Goal: Obtain resource: Obtain resource

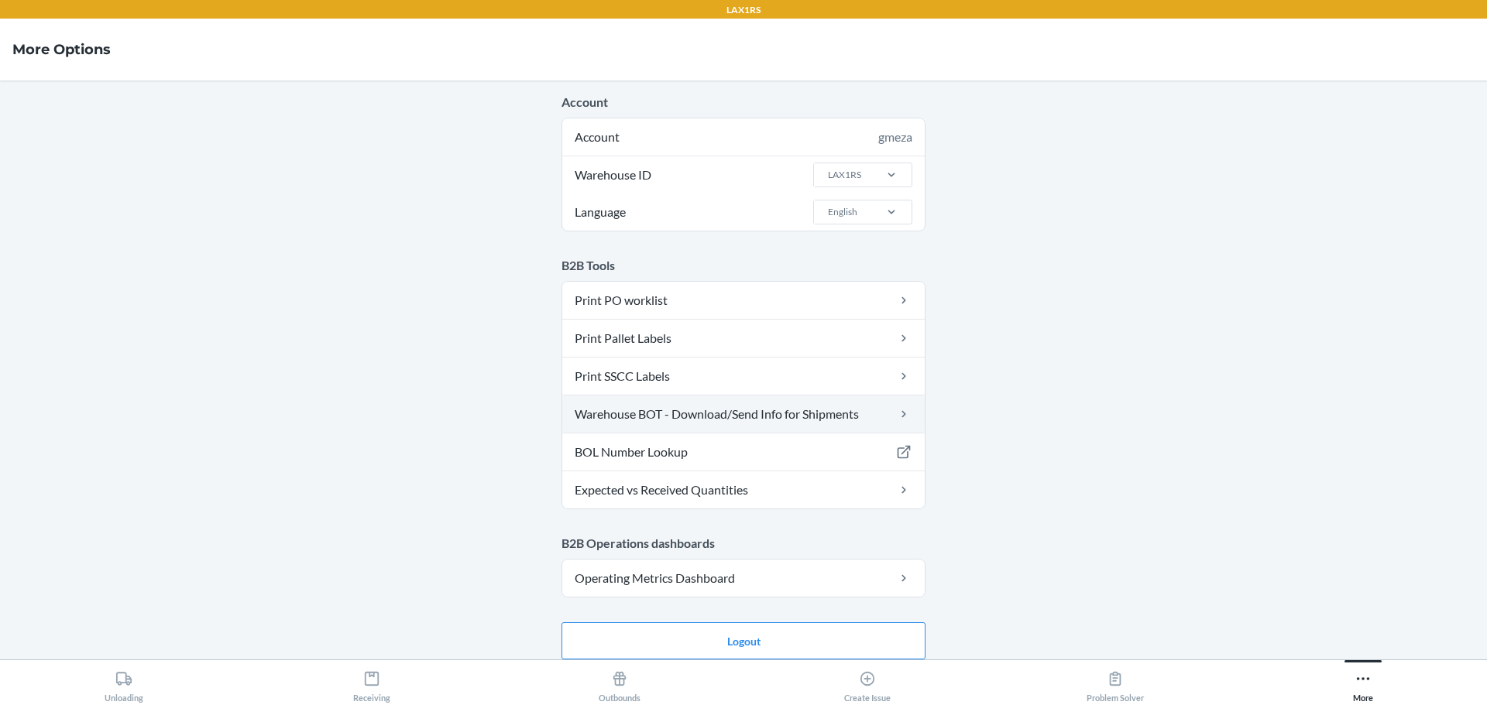
click at [637, 419] on link "Warehouse BOT - Download/Send Info for Shipments" at bounding box center [743, 414] width 362 height 37
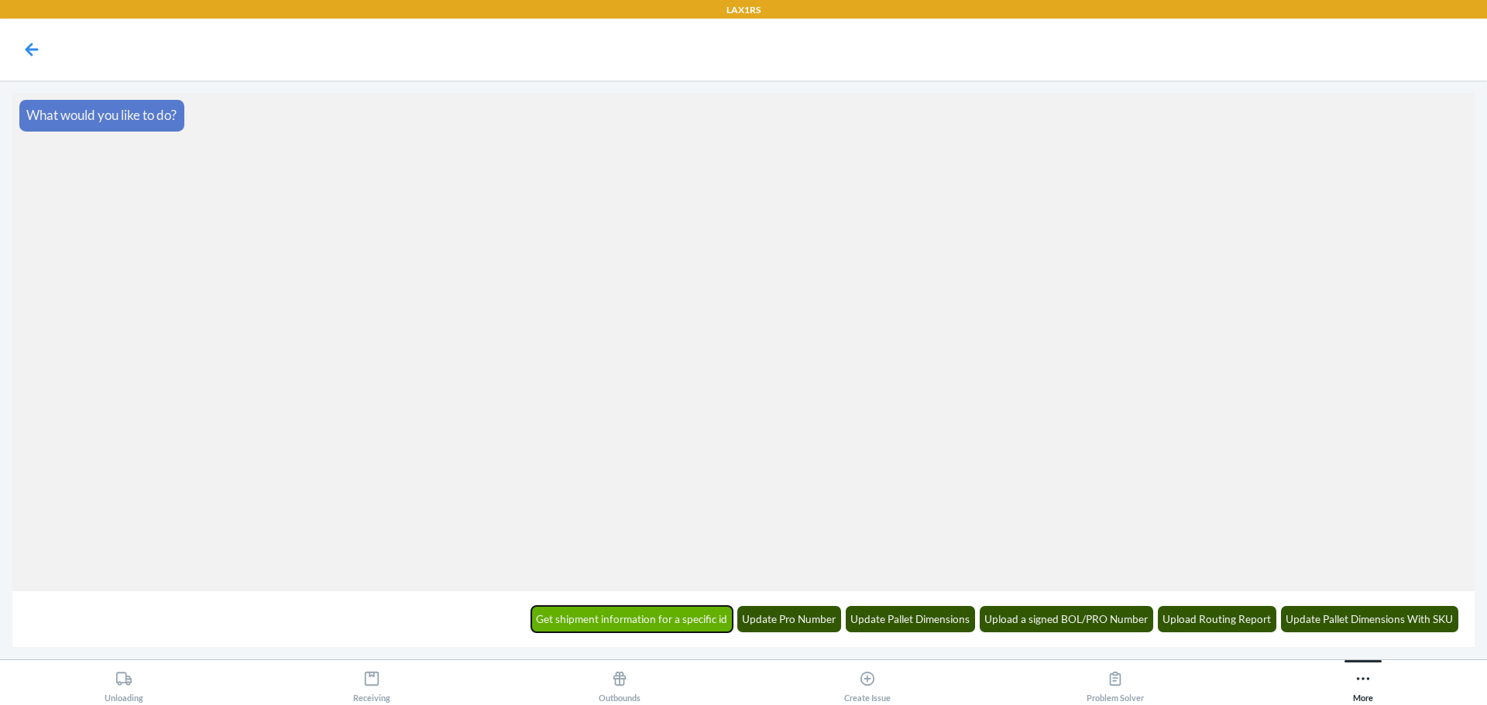
click at [668, 623] on button "Get shipment information for a specific id" at bounding box center [632, 619] width 202 height 26
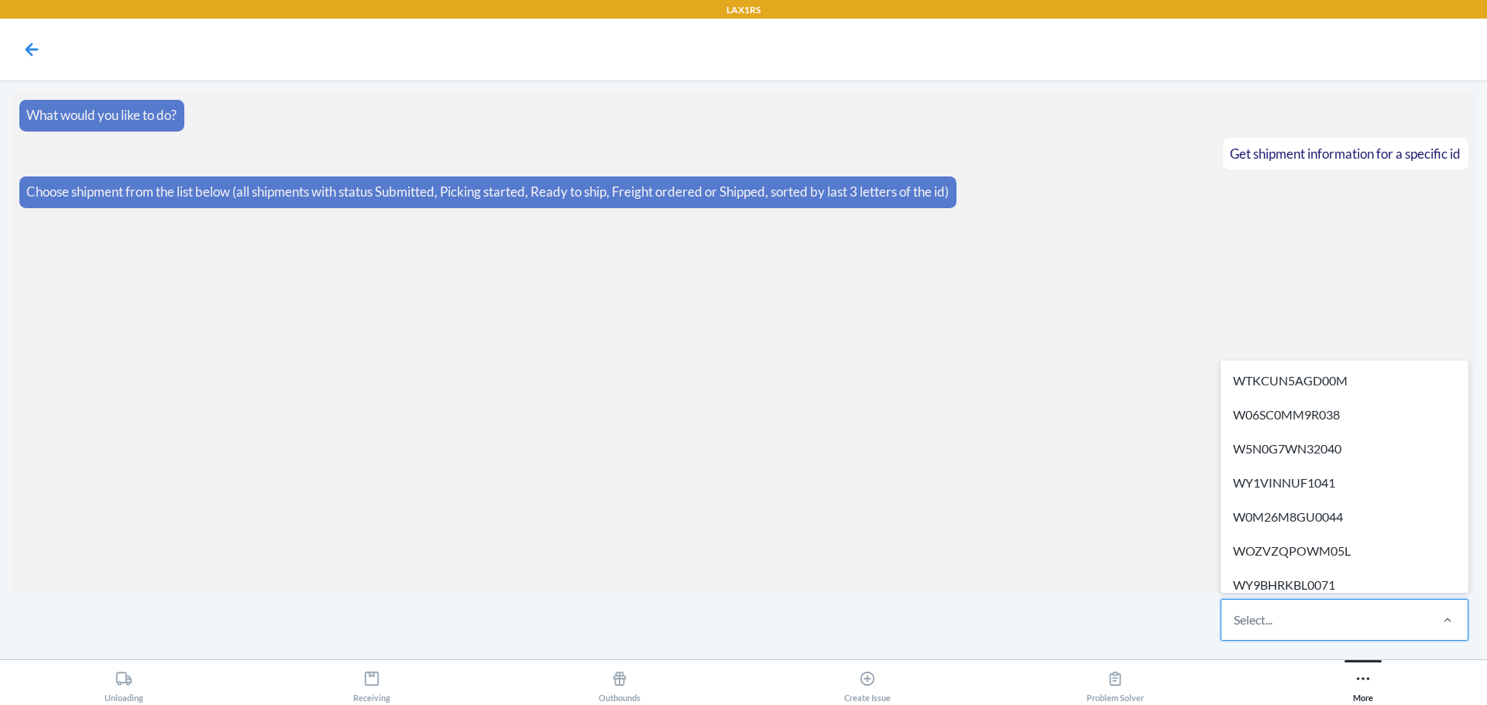
click at [1302, 619] on div "Select..." at bounding box center [1324, 620] width 206 height 40
click at [1235, 619] on input "option WTKCUN5AGD00M focused, 1 of 684. 684 results available. Use Up and Down …" at bounding box center [1234, 620] width 2 height 19
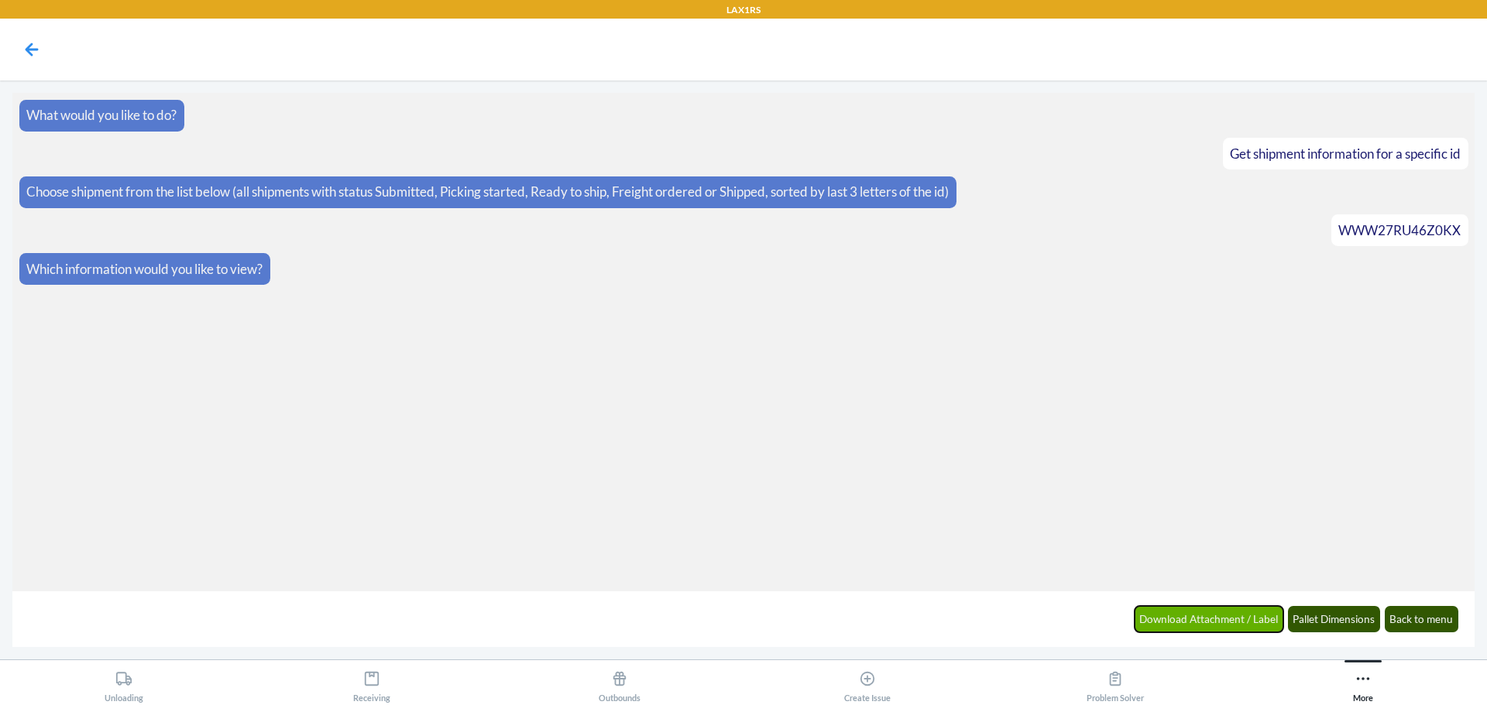
click at [1235, 625] on button "Download Attachment / Label" at bounding box center [1208, 619] width 149 height 26
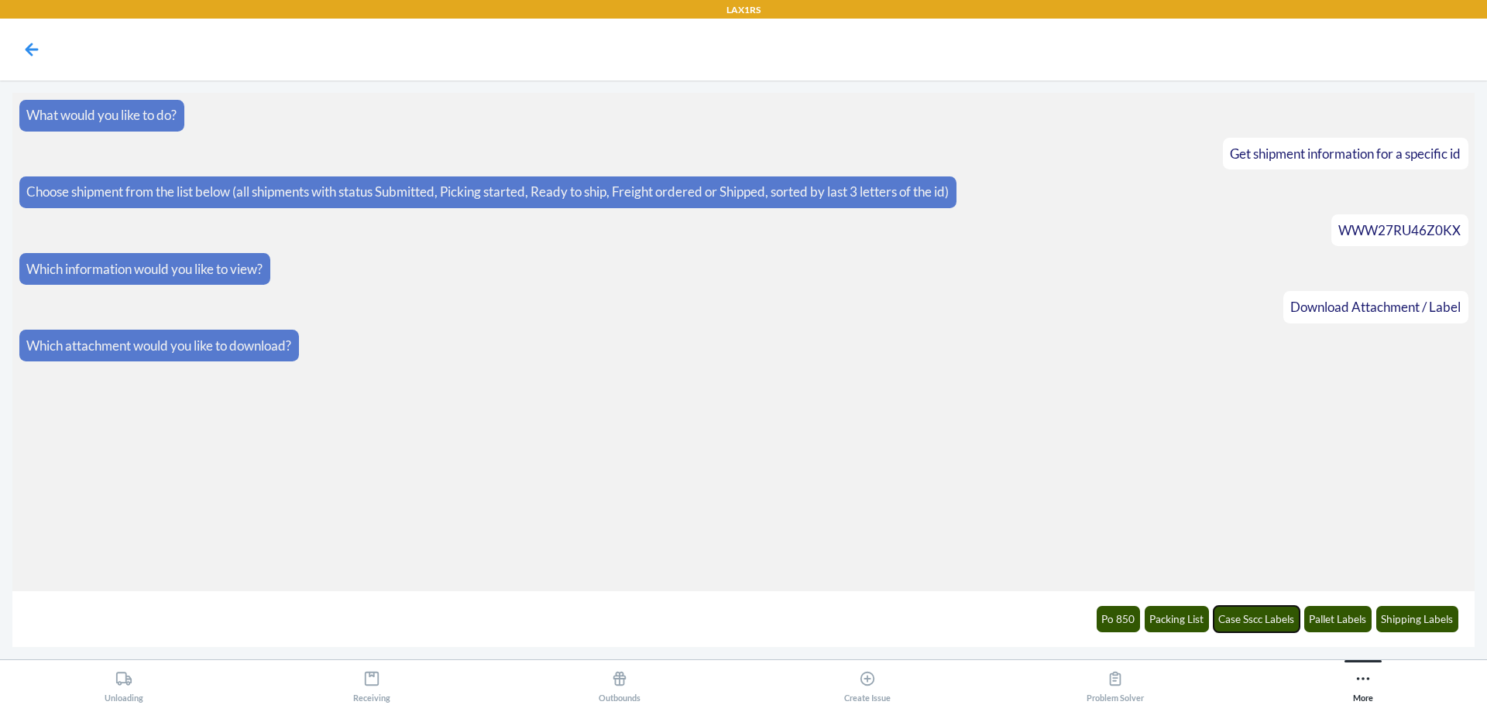
click at [1235, 625] on button "Case Sscc Labels" at bounding box center [1256, 619] width 87 height 26
click at [92, 425] on link "Download Here" at bounding box center [73, 422] width 94 height 16
click at [57, 421] on link "Download Here" at bounding box center [73, 422] width 94 height 16
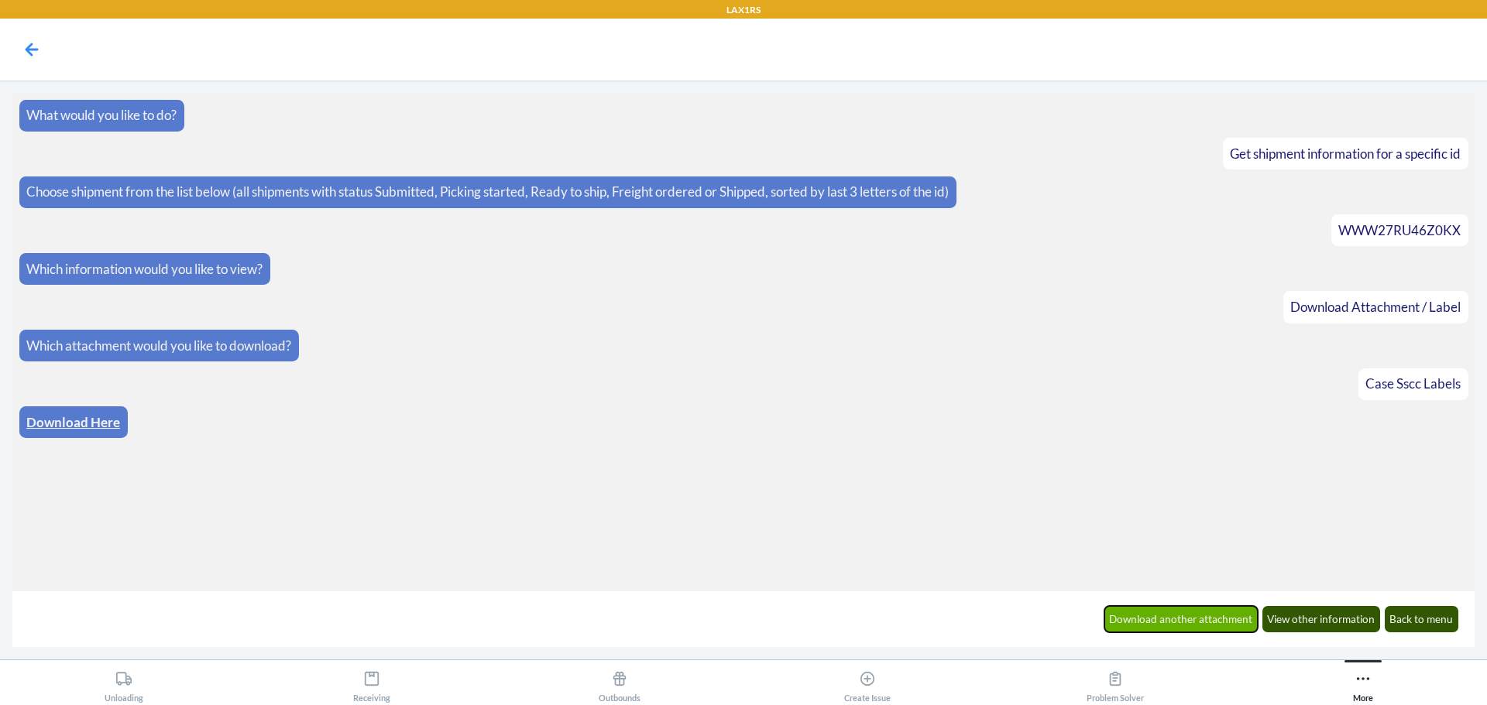
click at [1225, 622] on button "Download another attachment" at bounding box center [1181, 619] width 154 height 26
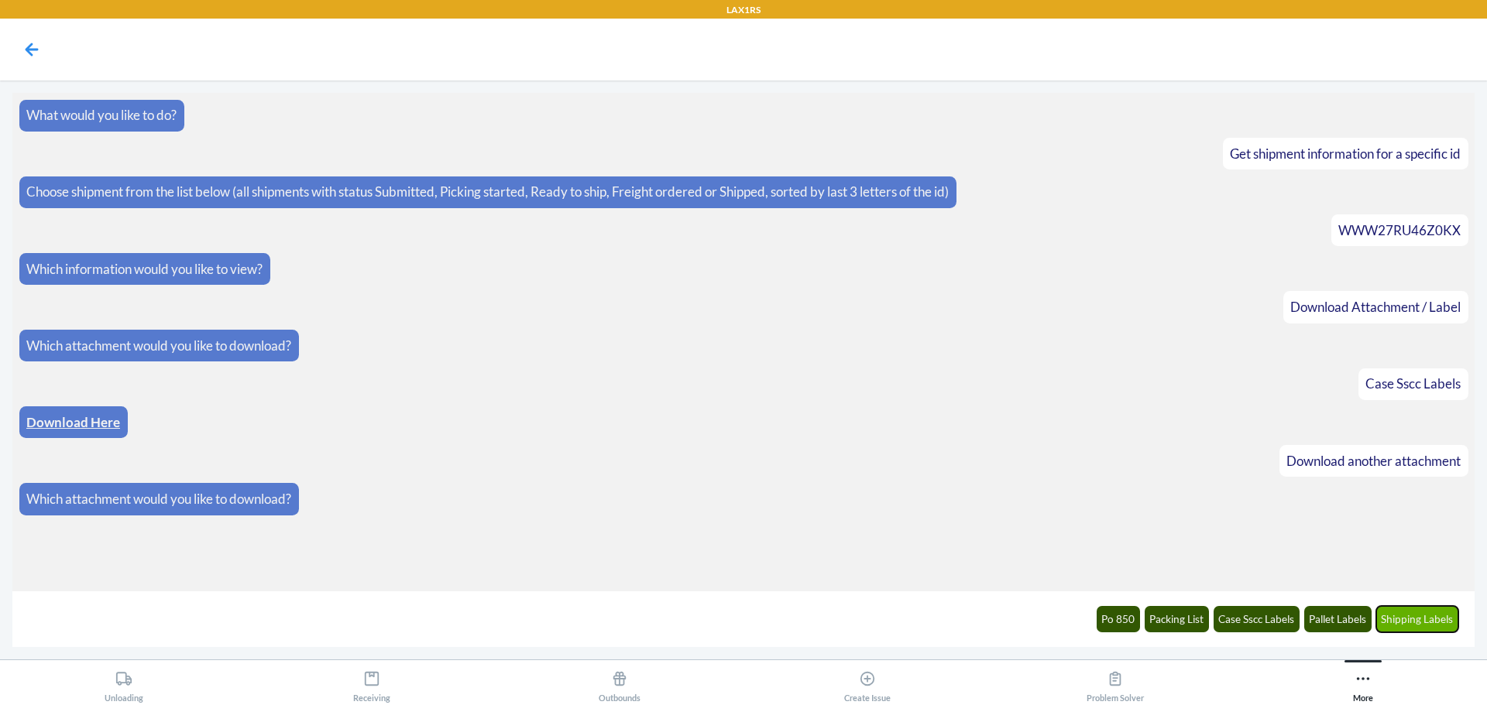
click at [1403, 622] on button "Shipping Labels" at bounding box center [1417, 619] width 83 height 26
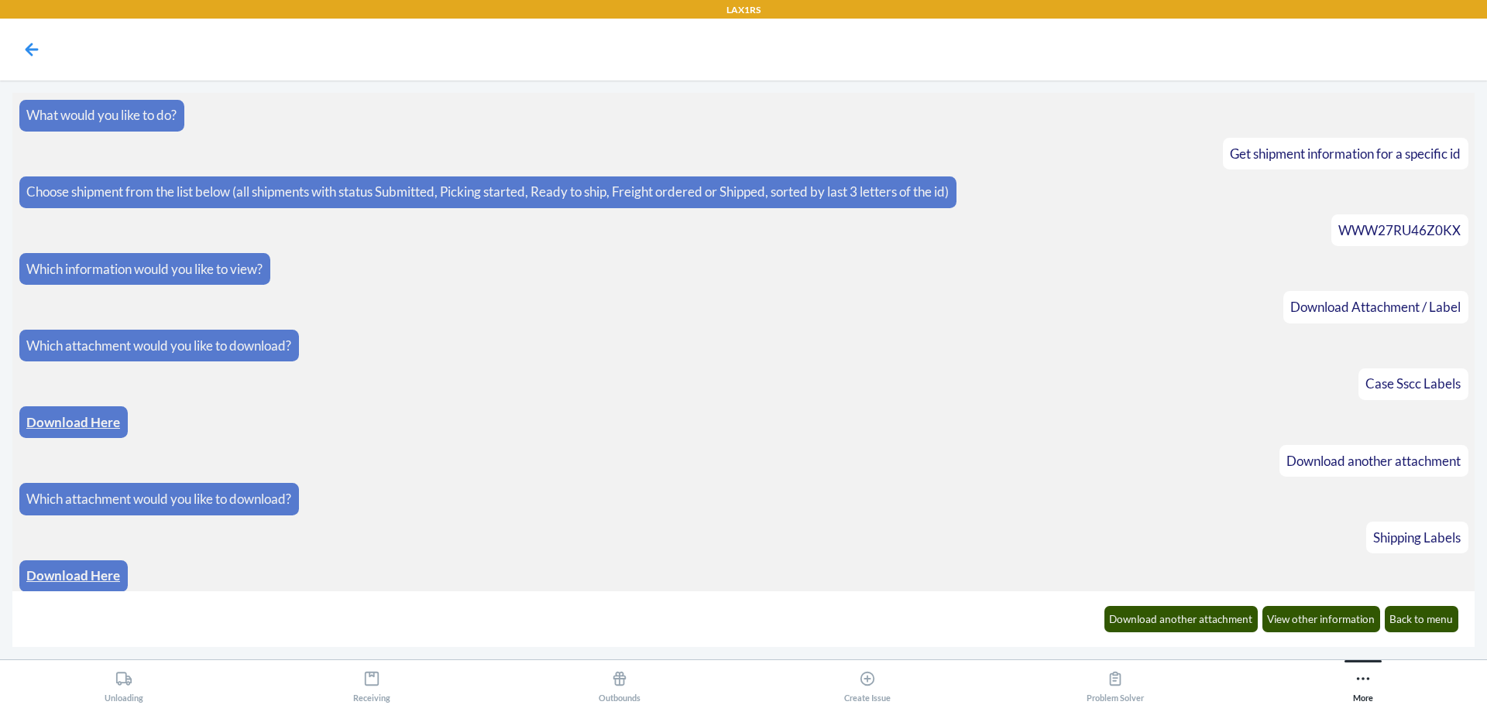
scroll to position [7, 0]
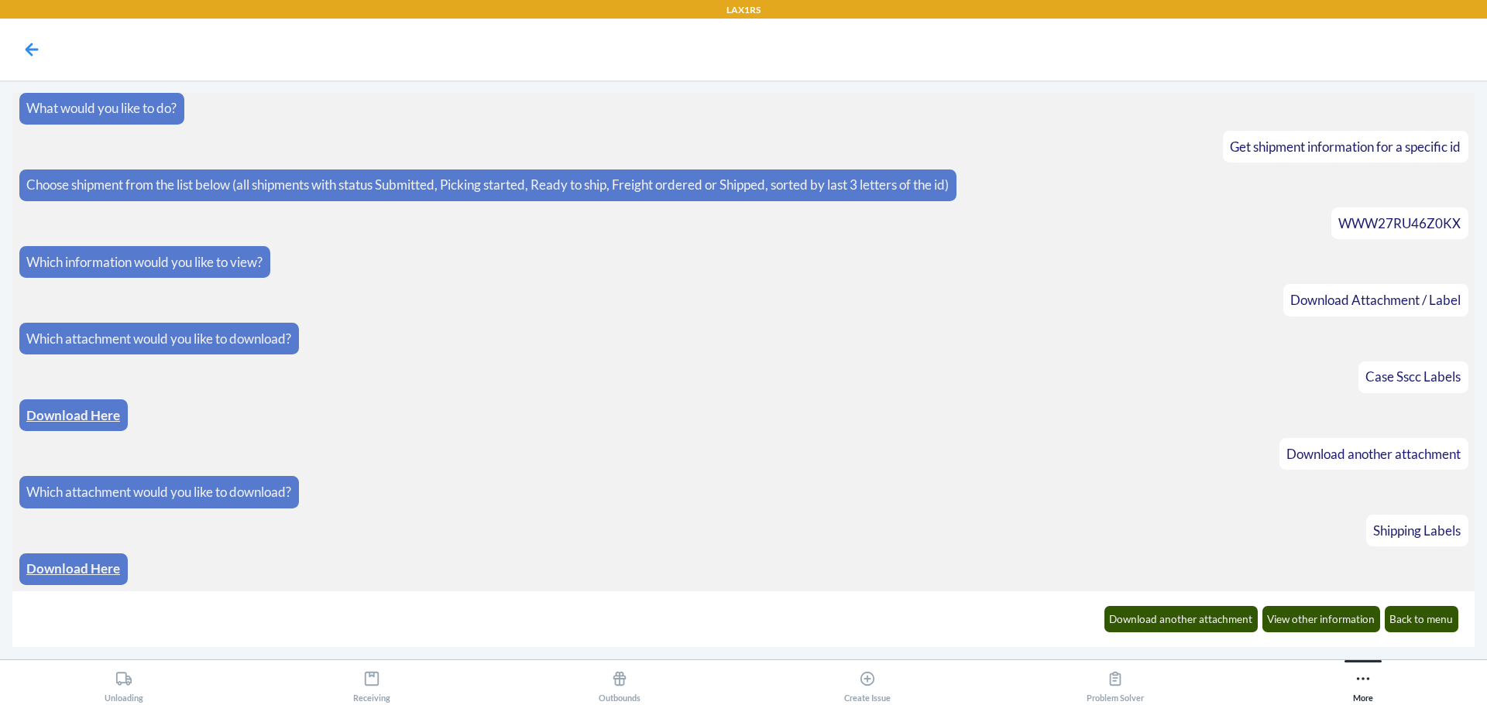
click at [85, 574] on link "Download Here" at bounding box center [73, 569] width 94 height 16
click at [33, 53] on icon at bounding box center [32, 49] width 26 height 26
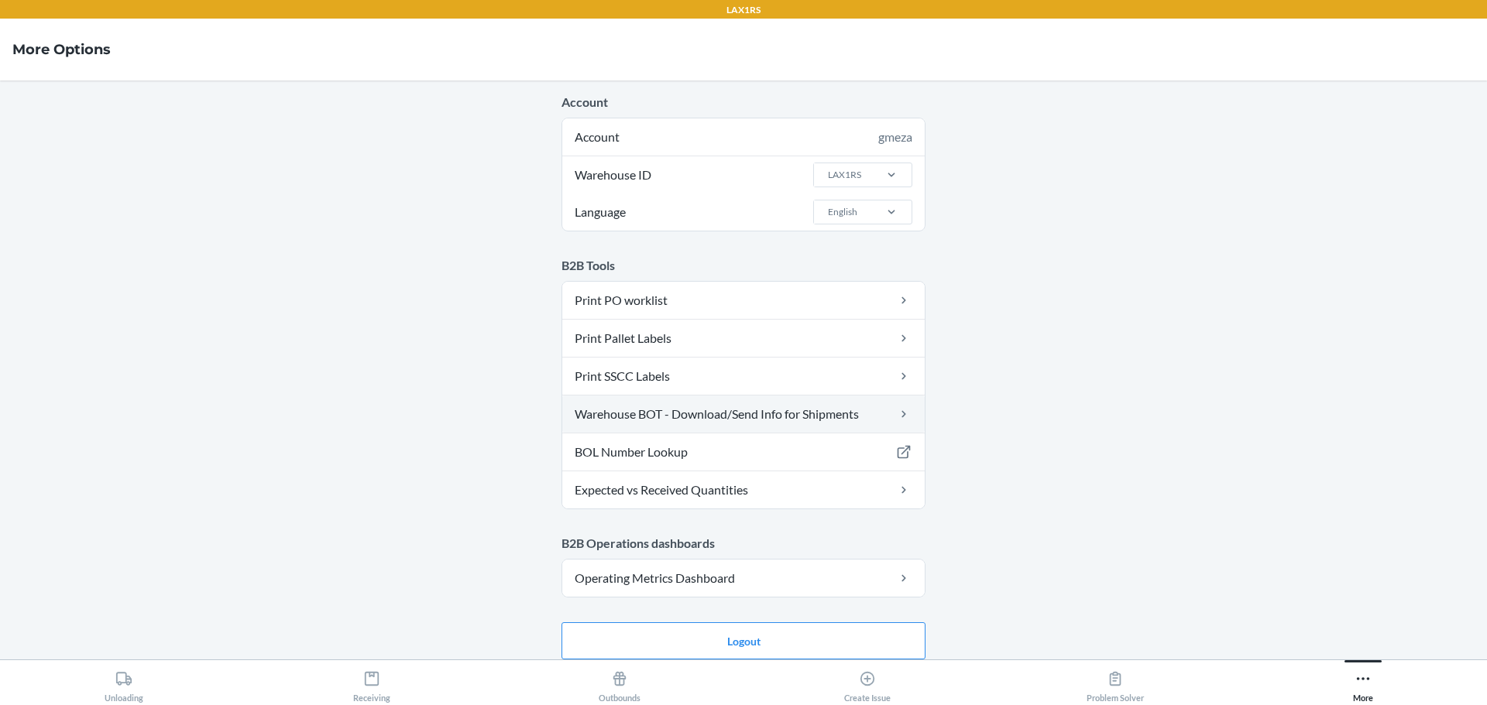
click at [754, 410] on link "Warehouse BOT - Download/Send Info for Shipments" at bounding box center [743, 414] width 362 height 37
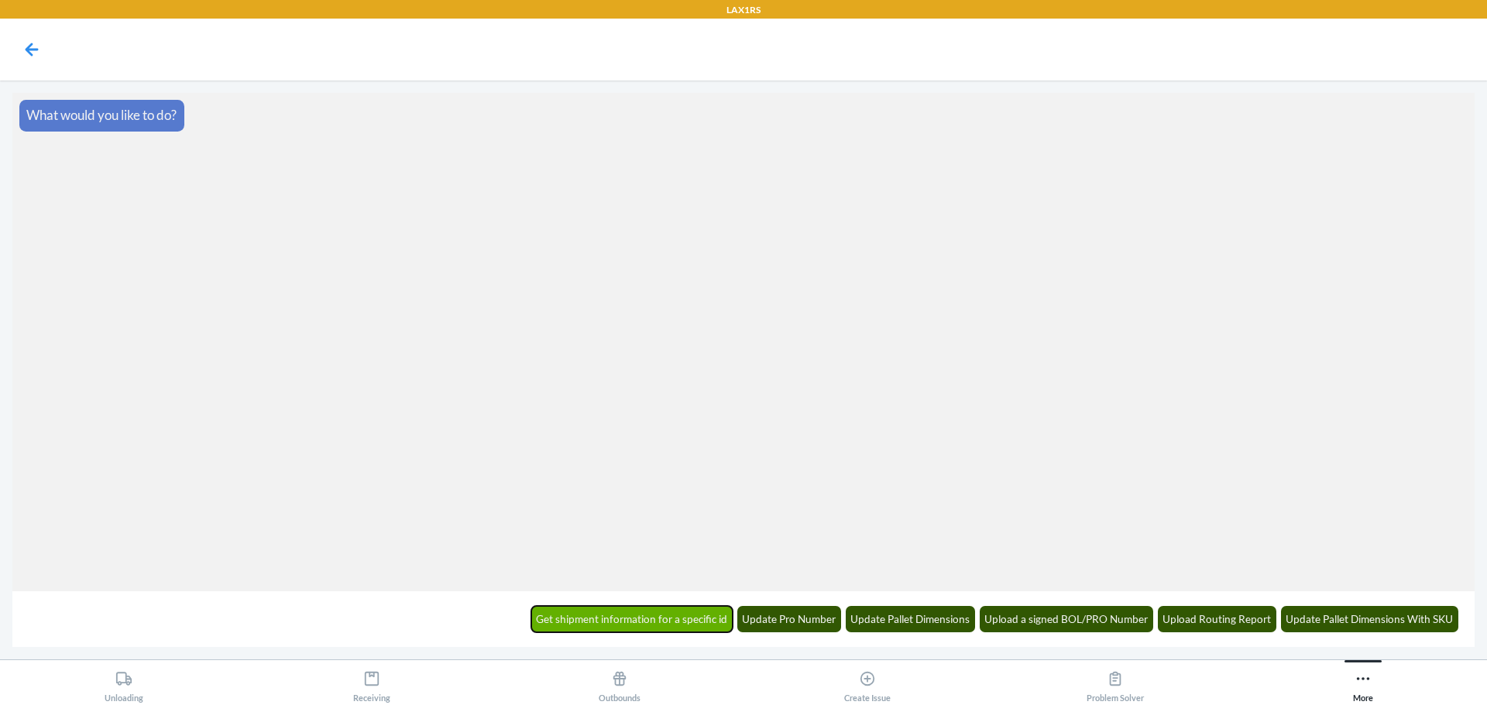
click at [696, 606] on button "Get shipment information for a specific id" at bounding box center [632, 619] width 202 height 26
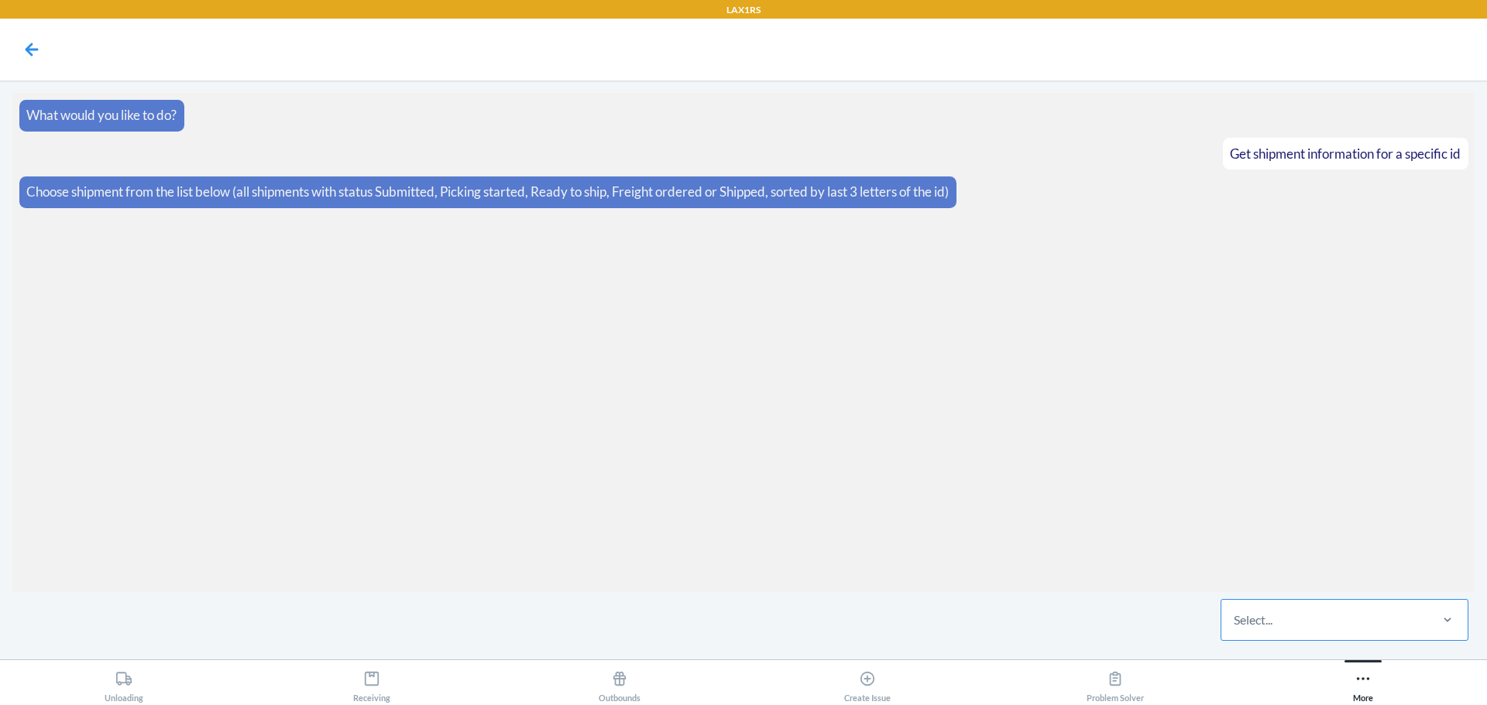
click at [1306, 635] on div "Select..." at bounding box center [1324, 620] width 206 height 40
click at [1235, 629] on input "Select..." at bounding box center [1234, 620] width 2 height 19
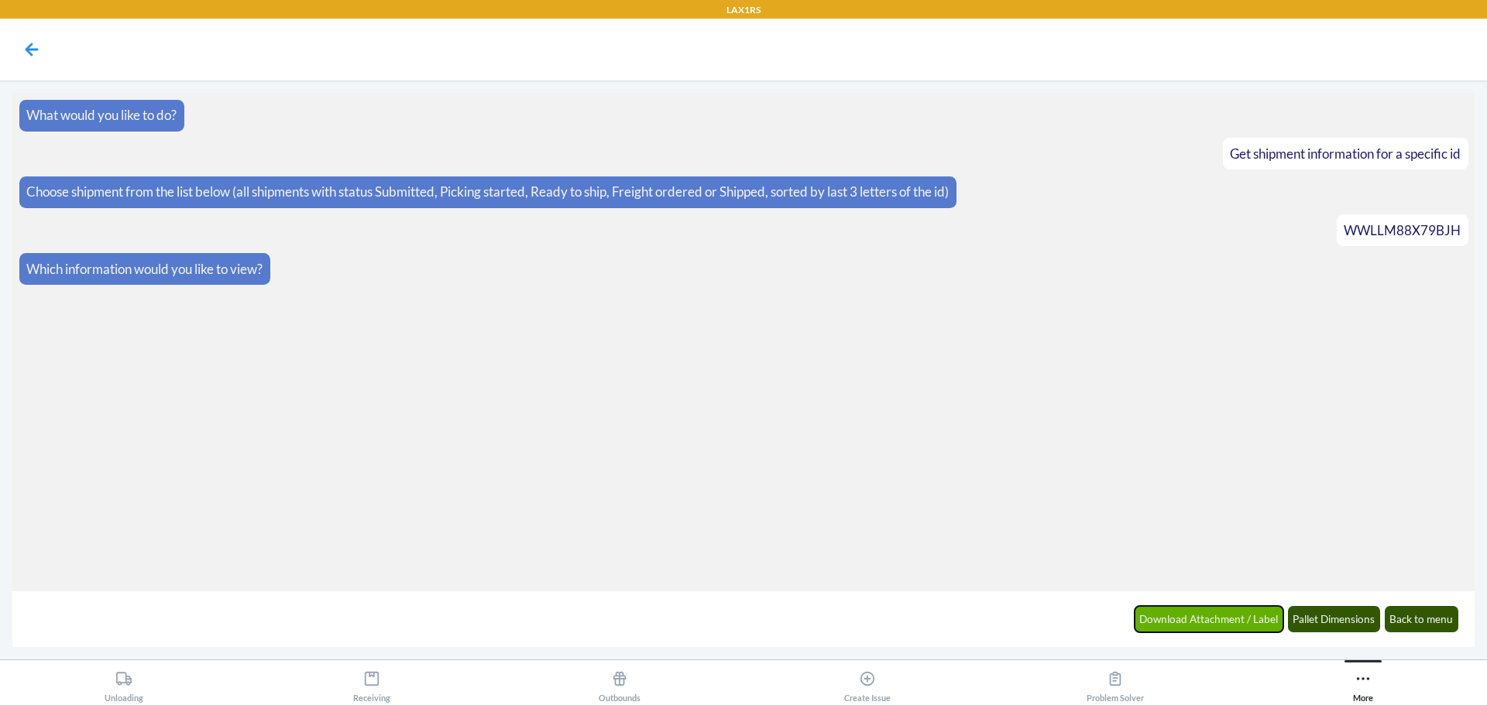
click at [1217, 627] on button "Download Attachment / Label" at bounding box center [1208, 619] width 149 height 26
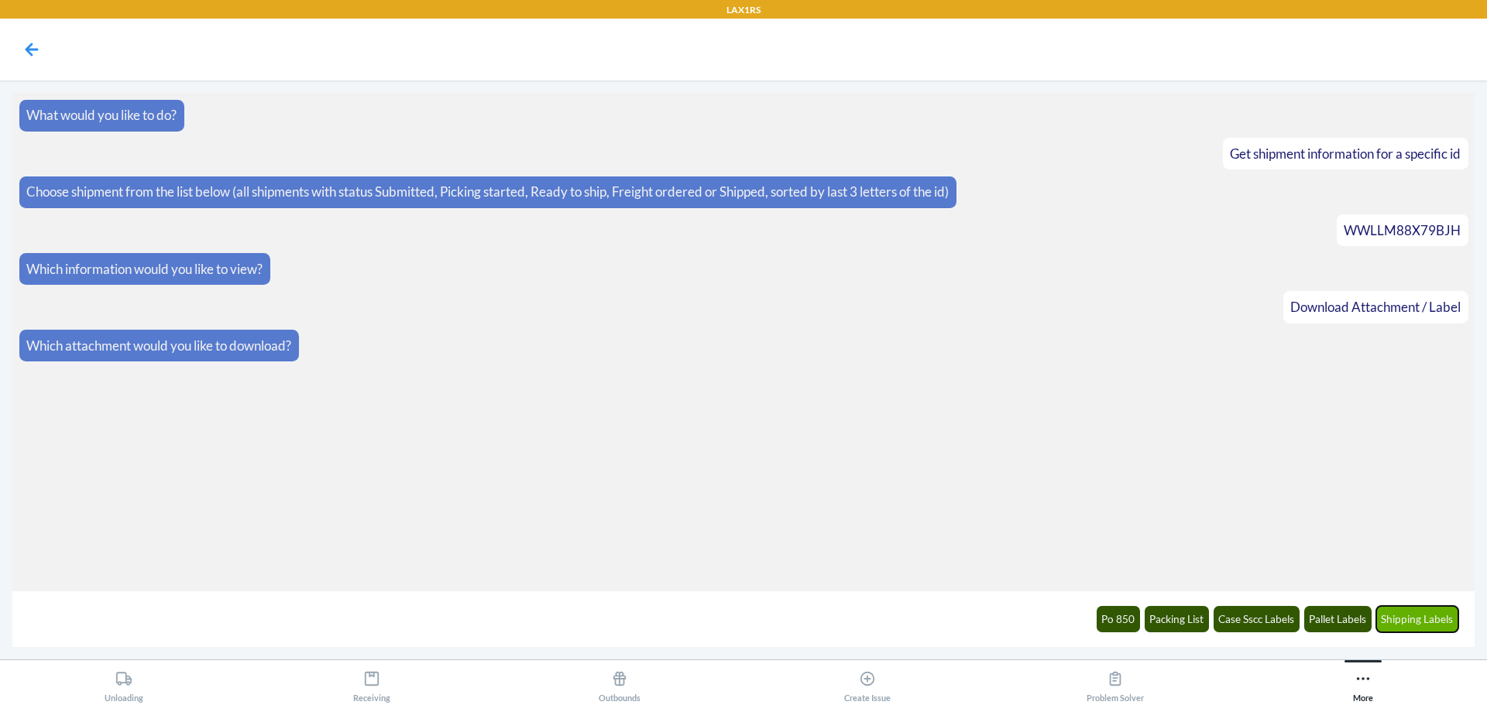
click at [1425, 615] on button "Shipping Labels" at bounding box center [1417, 619] width 83 height 26
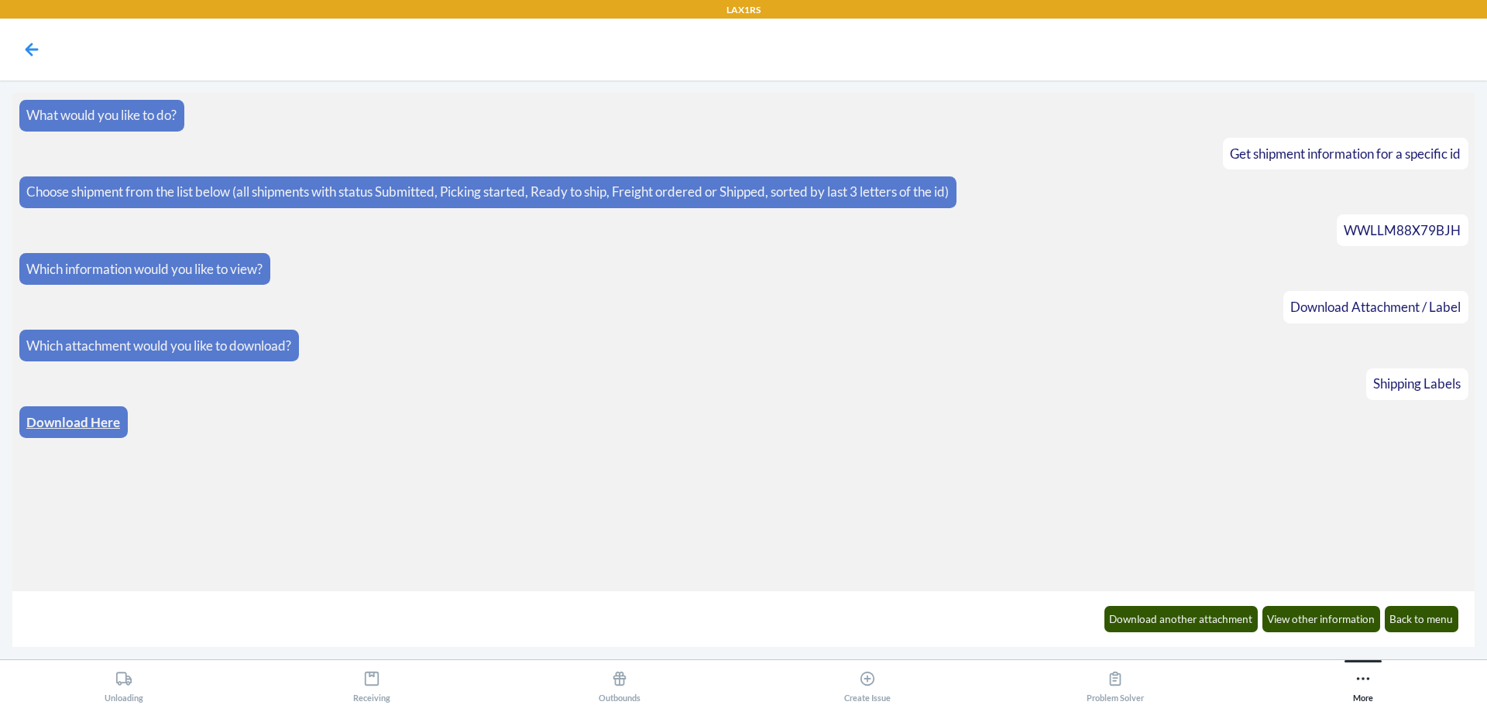
click at [104, 425] on link "Download Here" at bounding box center [73, 422] width 94 height 16
click at [29, 46] on icon at bounding box center [32, 49] width 13 height 13
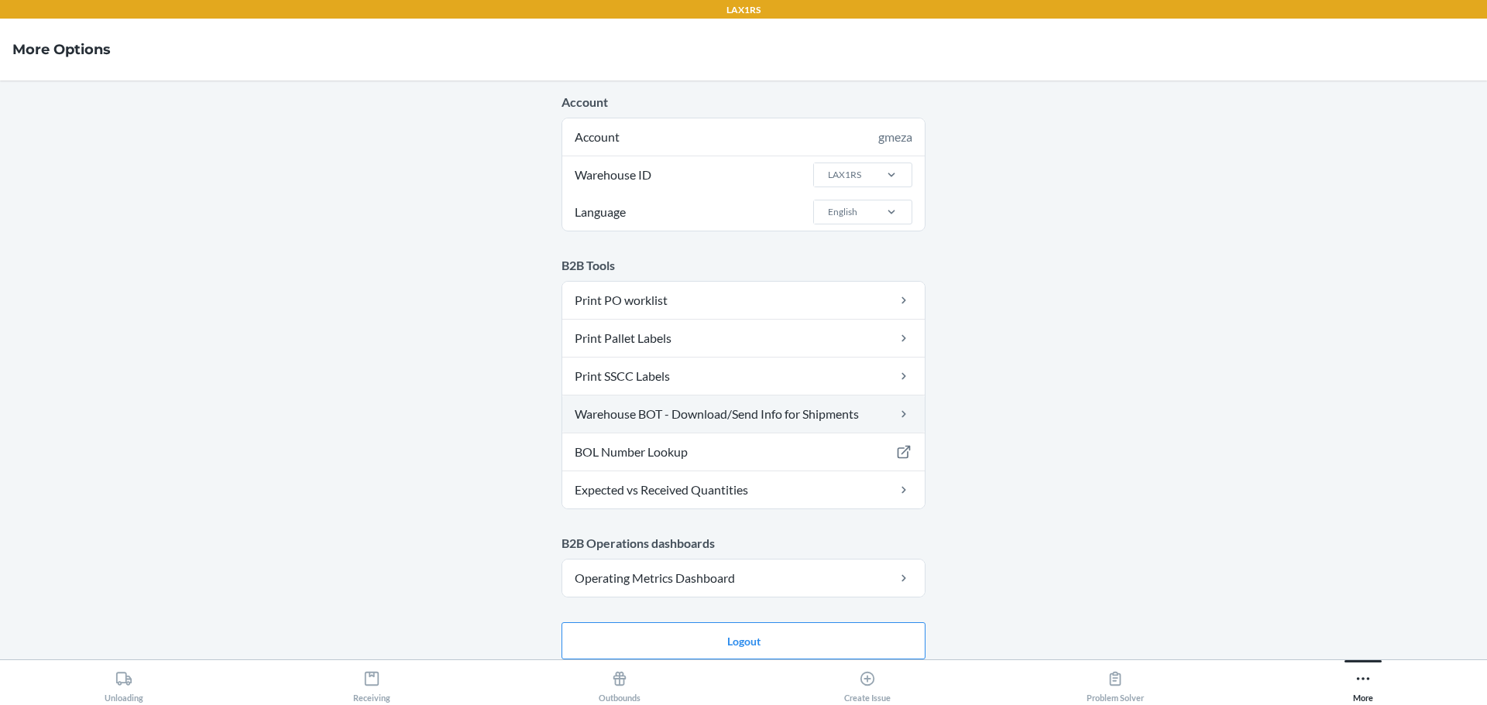
click at [693, 402] on link "Warehouse BOT - Download/Send Info for Shipments" at bounding box center [743, 414] width 362 height 37
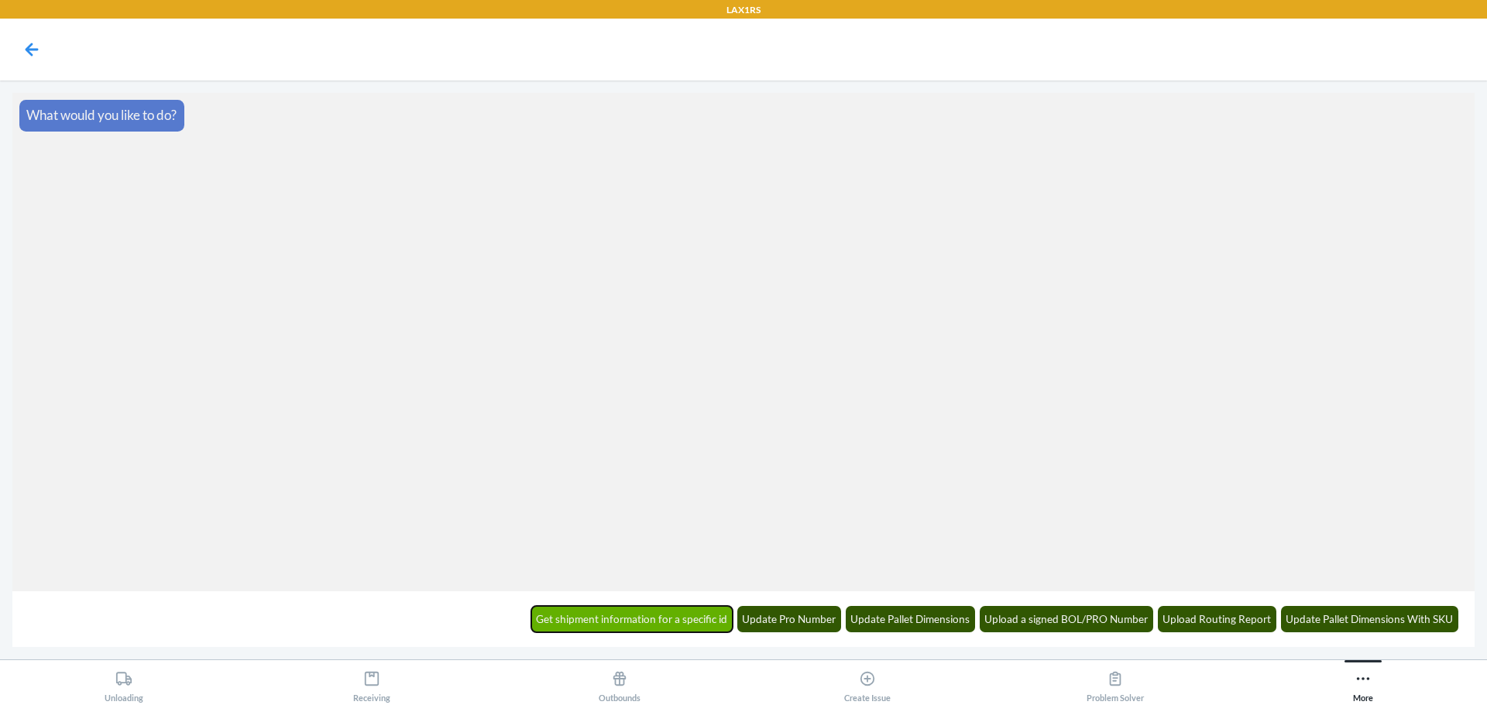
click at [579, 626] on button "Get shipment information for a specific id" at bounding box center [632, 619] width 202 height 26
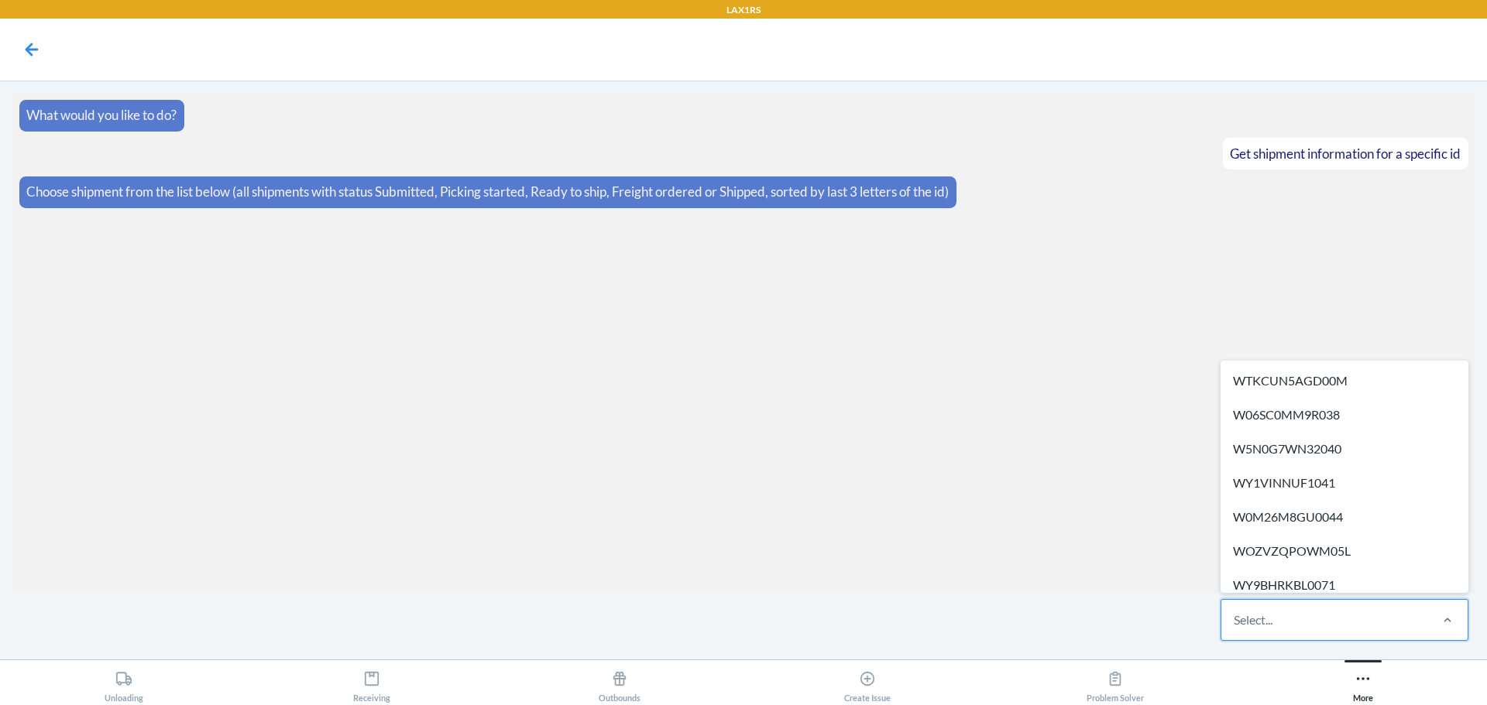
click at [1292, 622] on div "Select..." at bounding box center [1324, 620] width 206 height 40
click at [1235, 622] on input "option WTKCUN5AGD00M focused, 1 of 686. 686 results available. Use Up and Down …" at bounding box center [1234, 620] width 2 height 19
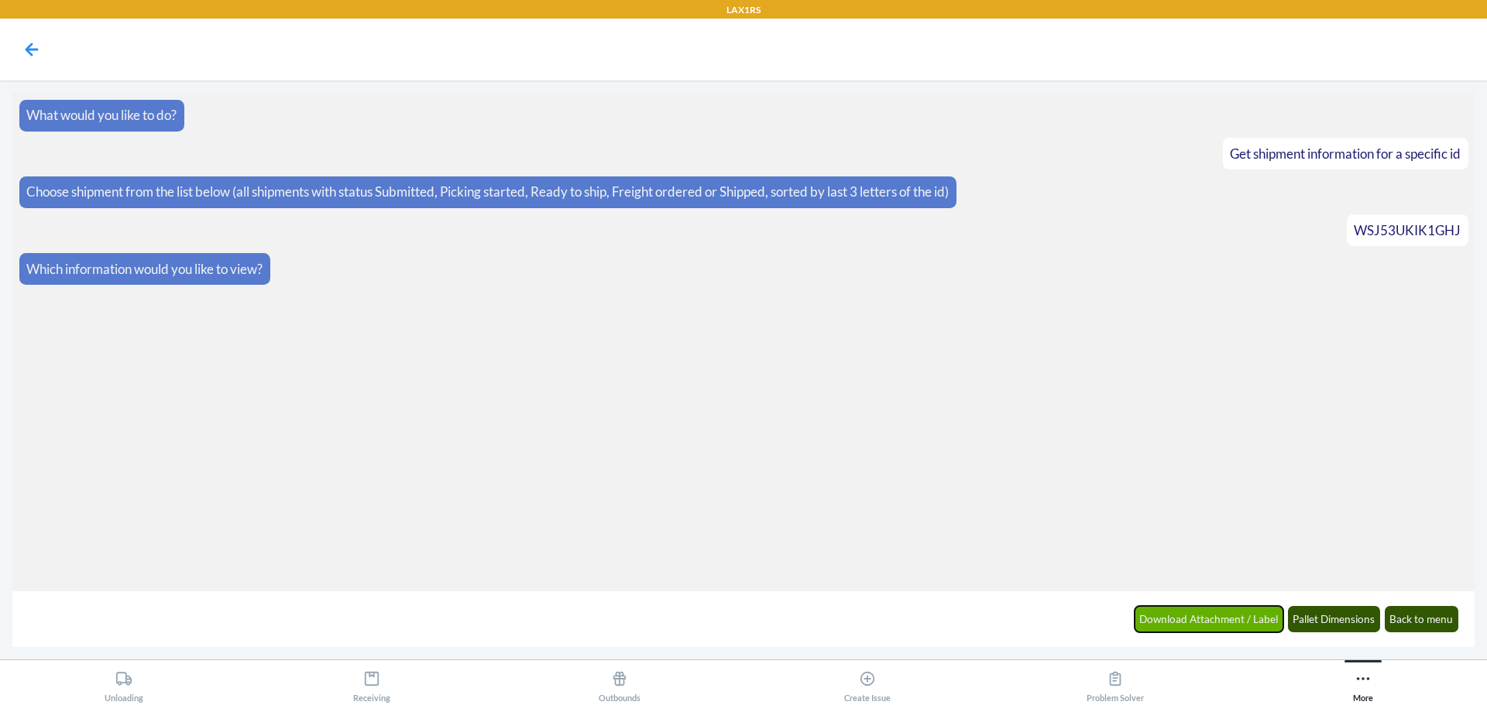
click at [1211, 619] on button "Download Attachment / Label" at bounding box center [1208, 619] width 149 height 26
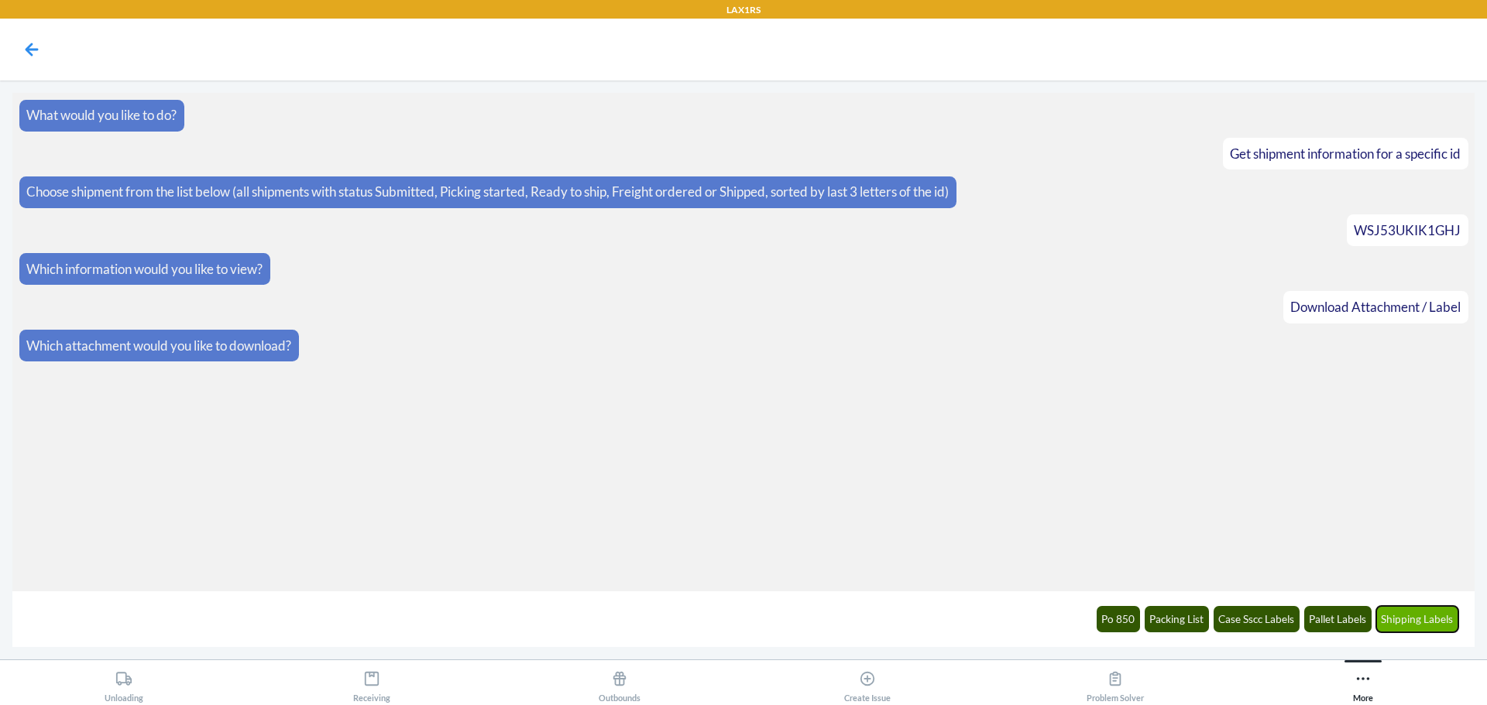
click at [1444, 609] on button "Shipping Labels" at bounding box center [1417, 619] width 83 height 26
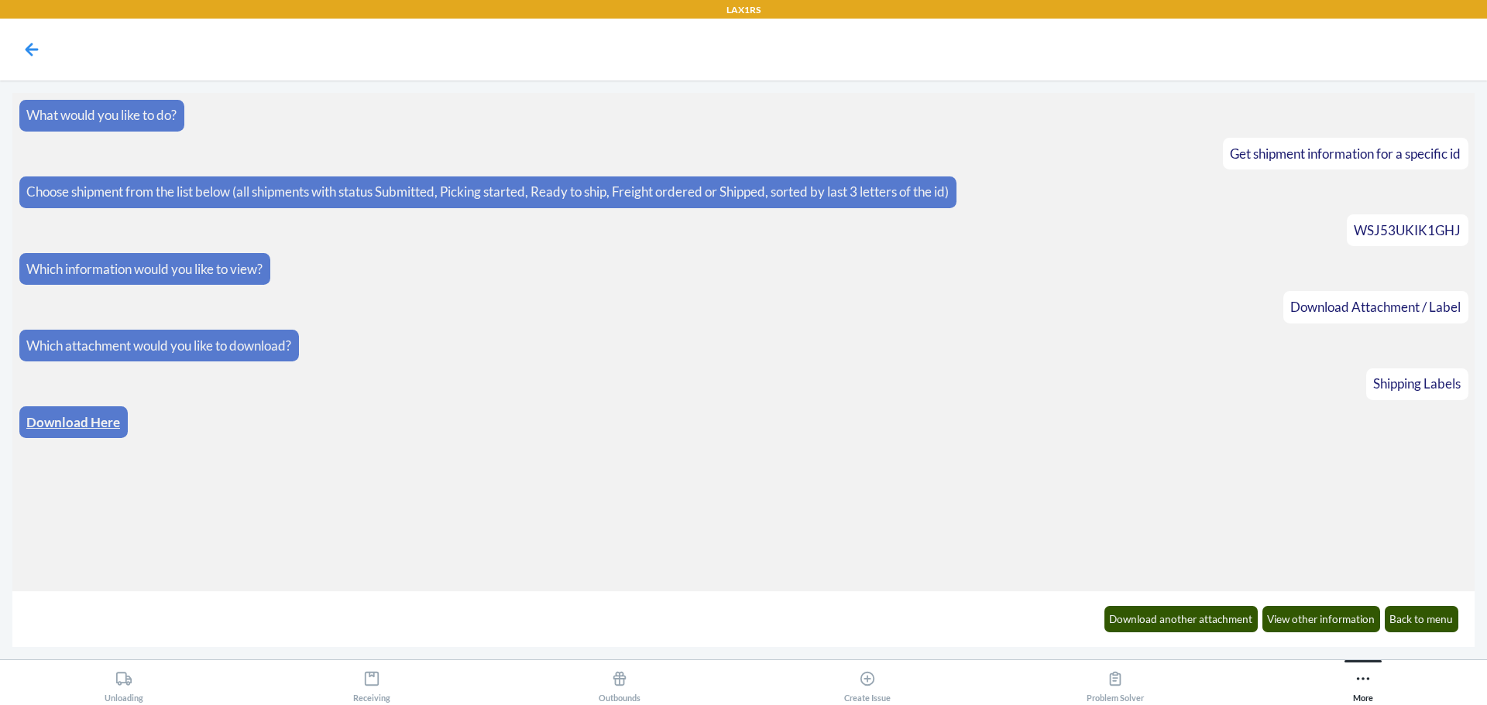
click at [82, 417] on link "Download Here" at bounding box center [73, 422] width 94 height 16
click at [32, 44] on icon at bounding box center [32, 49] width 13 height 13
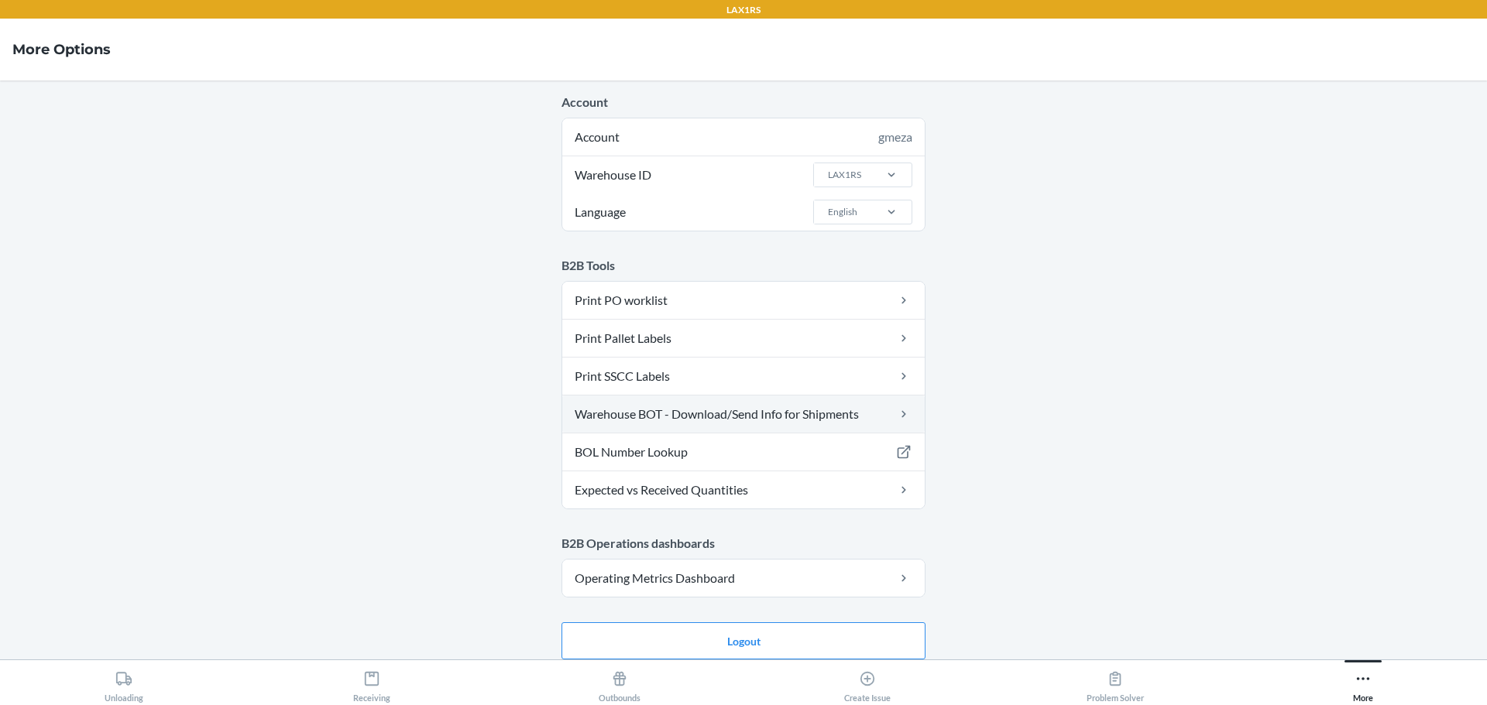
click at [653, 413] on link "Warehouse BOT - Download/Send Info for Shipments" at bounding box center [743, 414] width 362 height 37
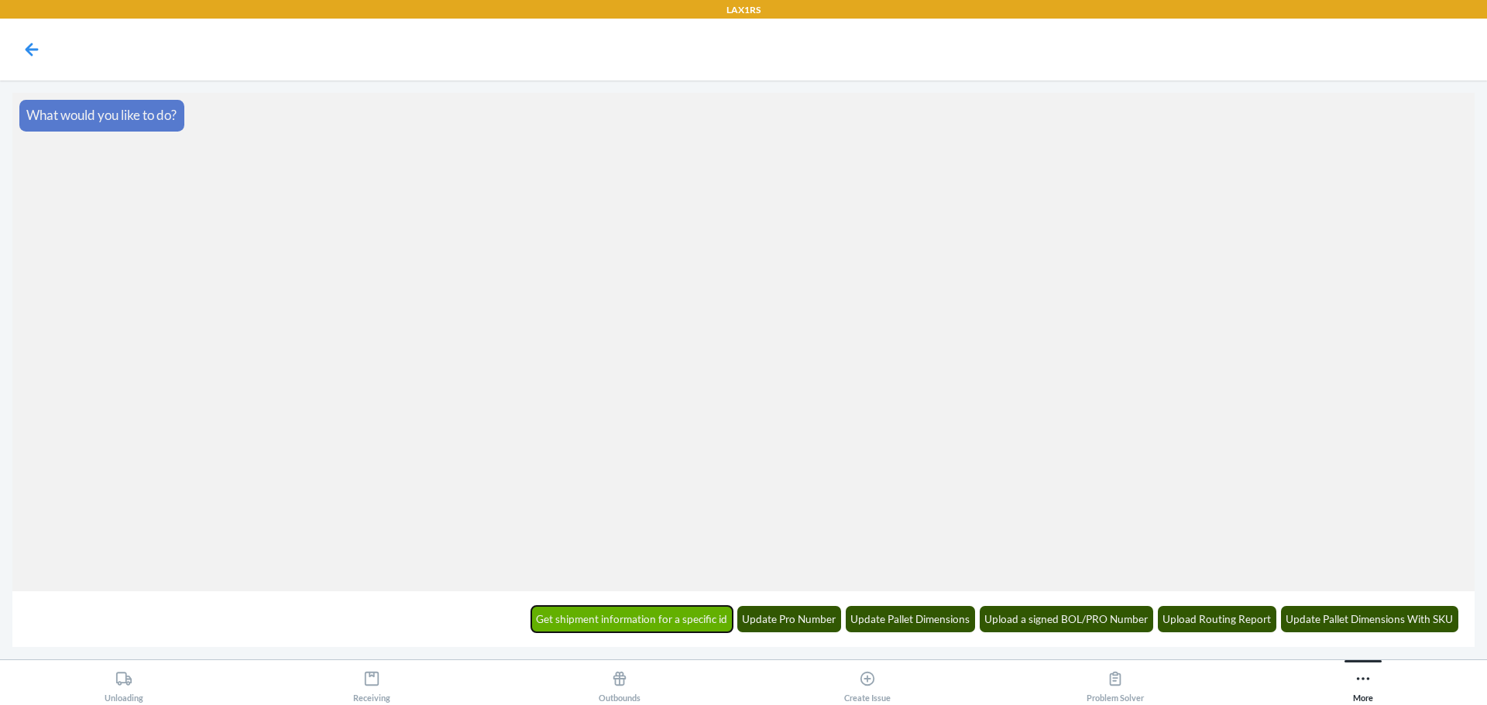
click at [699, 609] on button "Get shipment information for a specific id" at bounding box center [632, 619] width 202 height 26
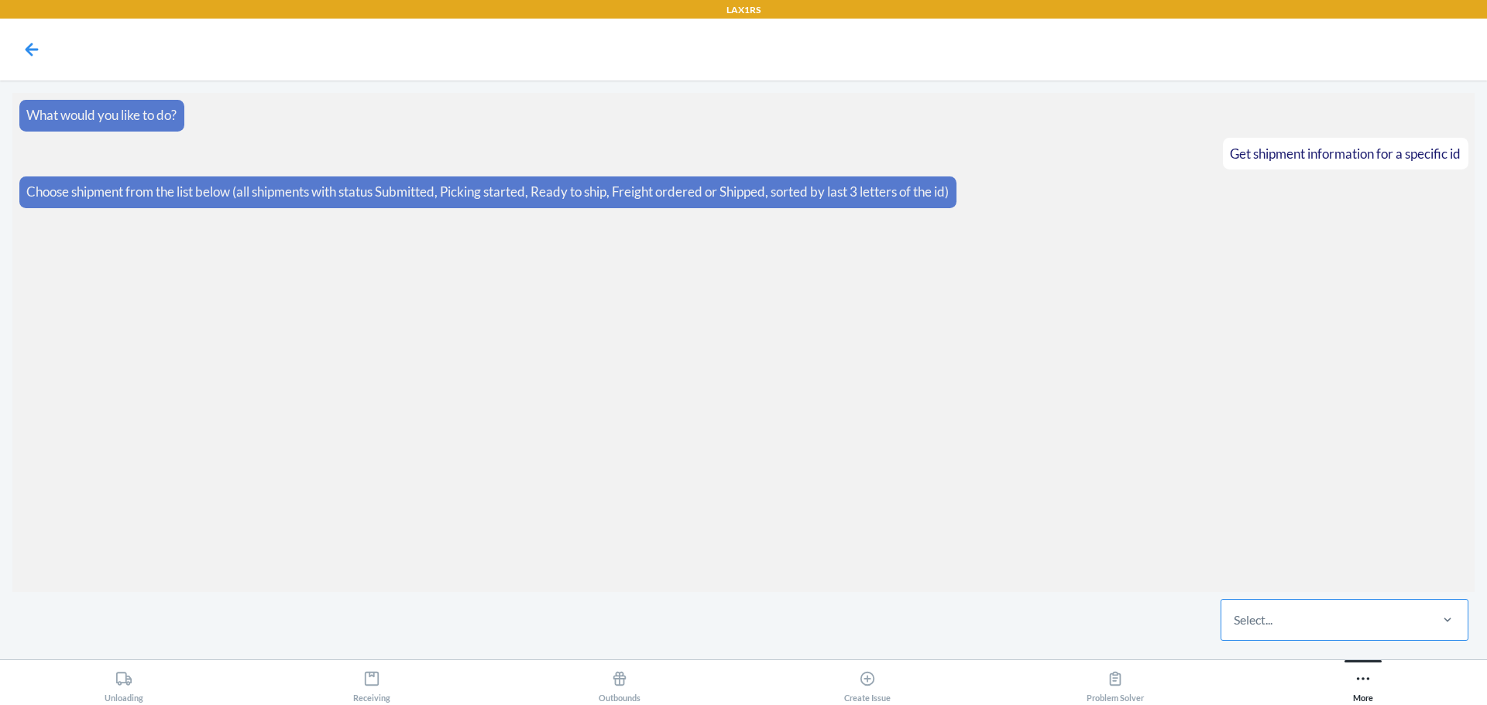
click at [1314, 623] on div "Select..." at bounding box center [1324, 620] width 206 height 40
click at [1235, 623] on input "Select..." at bounding box center [1234, 620] width 2 height 19
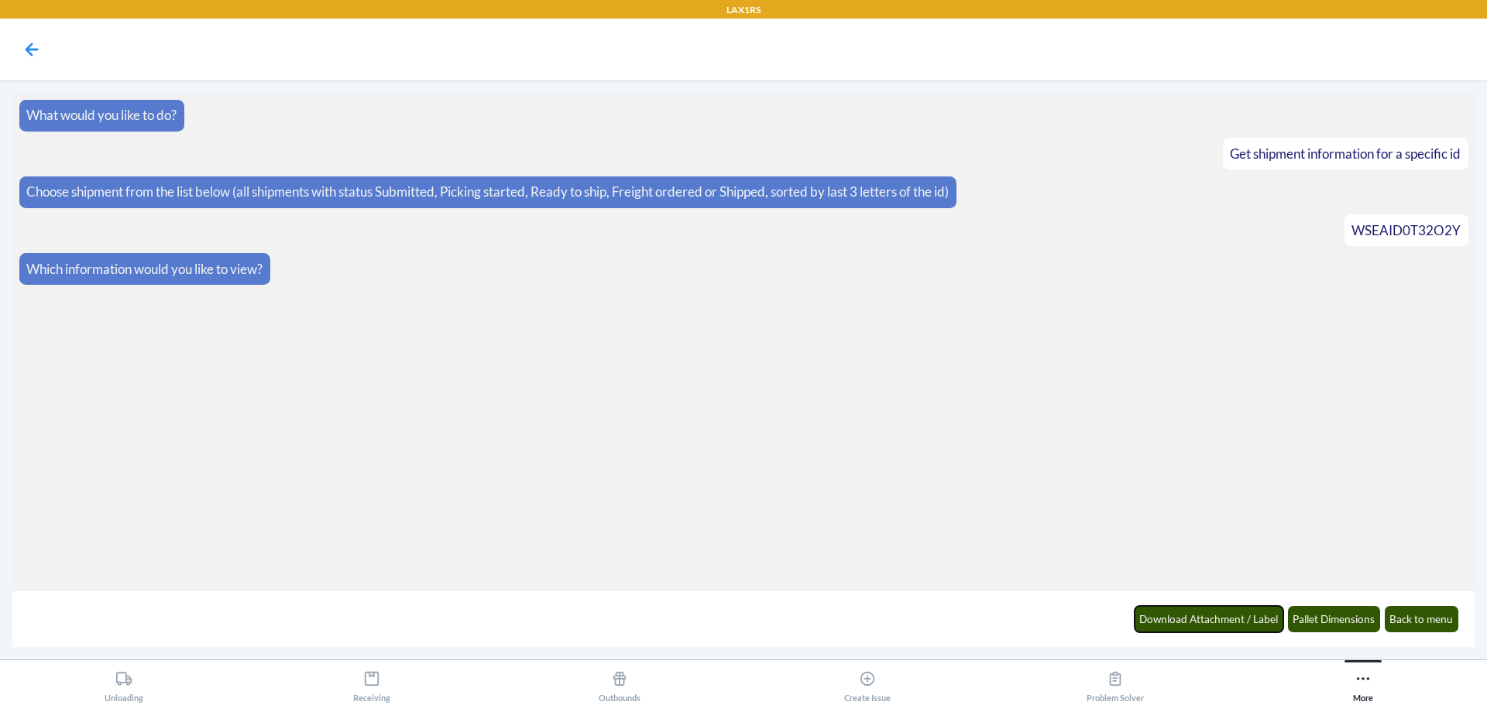
click at [1189, 623] on button "Download Attachment / Label" at bounding box center [1208, 619] width 149 height 26
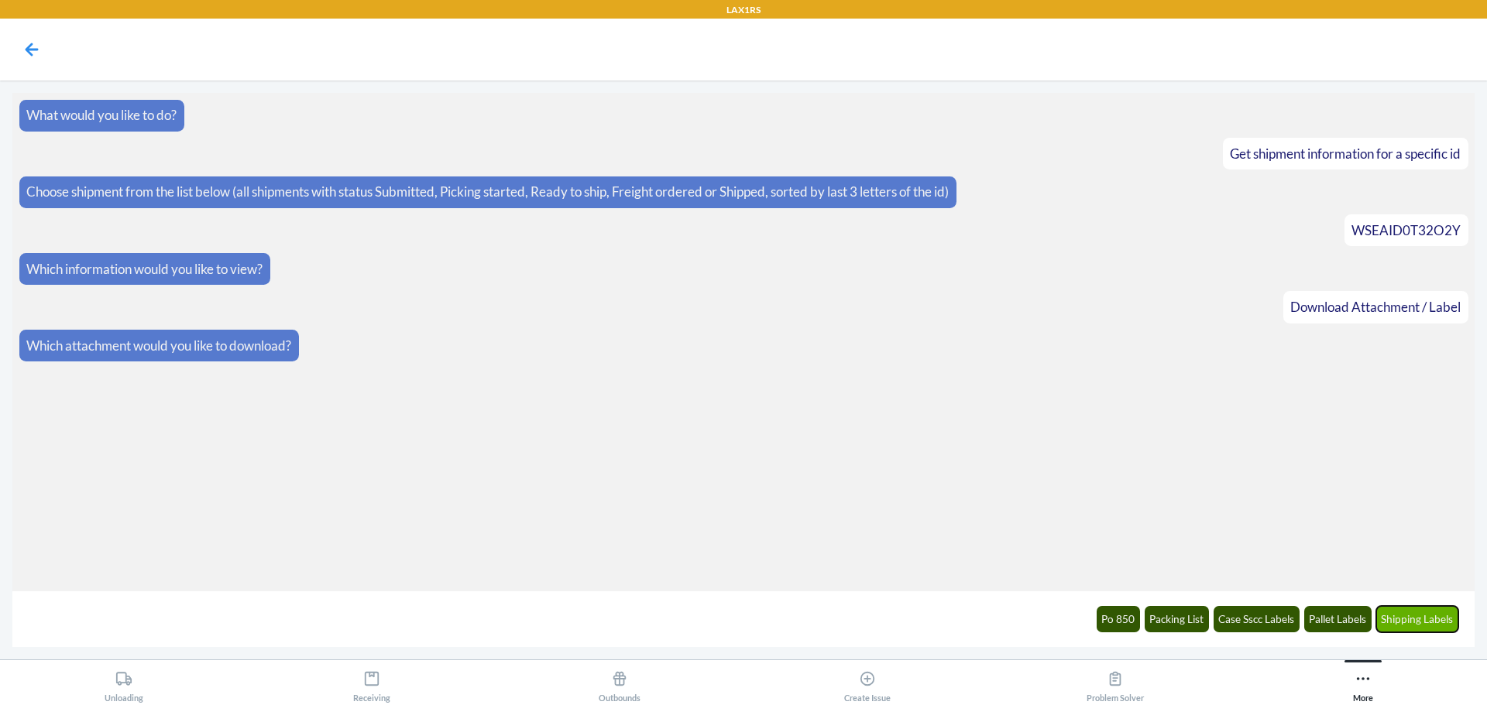
click at [1431, 620] on button "Shipping Labels" at bounding box center [1417, 619] width 83 height 26
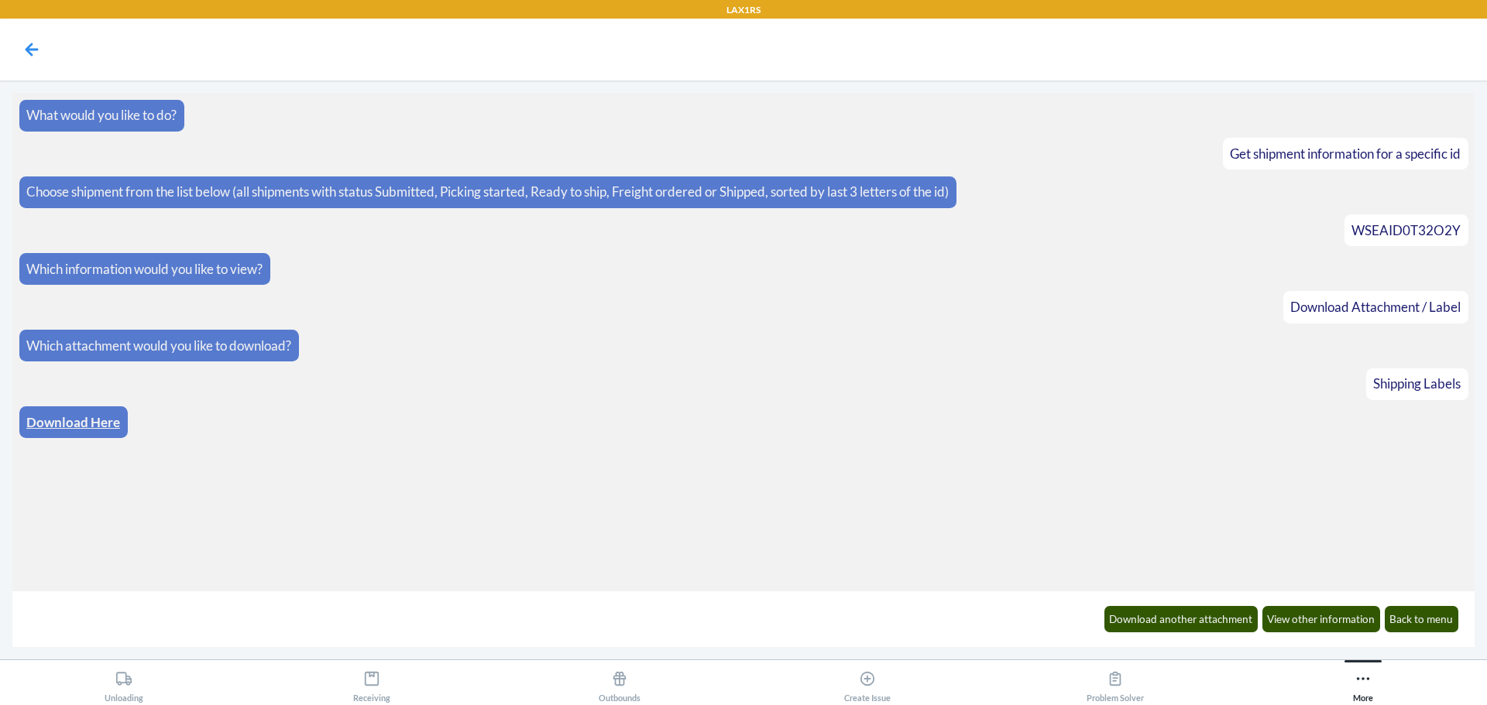
click at [66, 420] on link "Download Here" at bounding box center [73, 422] width 94 height 16
click at [30, 51] on icon at bounding box center [32, 49] width 26 height 26
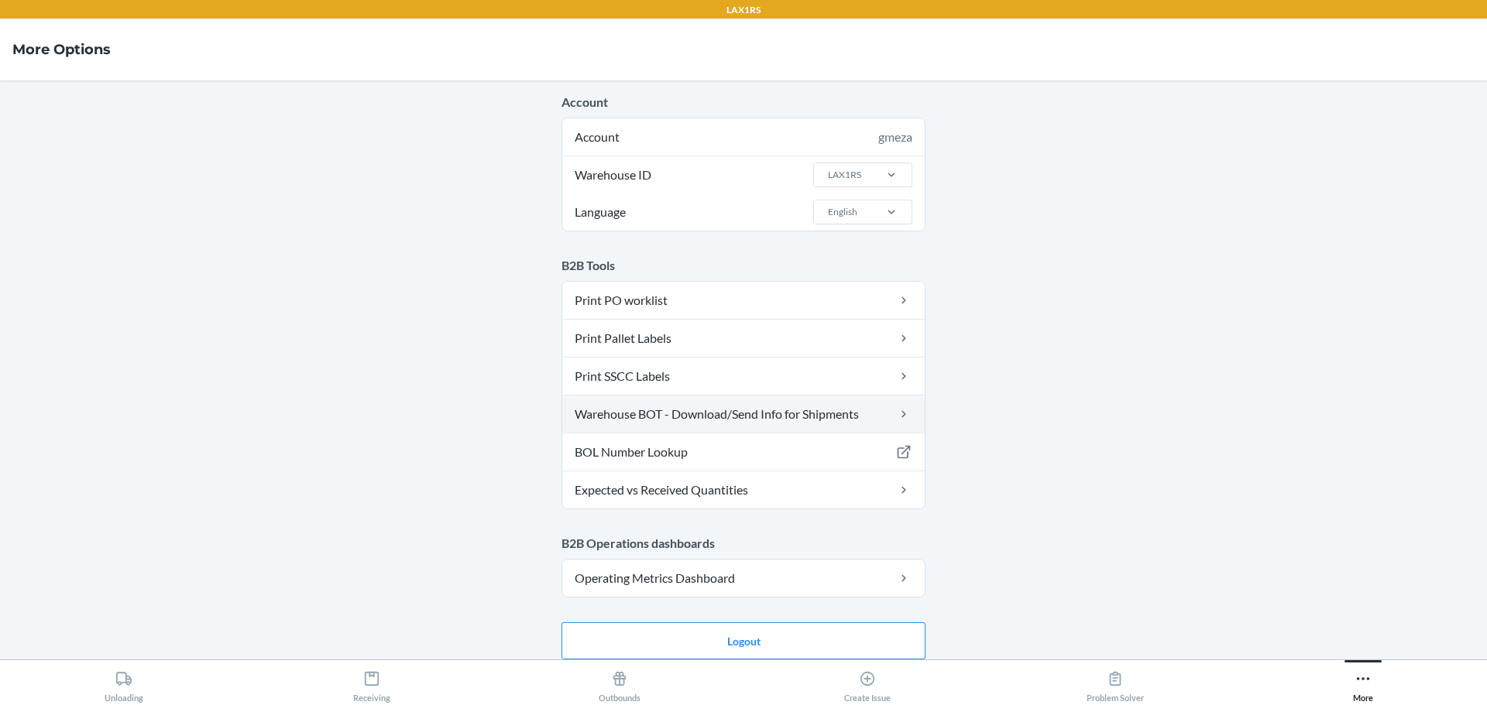
click at [649, 417] on link "Warehouse BOT - Download/Send Info for Shipments" at bounding box center [743, 414] width 362 height 37
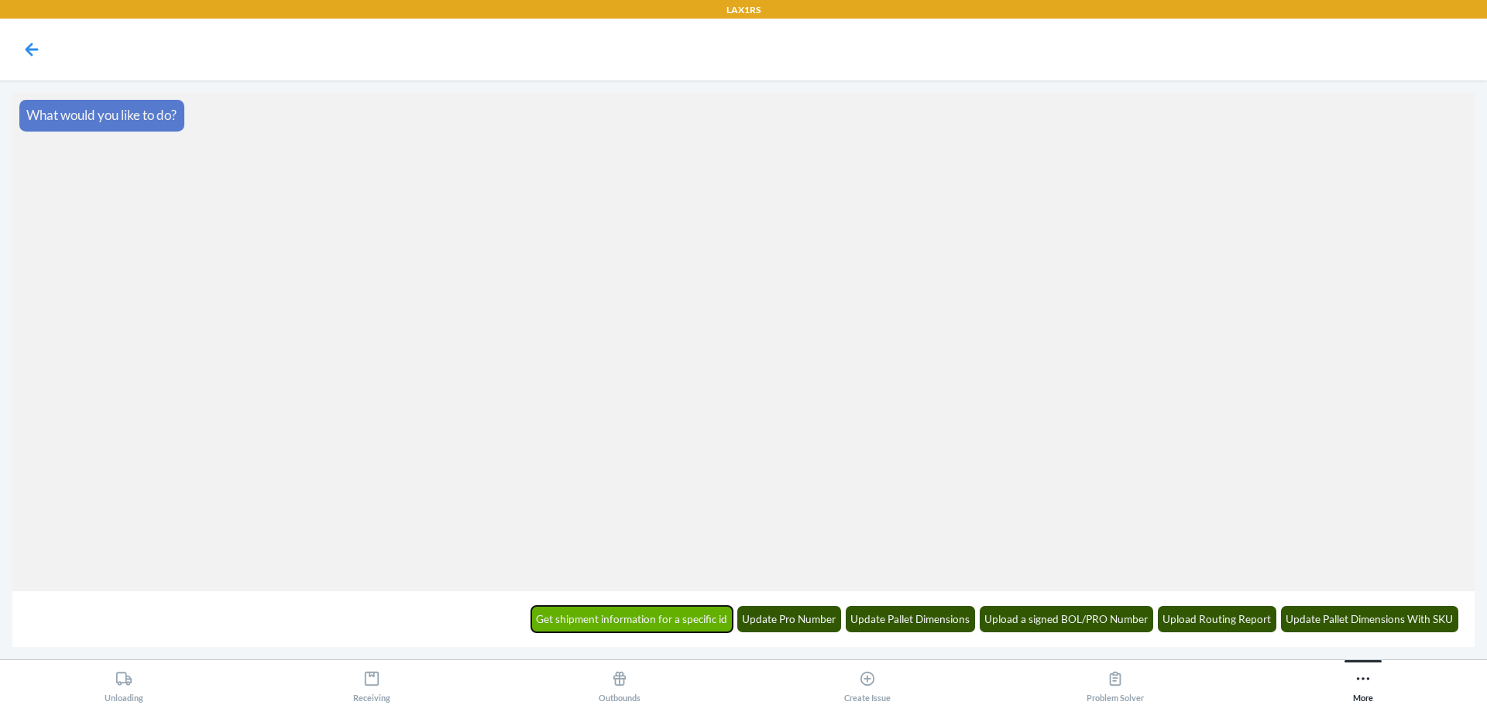
click at [689, 622] on button "Get shipment information for a specific id" at bounding box center [632, 619] width 202 height 26
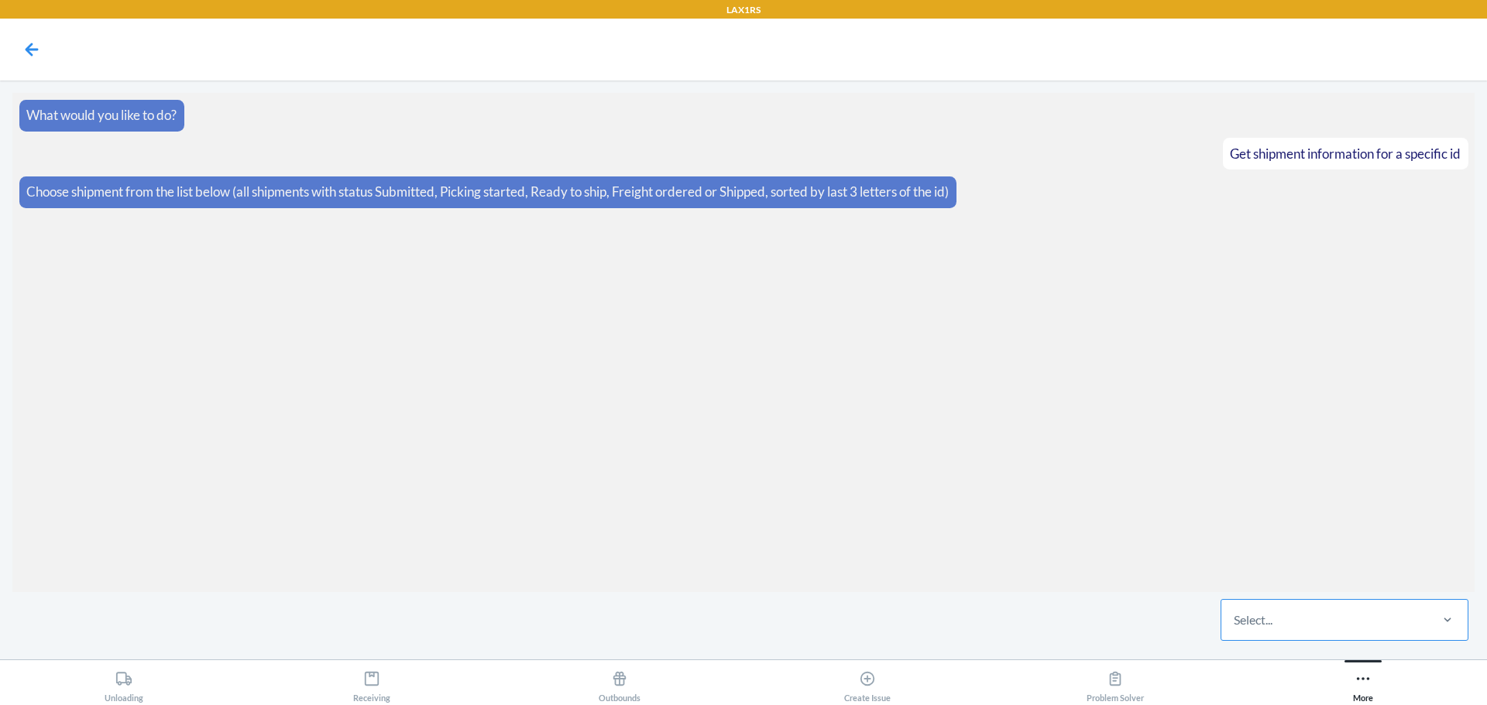
click at [1277, 614] on div "Select..." at bounding box center [1324, 620] width 206 height 40
click at [1235, 614] on input "Select..." at bounding box center [1234, 620] width 2 height 19
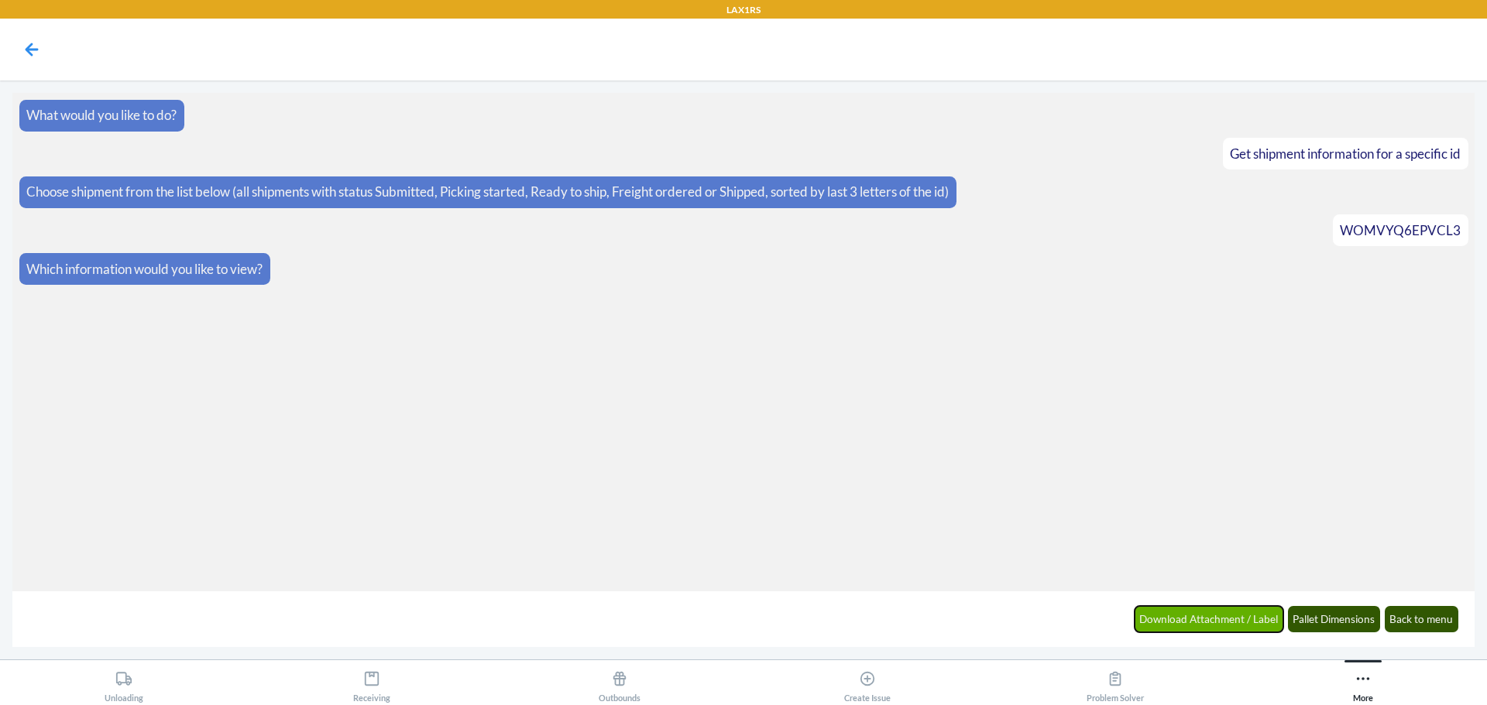
click at [1209, 619] on button "Download Attachment / Label" at bounding box center [1208, 619] width 149 height 26
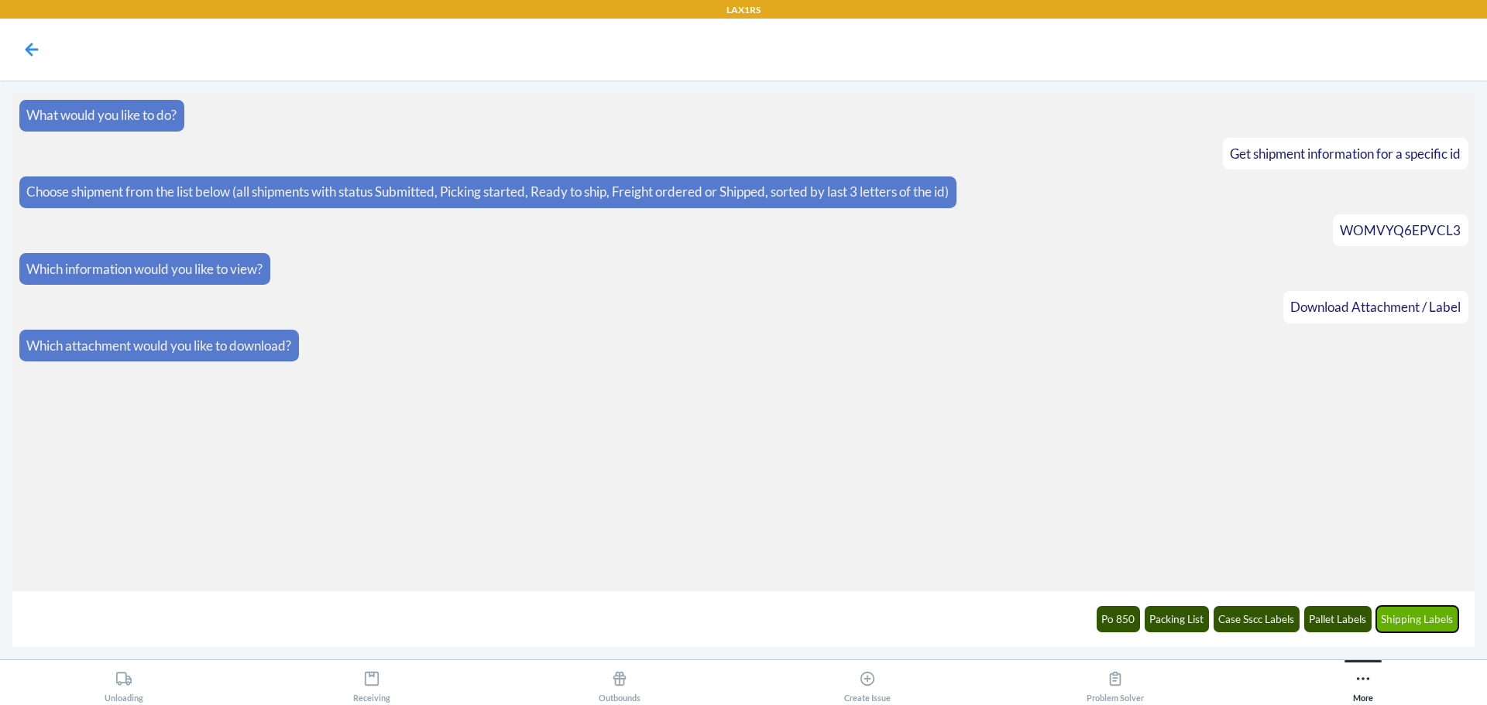
click at [1400, 619] on button "Shipping Labels" at bounding box center [1417, 619] width 83 height 26
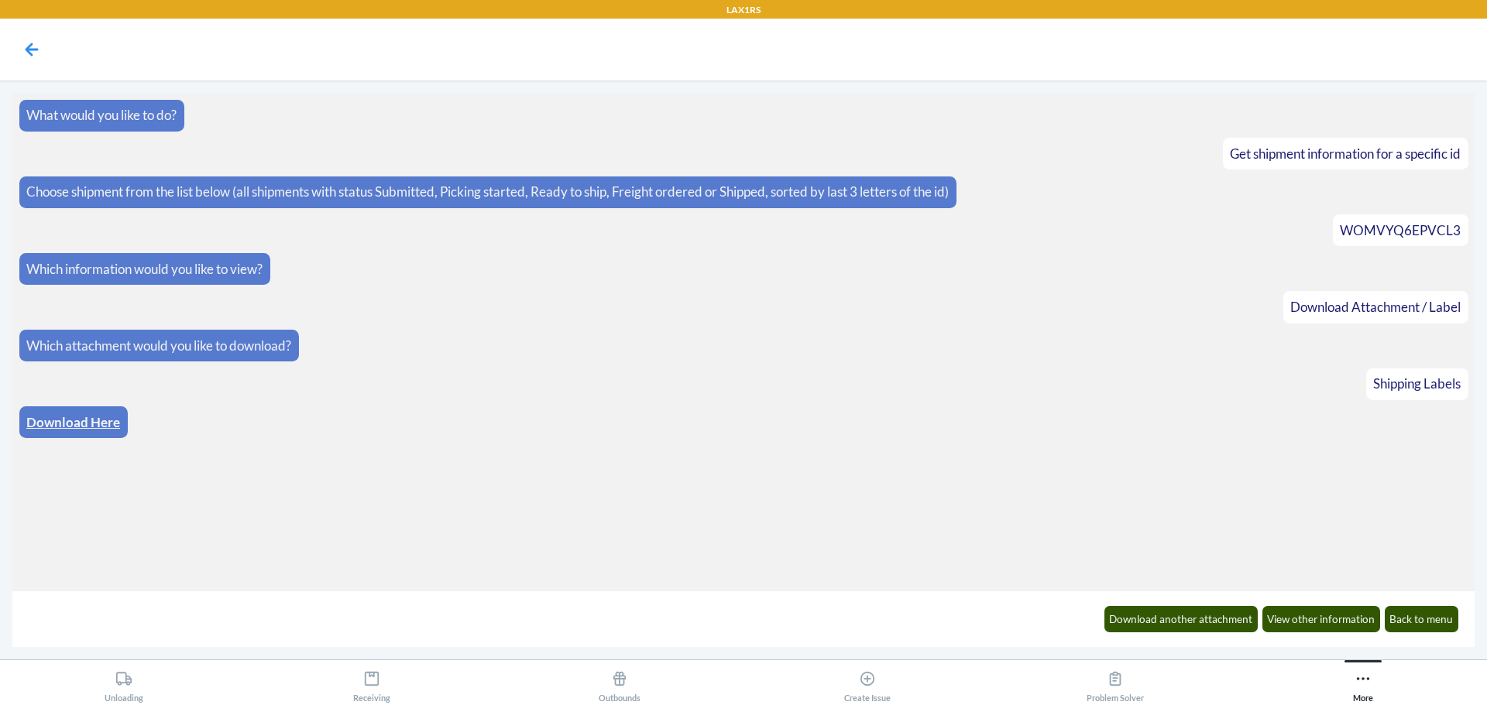
click at [57, 417] on link "Download Here" at bounding box center [73, 422] width 94 height 16
click at [36, 51] on icon at bounding box center [32, 49] width 26 height 26
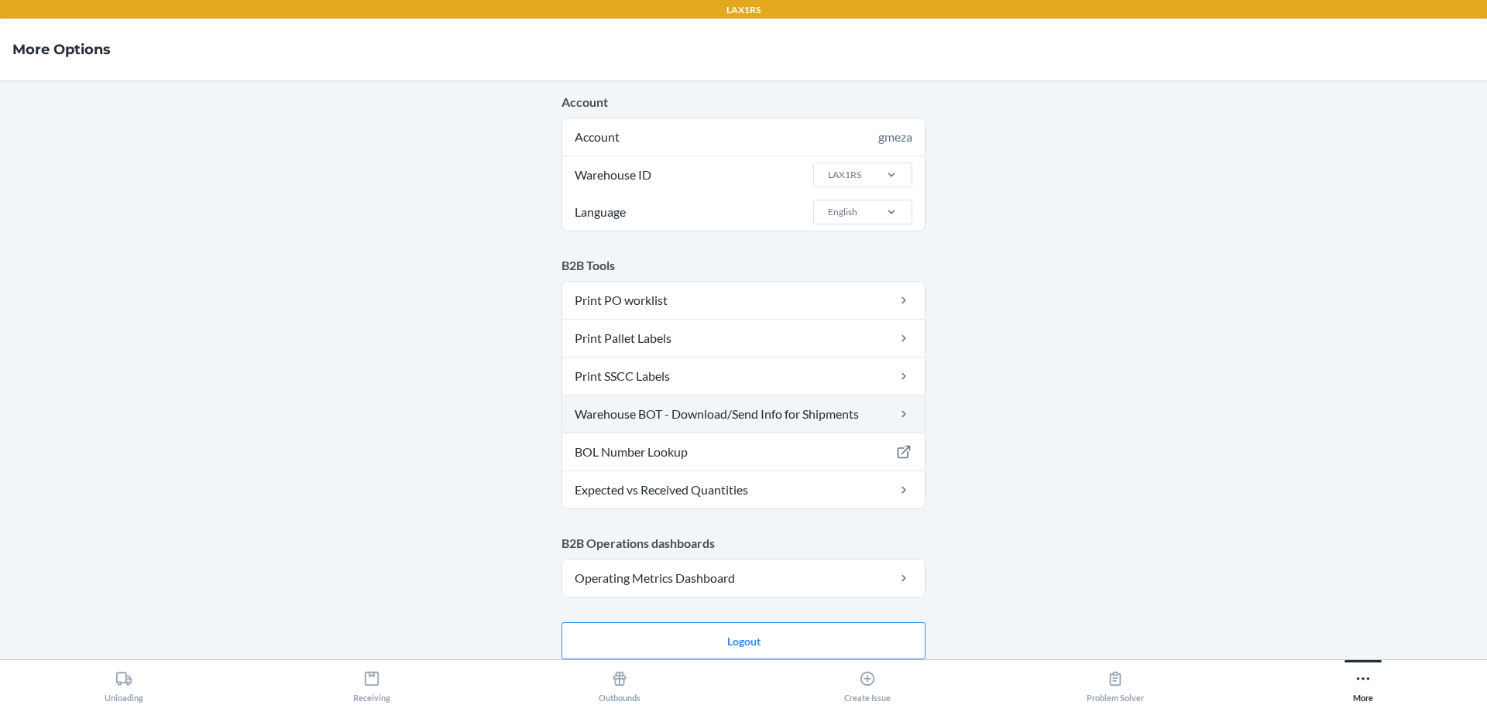
click at [645, 416] on link "Warehouse BOT - Download/Send Info for Shipments" at bounding box center [743, 414] width 362 height 37
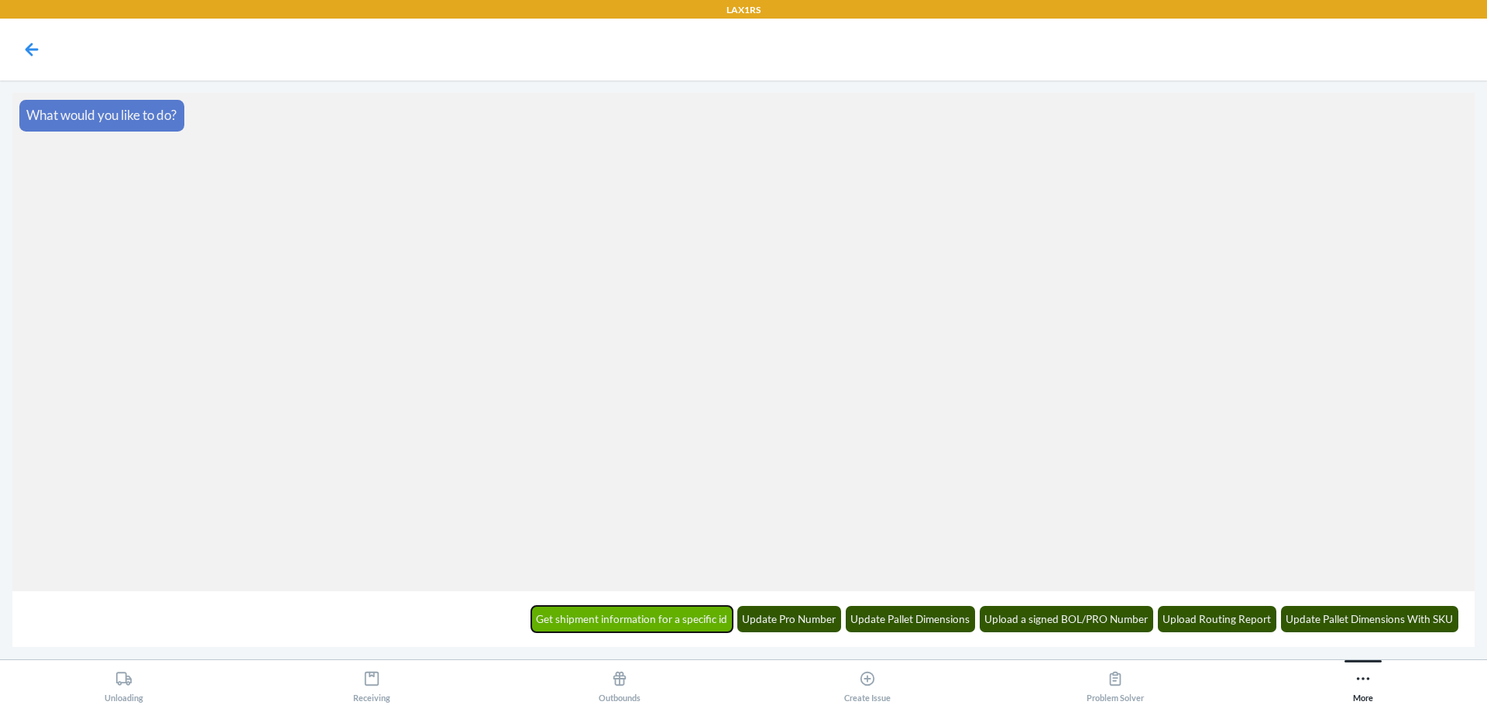
click at [620, 626] on button "Get shipment information for a specific id" at bounding box center [632, 619] width 202 height 26
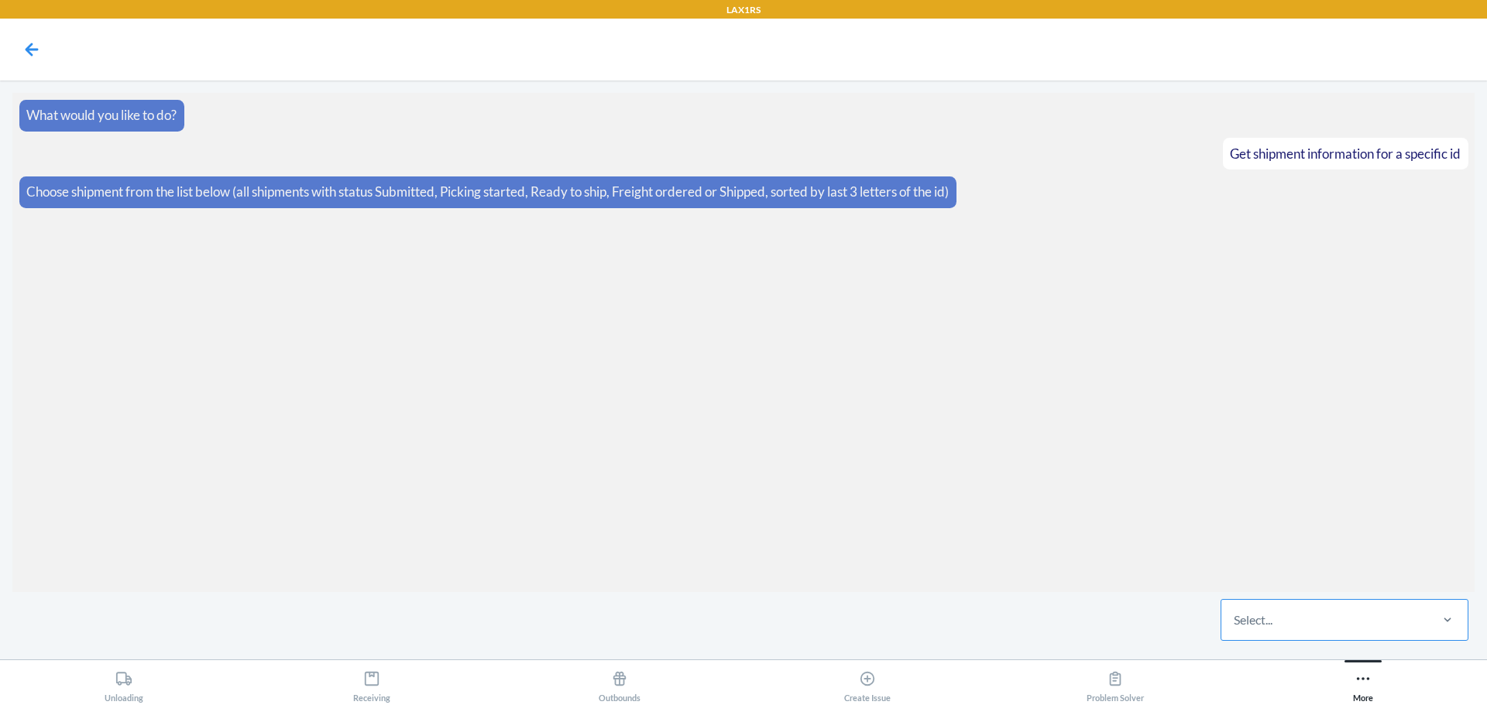
click at [1298, 625] on div "Select..." at bounding box center [1324, 620] width 206 height 40
click at [1235, 625] on input "Select..." at bounding box center [1234, 620] width 2 height 19
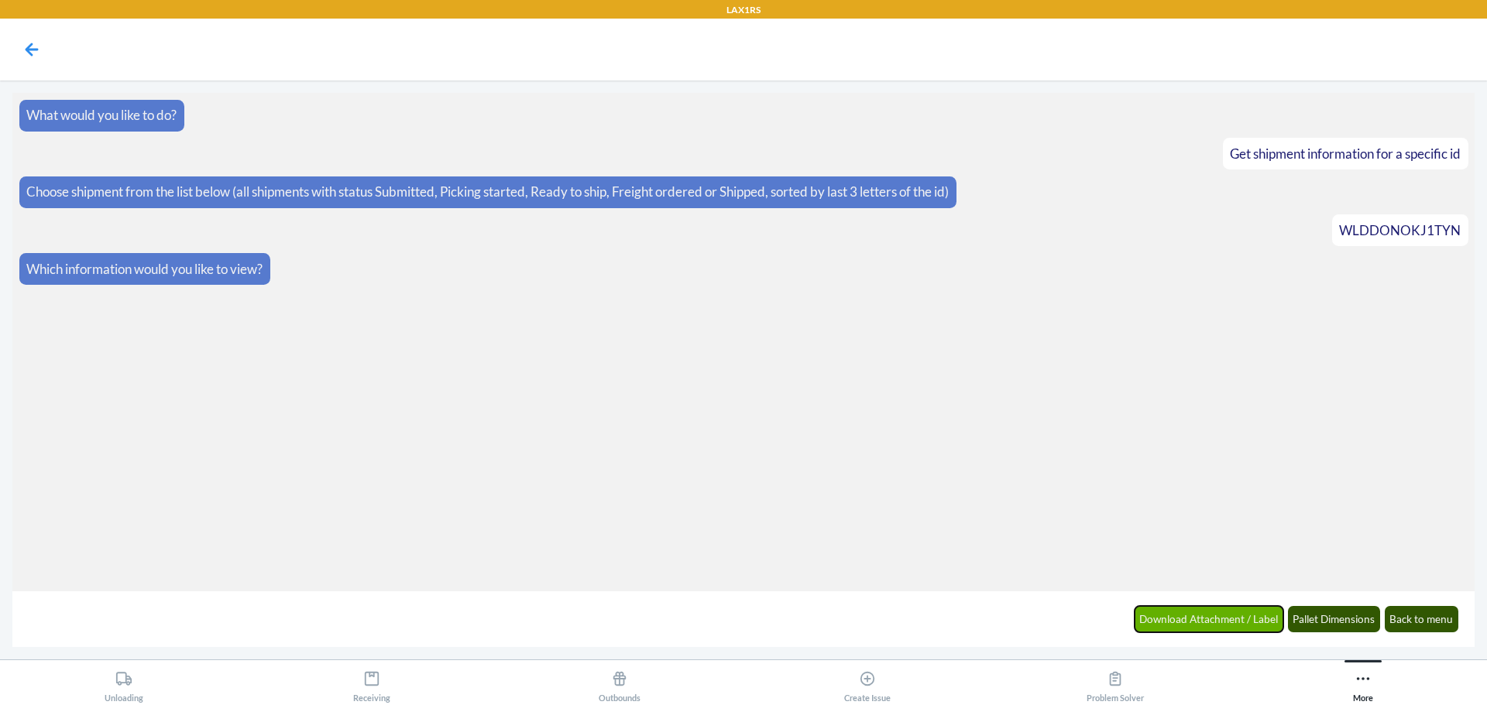
click at [1218, 621] on button "Download Attachment / Label" at bounding box center [1208, 619] width 149 height 26
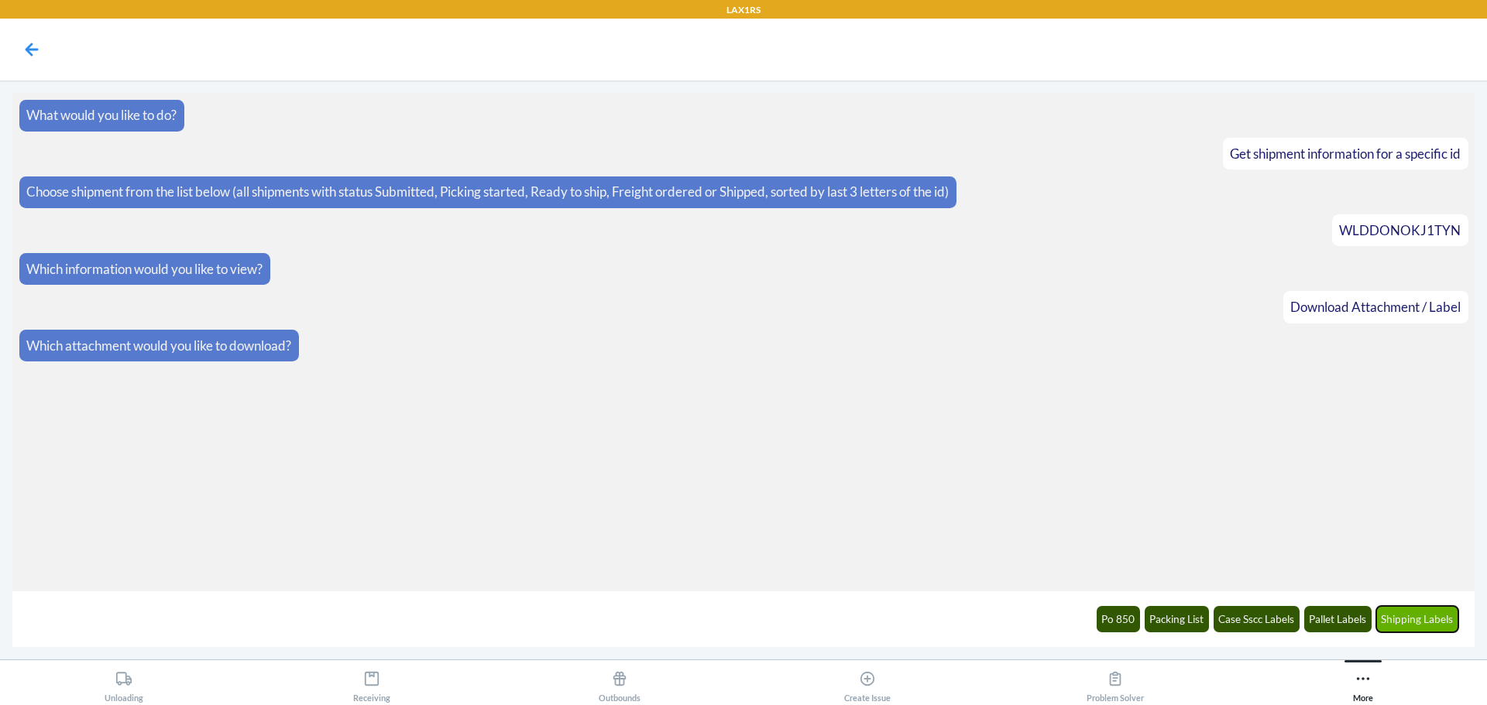
click at [1418, 629] on button "Shipping Labels" at bounding box center [1417, 619] width 83 height 26
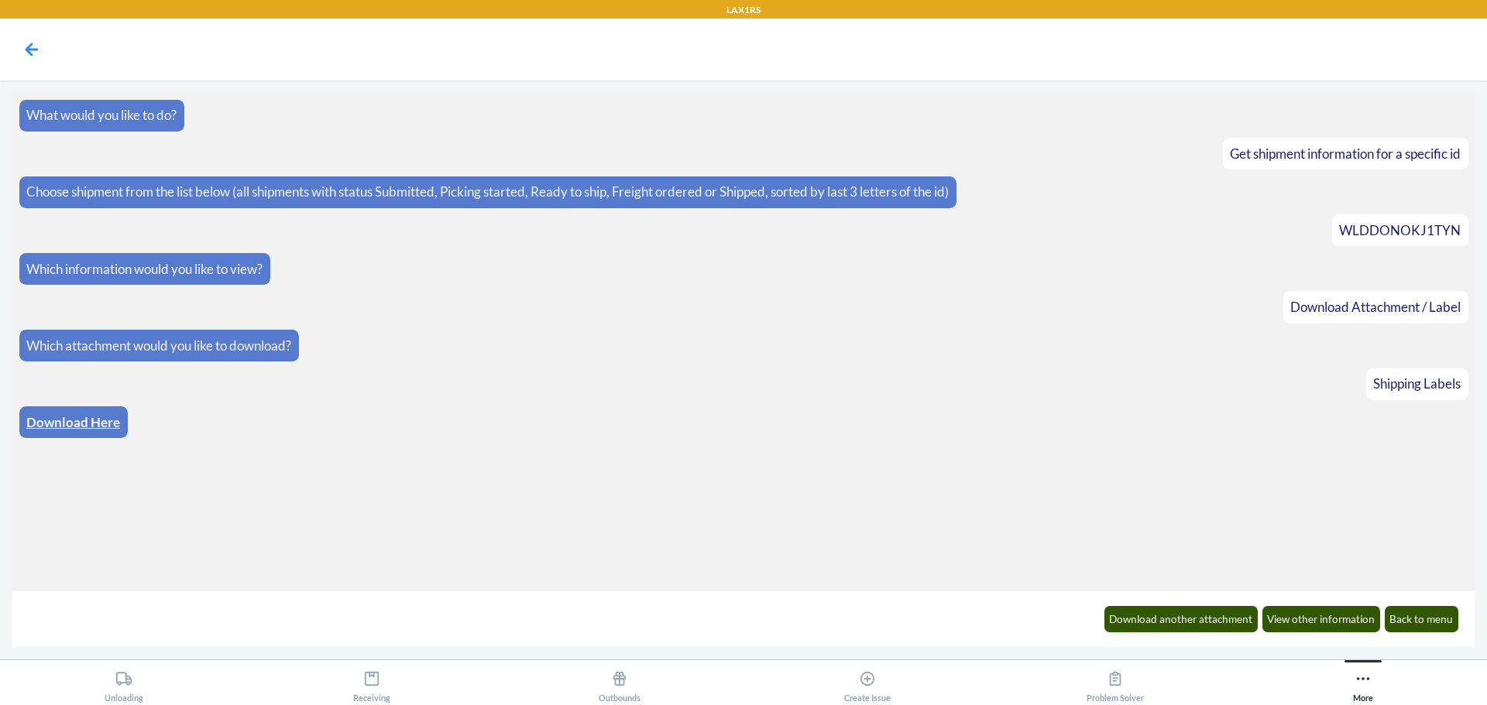
click at [62, 418] on link "Download Here" at bounding box center [73, 422] width 94 height 16
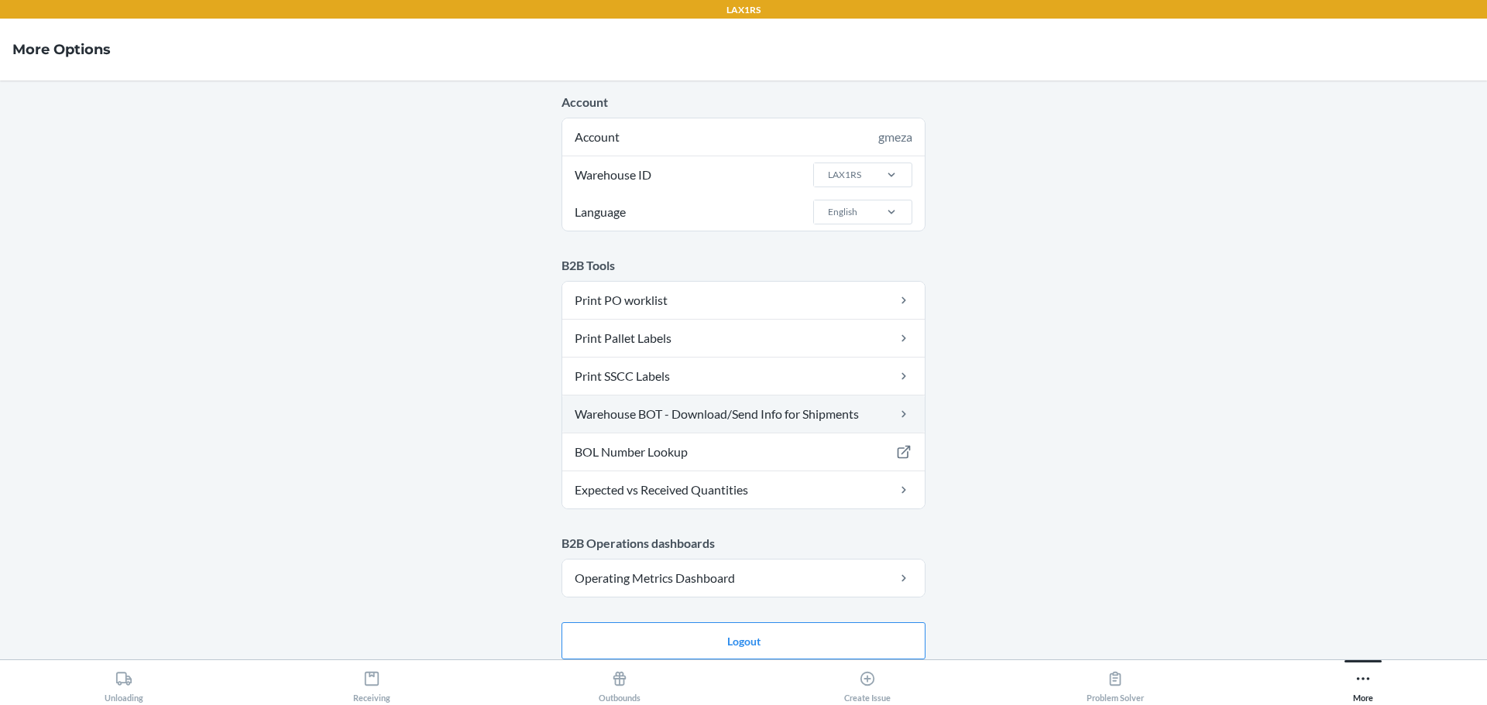
click at [630, 410] on link "Warehouse BOT - Download/Send Info for Shipments" at bounding box center [743, 414] width 362 height 37
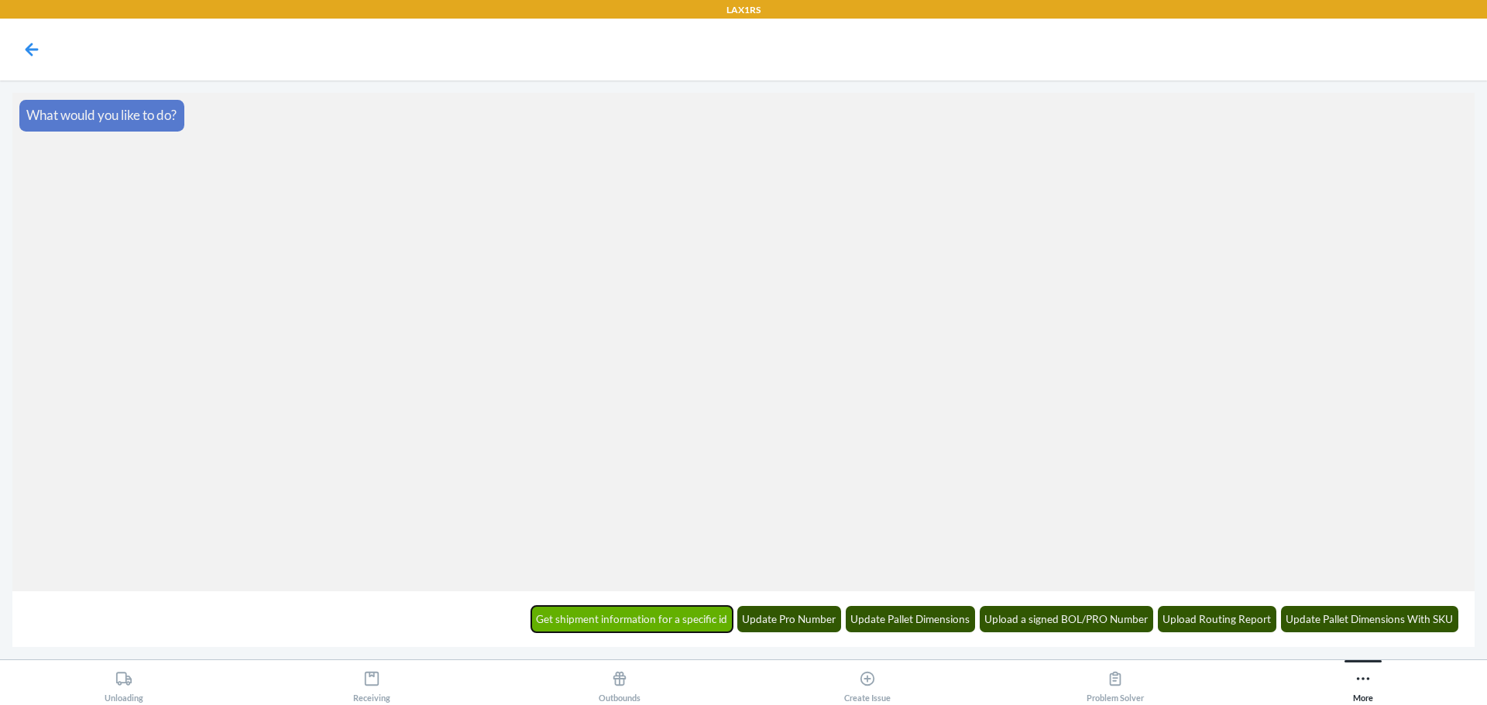
click at [701, 608] on button "Get shipment information for a specific id" at bounding box center [632, 619] width 202 height 26
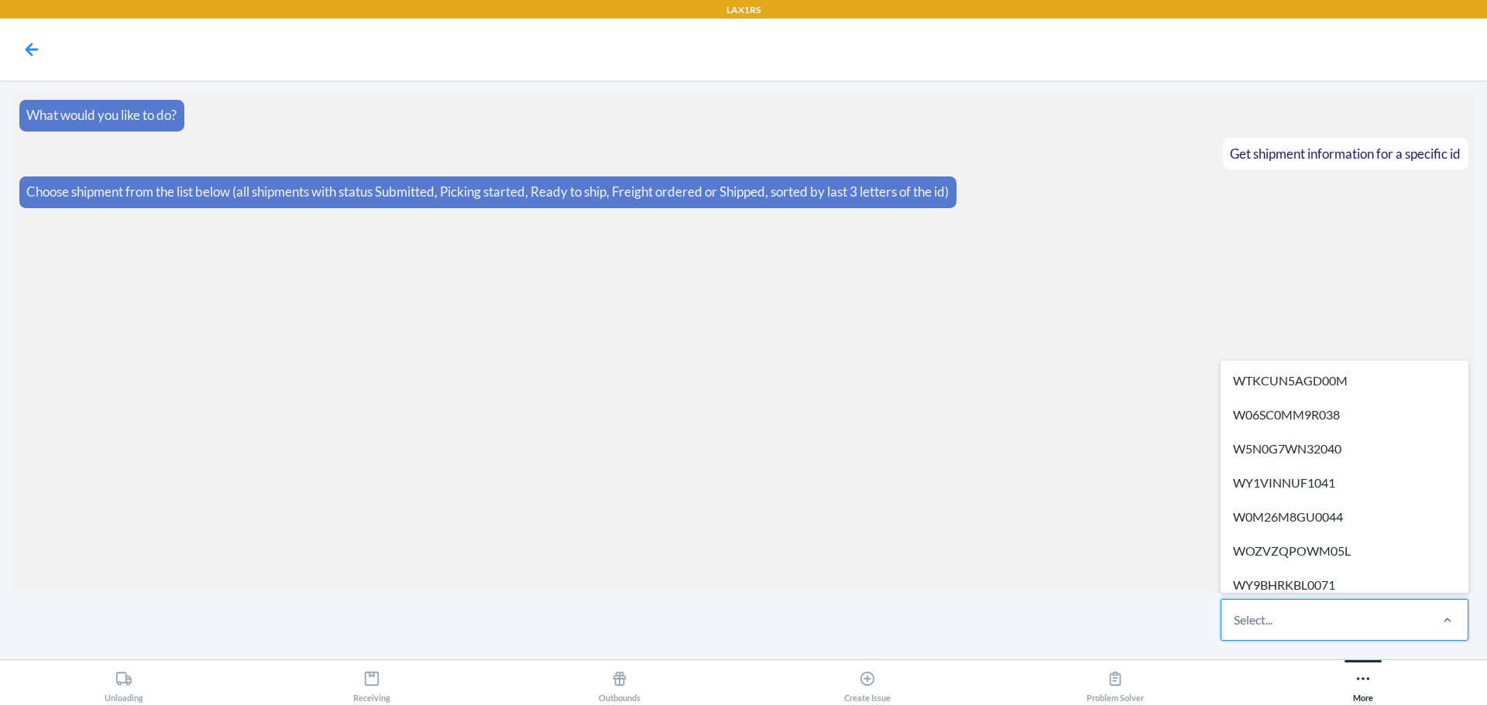
click at [1282, 623] on div "Select..." at bounding box center [1324, 620] width 206 height 40
click at [1235, 623] on input "option WTKCUN5AGD00M focused, 1 of 687. 687 results available. Use Up and Down …" at bounding box center [1234, 620] width 2 height 19
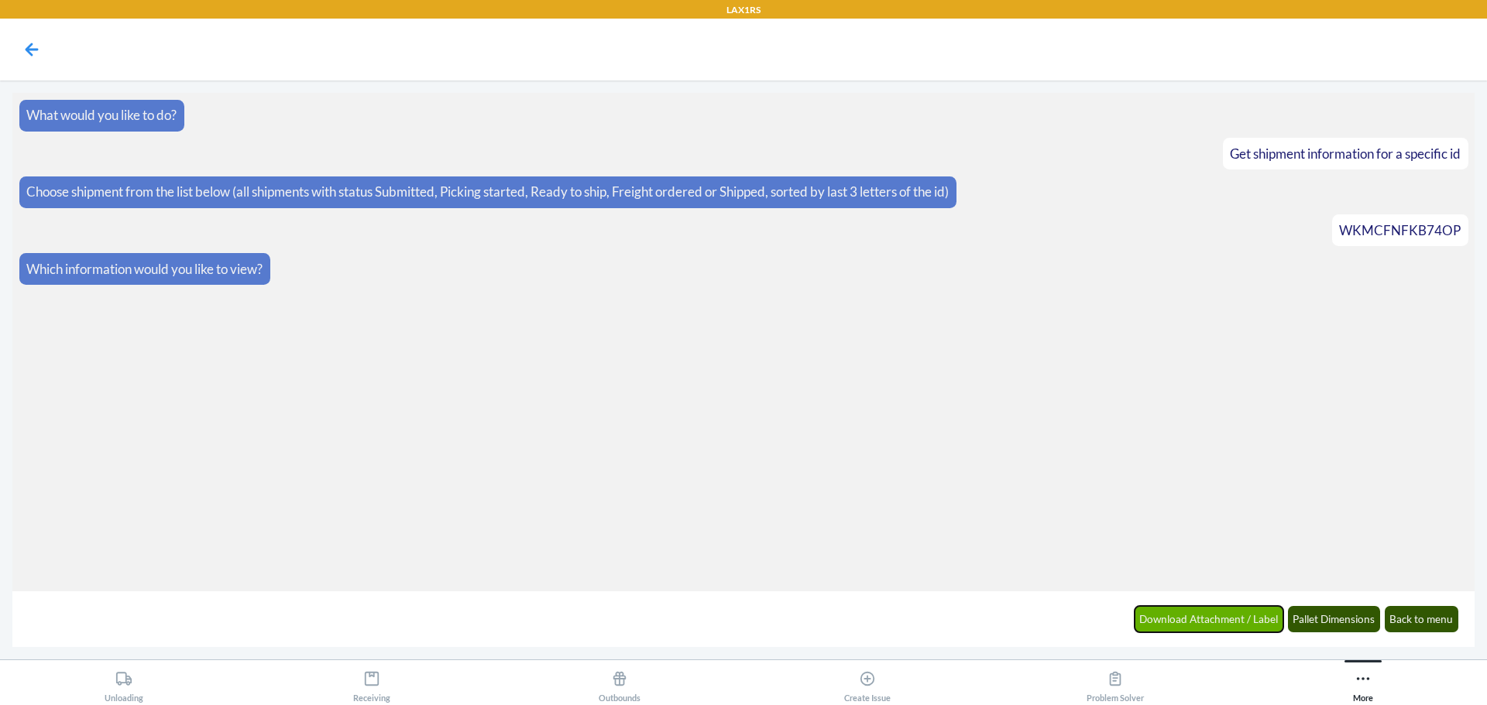
click at [1230, 627] on button "Download Attachment / Label" at bounding box center [1208, 619] width 149 height 26
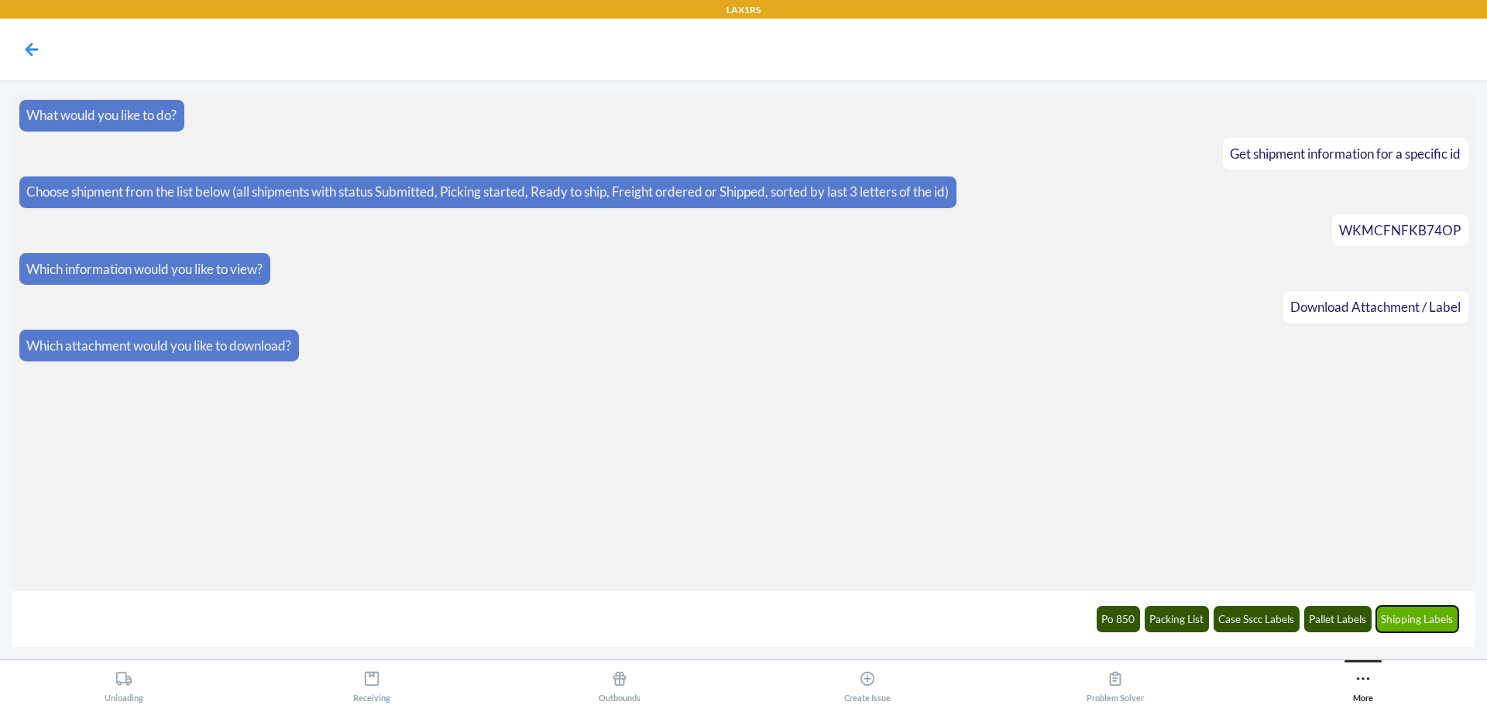
click at [1401, 619] on button "Shipping Labels" at bounding box center [1417, 619] width 83 height 26
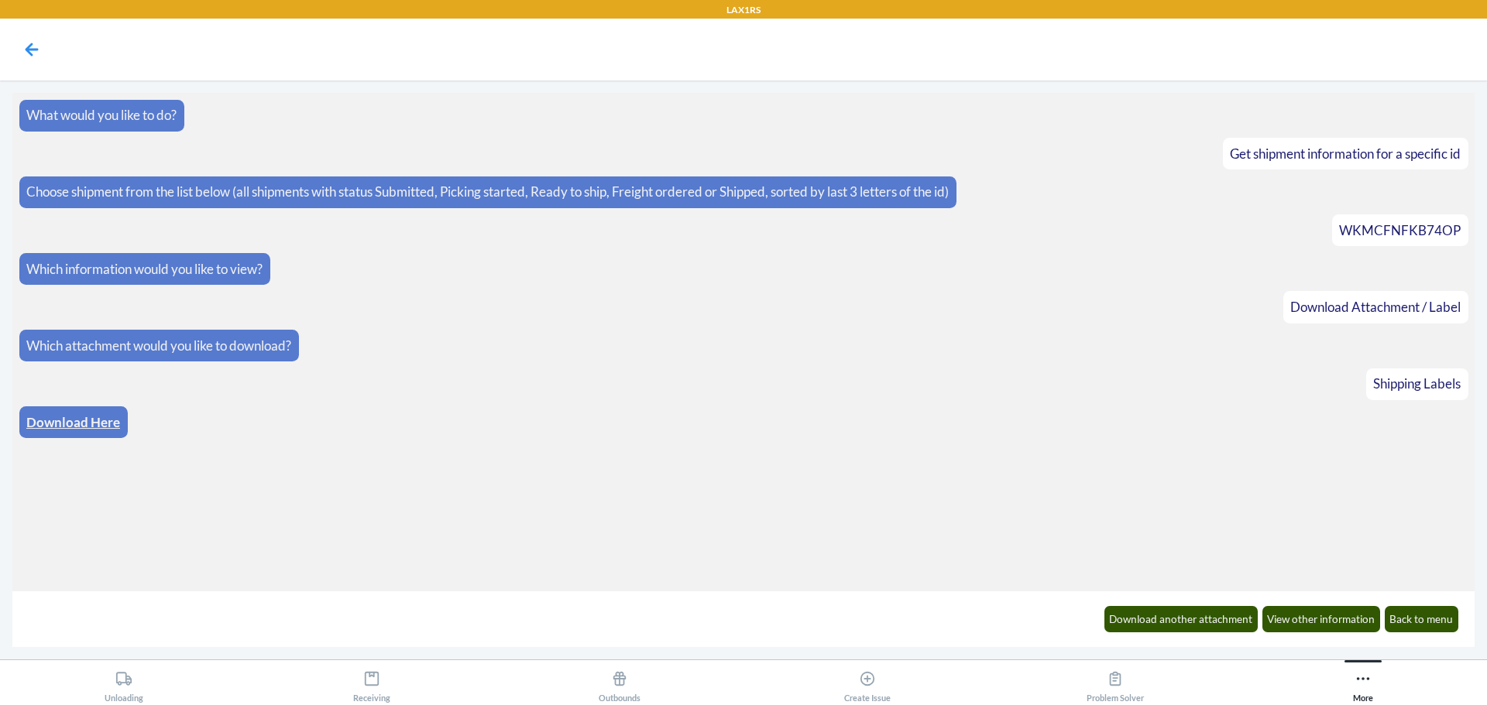
click at [60, 424] on link "Download Here" at bounding box center [73, 422] width 94 height 16
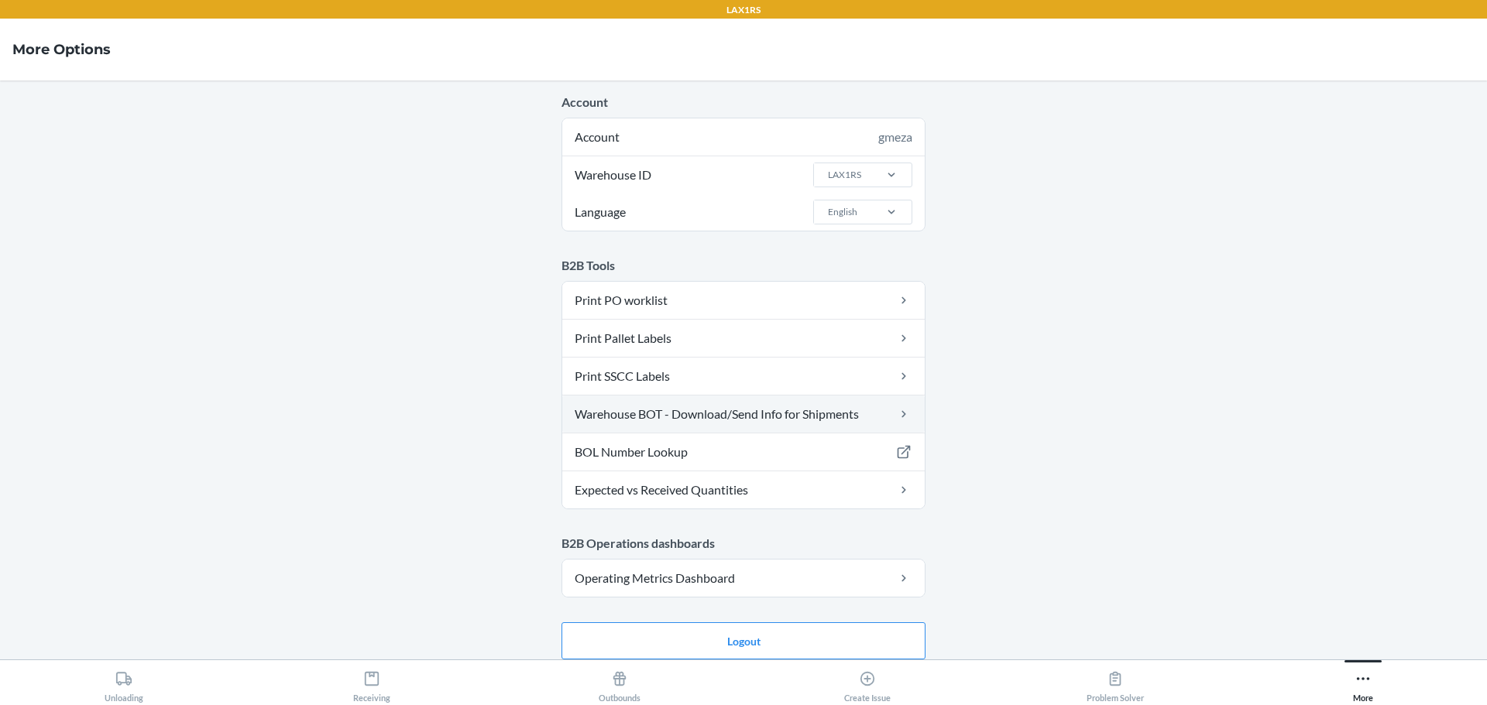
click at [620, 401] on link "Warehouse BOT - Download/Send Info for Shipments" at bounding box center [743, 414] width 362 height 37
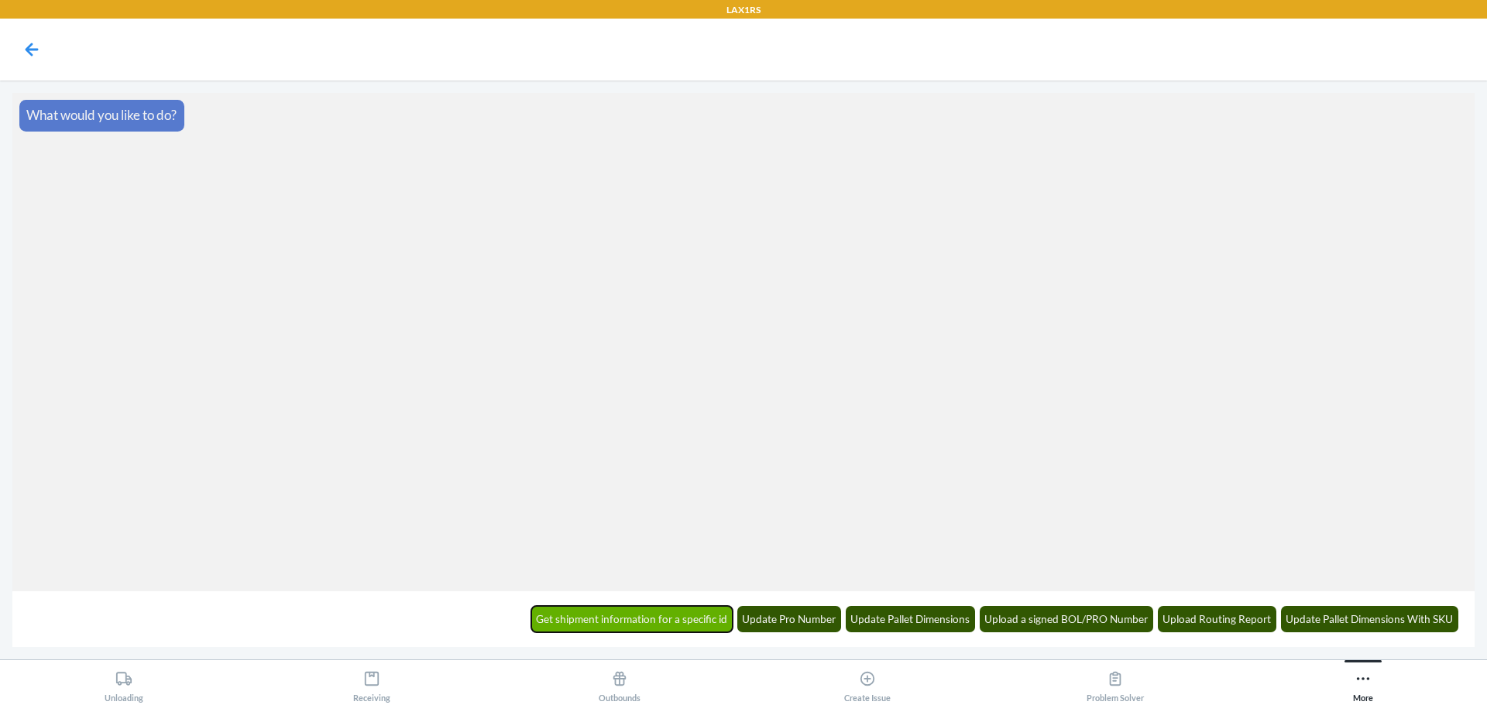
click at [667, 623] on button "Get shipment information for a specific id" at bounding box center [632, 619] width 202 height 26
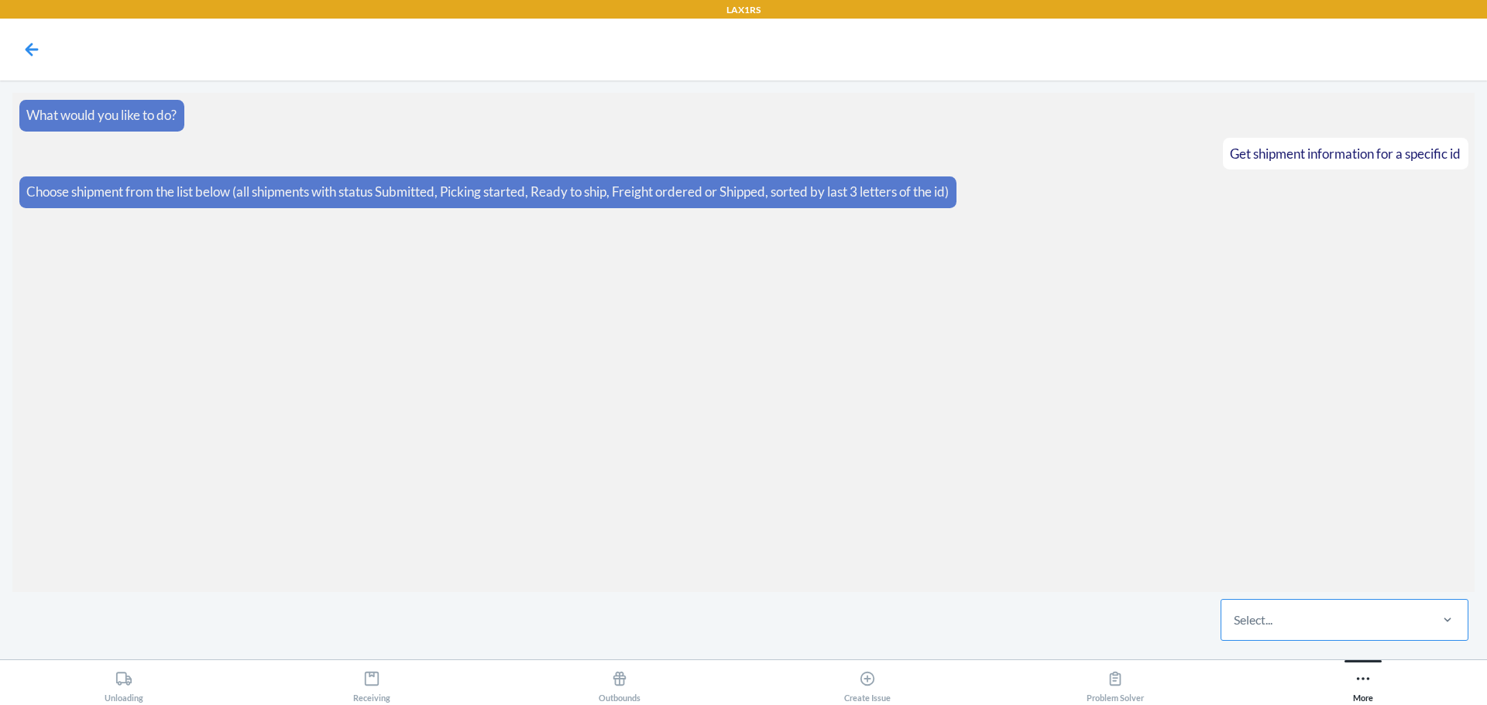
click at [1289, 621] on div "Select..." at bounding box center [1324, 620] width 206 height 40
click at [1235, 621] on input "Select..." at bounding box center [1234, 620] width 2 height 19
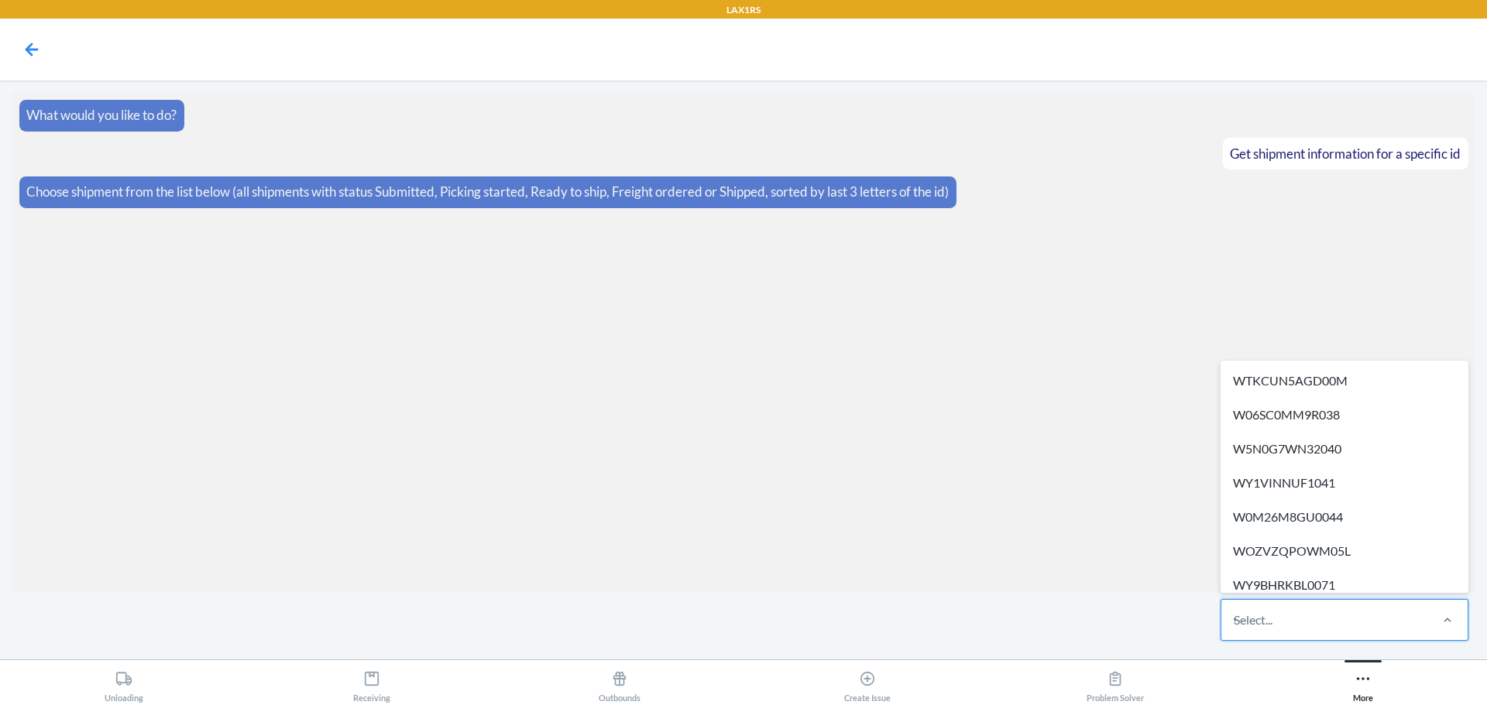
type input "we2n1r"
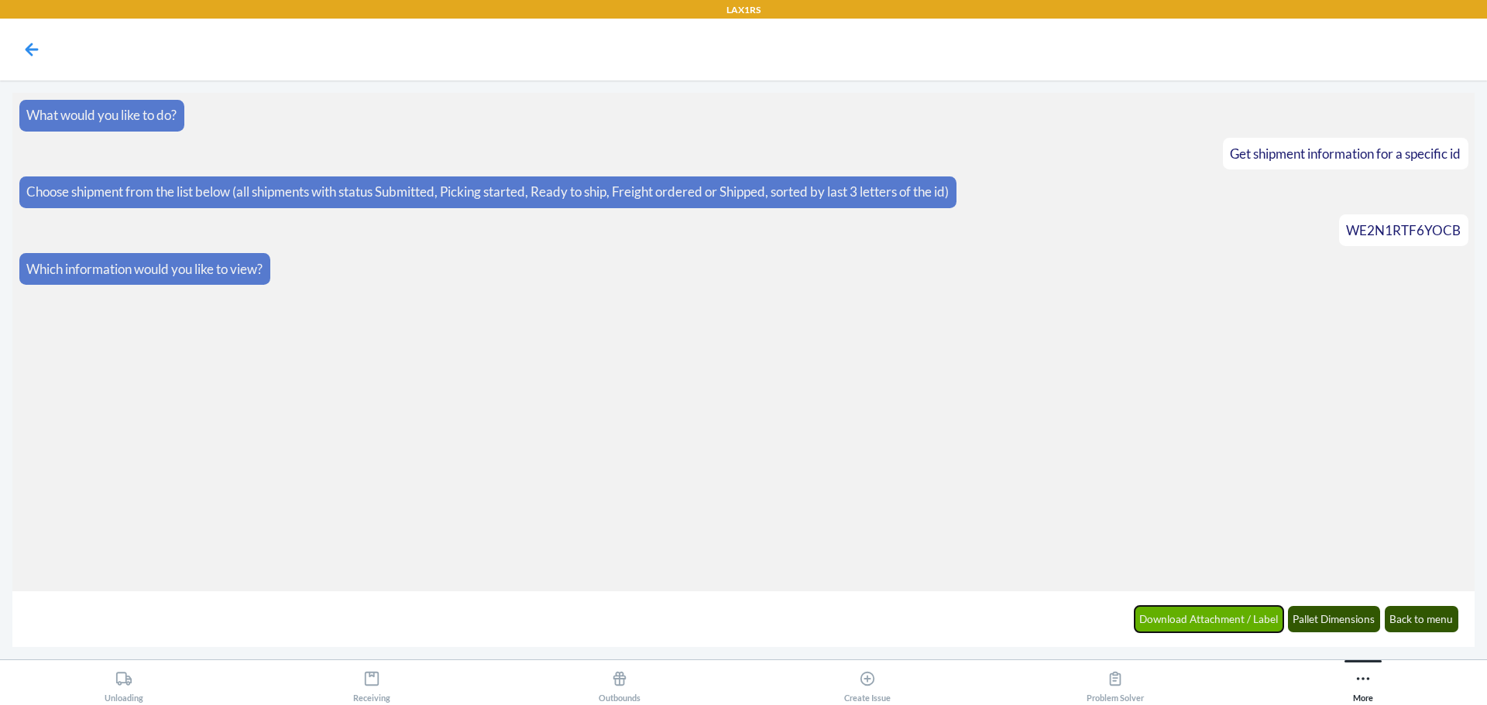
click at [1190, 620] on button "Download Attachment / Label" at bounding box center [1208, 619] width 149 height 26
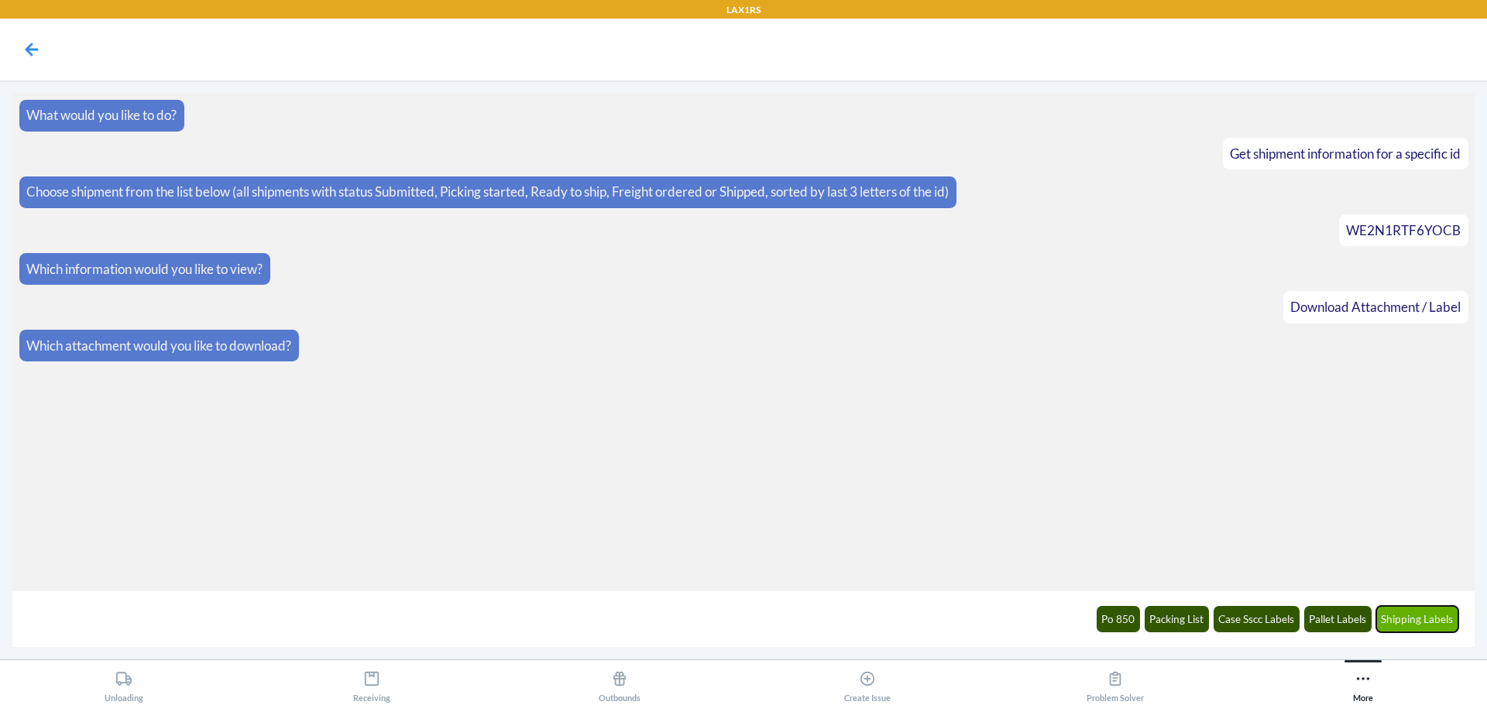
click at [1397, 617] on button "Shipping Labels" at bounding box center [1417, 619] width 83 height 26
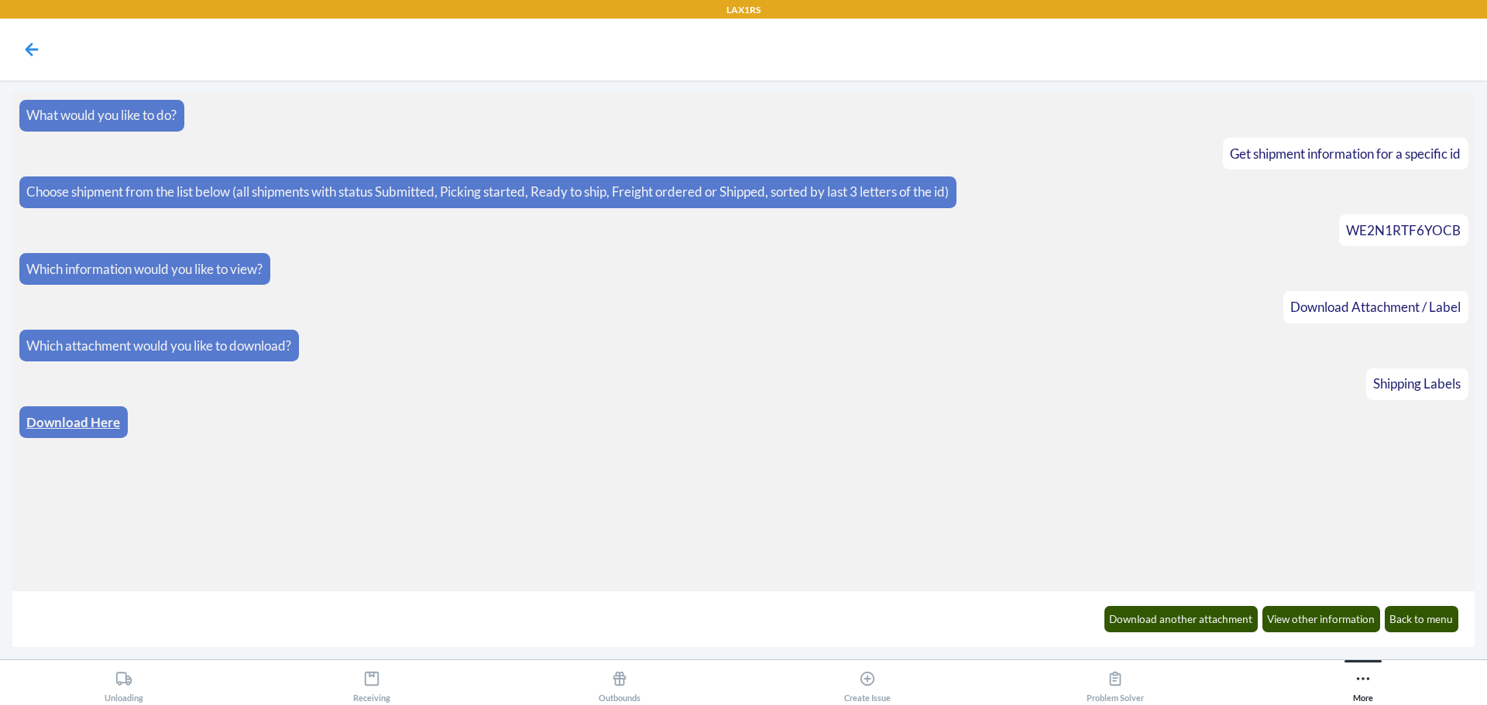
click at [1003, 422] on article "Download Here" at bounding box center [743, 422] width 1449 height 32
click at [53, 423] on link "Download Here" at bounding box center [73, 422] width 94 height 16
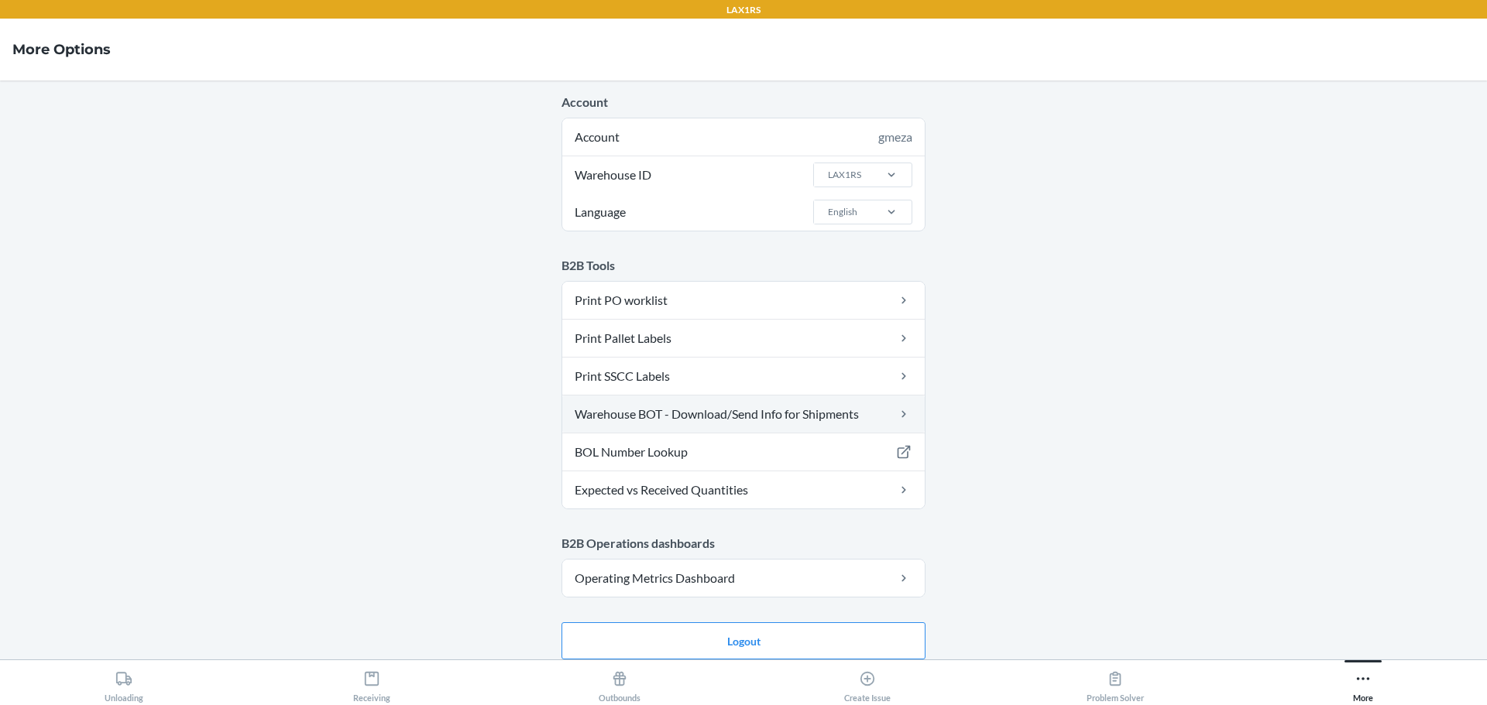
click at [661, 415] on link "Warehouse BOT - Download/Send Info for Shipments" at bounding box center [743, 414] width 362 height 37
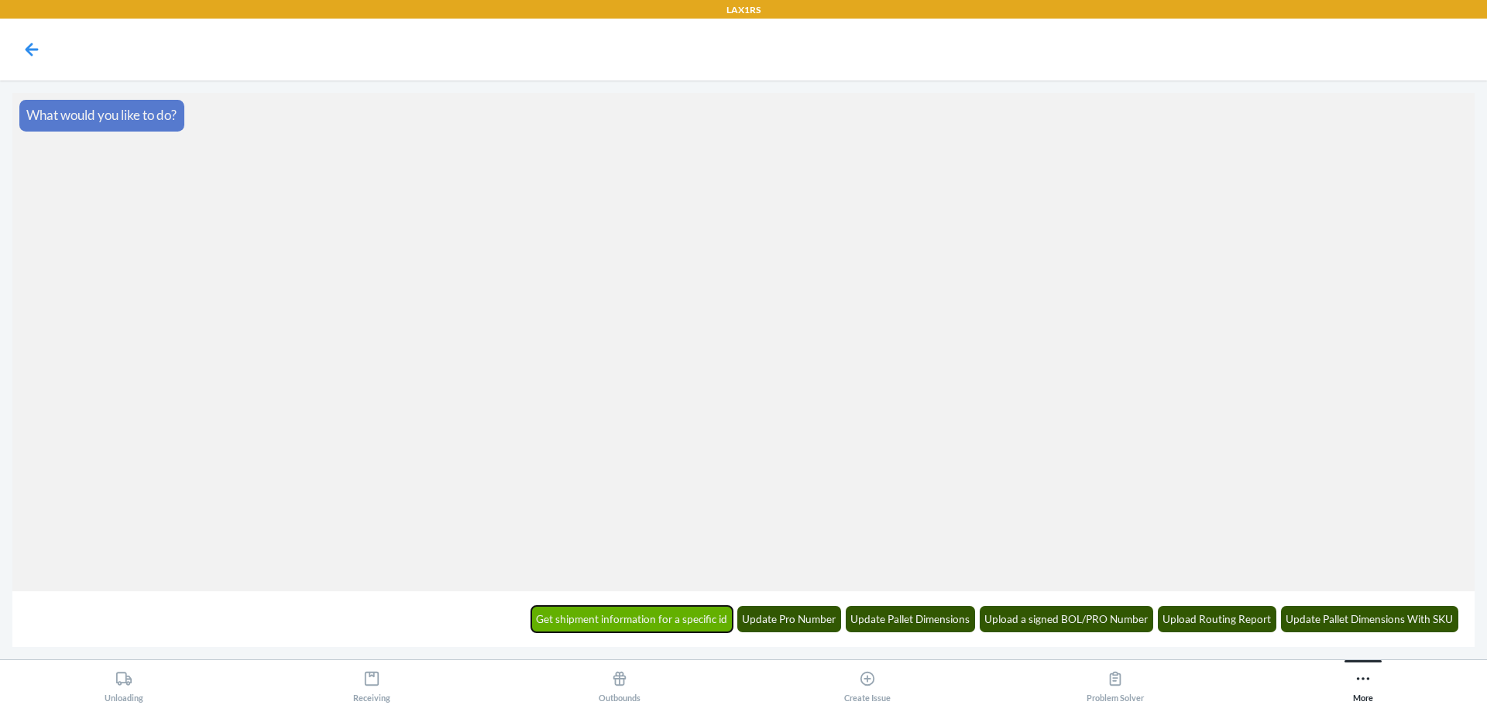
click at [684, 619] on button "Get shipment information for a specific id" at bounding box center [632, 619] width 202 height 26
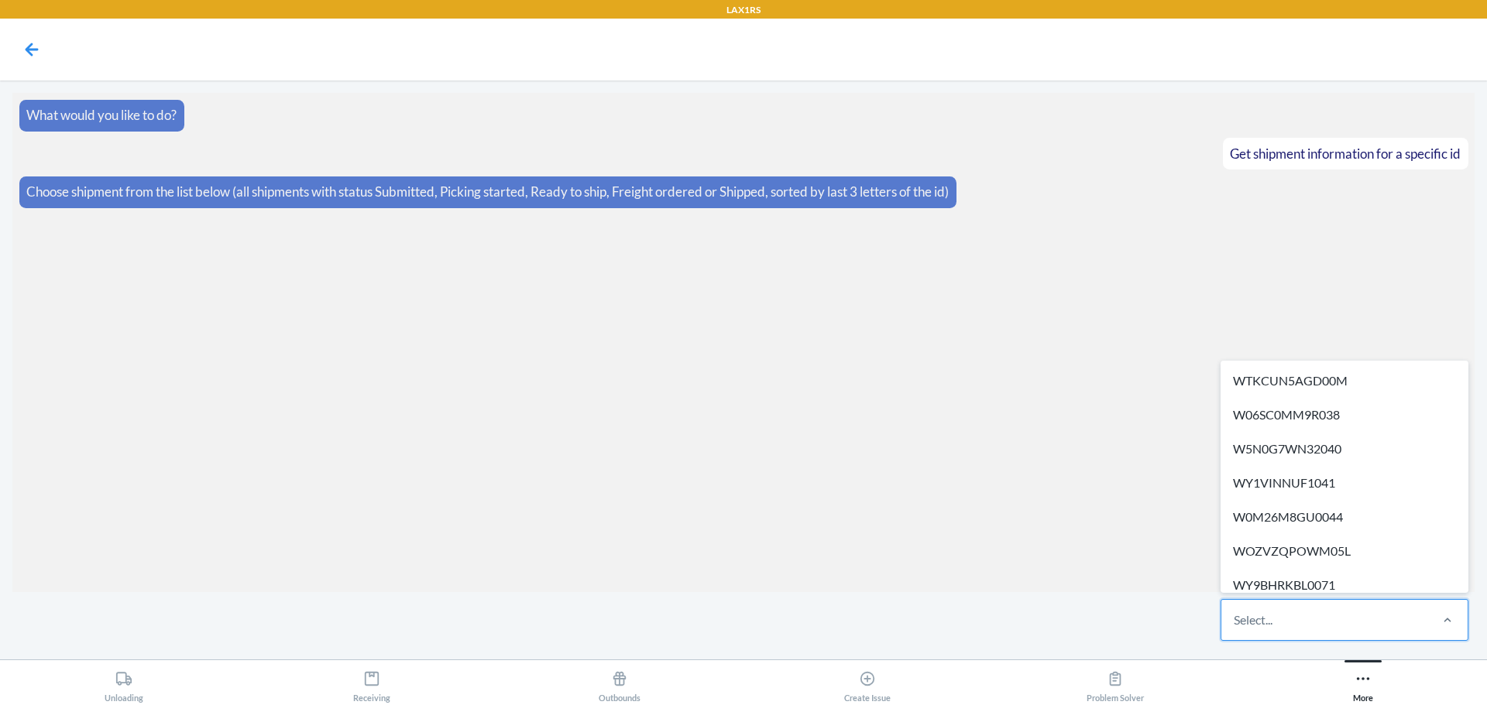
click at [1290, 629] on div "Select..." at bounding box center [1324, 620] width 206 height 40
click at [1235, 629] on input "option WTKCUN5AGD00M focused, 1 of 701. 701 results available. Use Up and Down …" at bounding box center [1234, 620] width 2 height 19
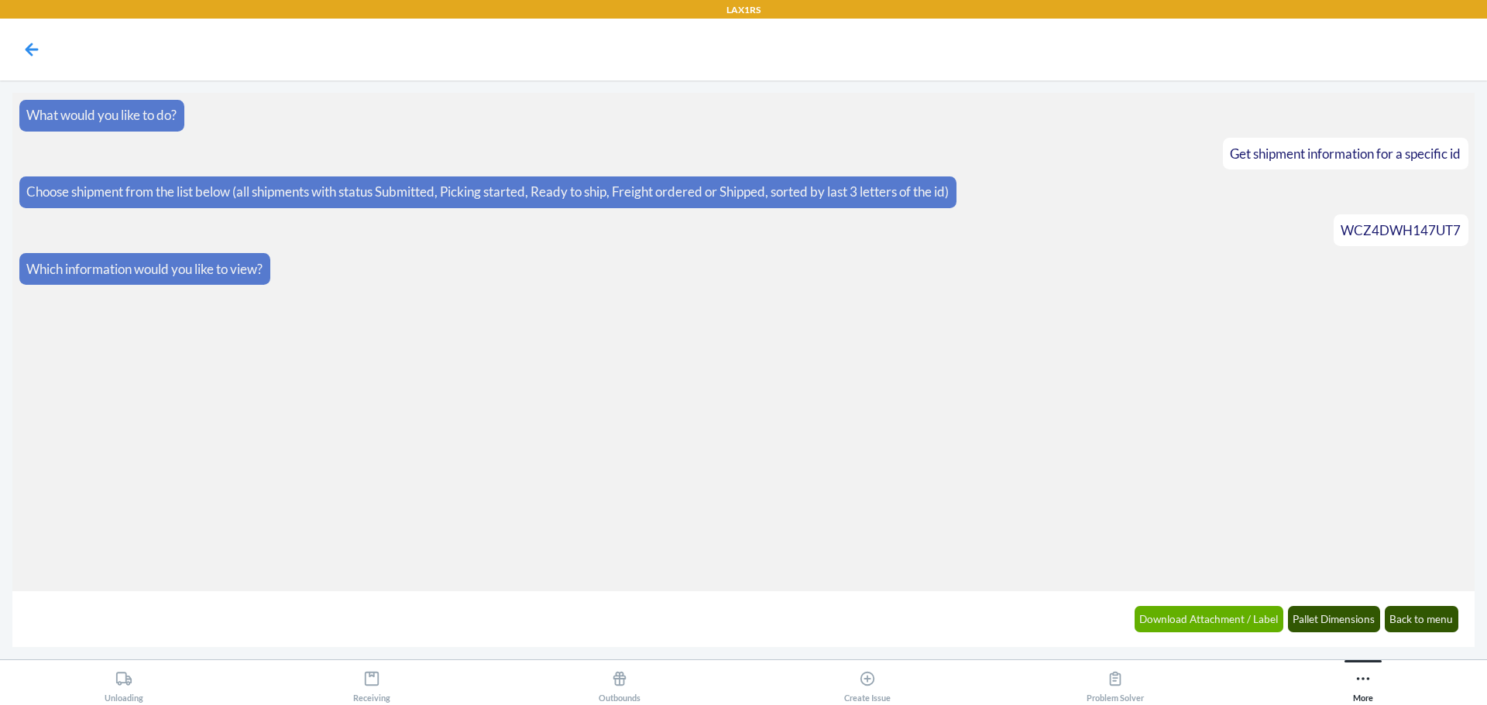
drag, startPoint x: 1116, startPoint y: 598, endPoint x: 1137, endPoint y: 613, distance: 25.4
click at [1130, 607] on article "Download Attachment / Label Pallet Dimensions Back to menu" at bounding box center [743, 619] width 1449 height 43
click at [1210, 634] on div "Download Attachment / Label Pallet Dimensions Back to menu" at bounding box center [1295, 619] width 343 height 43
click at [1220, 626] on button "Download Attachment / Label" at bounding box center [1208, 619] width 149 height 26
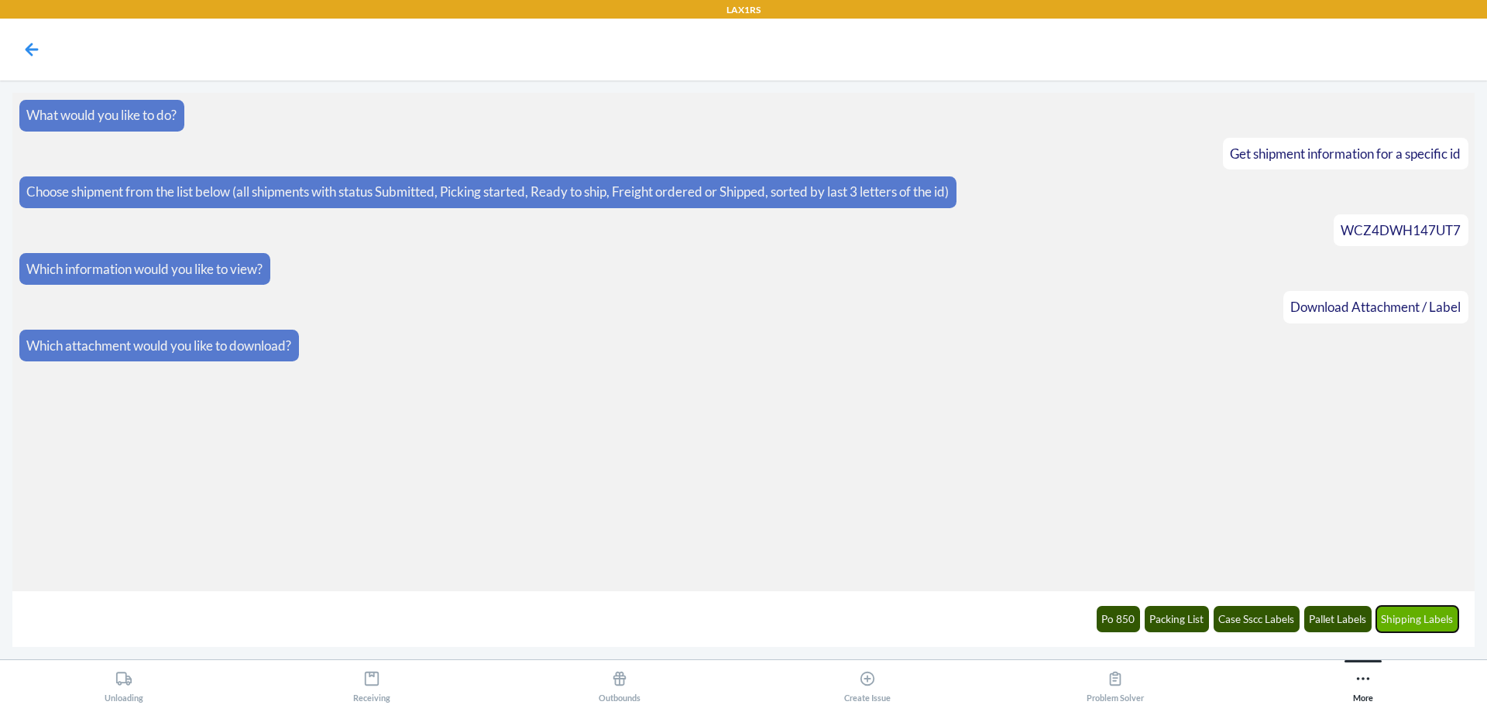
click at [1433, 608] on button "Shipping Labels" at bounding box center [1417, 619] width 83 height 26
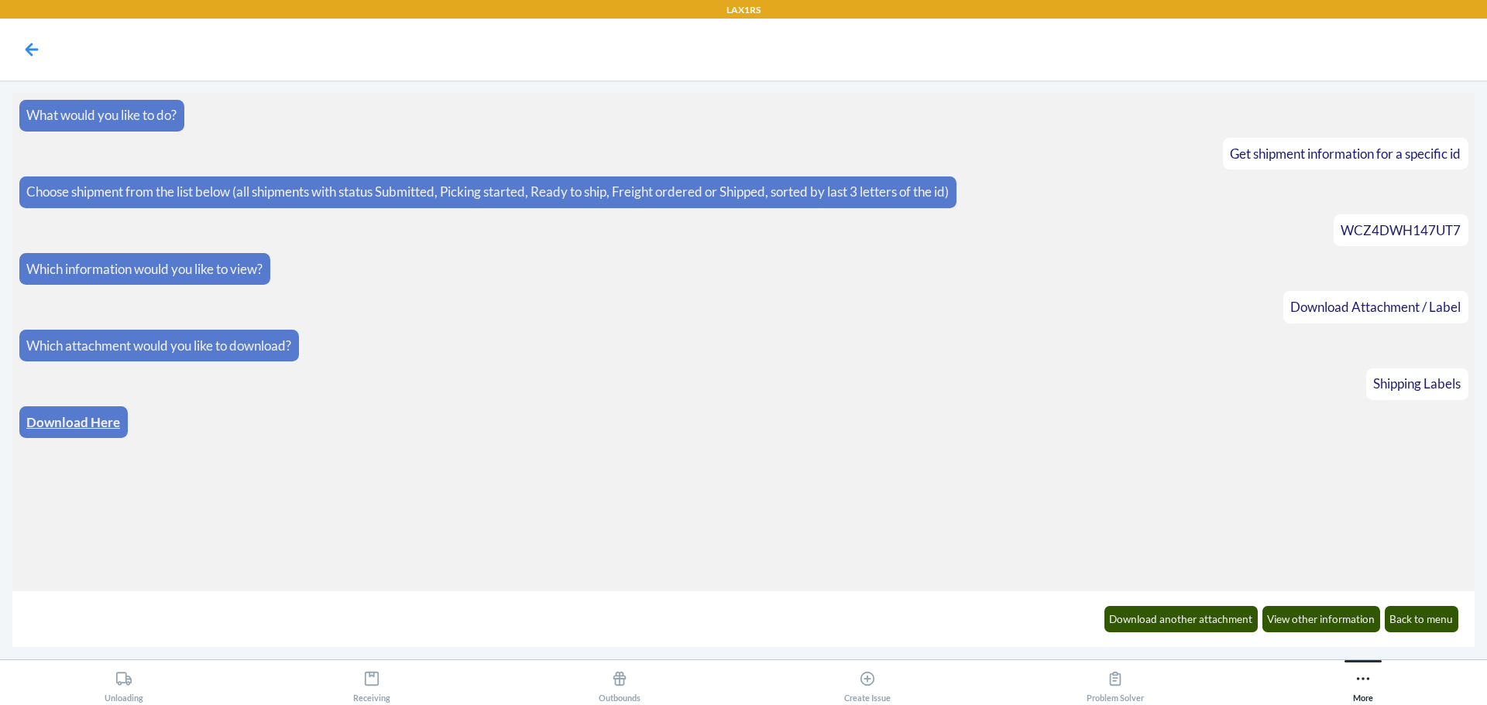
click at [53, 415] on link "Download Here" at bounding box center [73, 422] width 94 height 16
click at [34, 59] on icon at bounding box center [32, 49] width 26 height 26
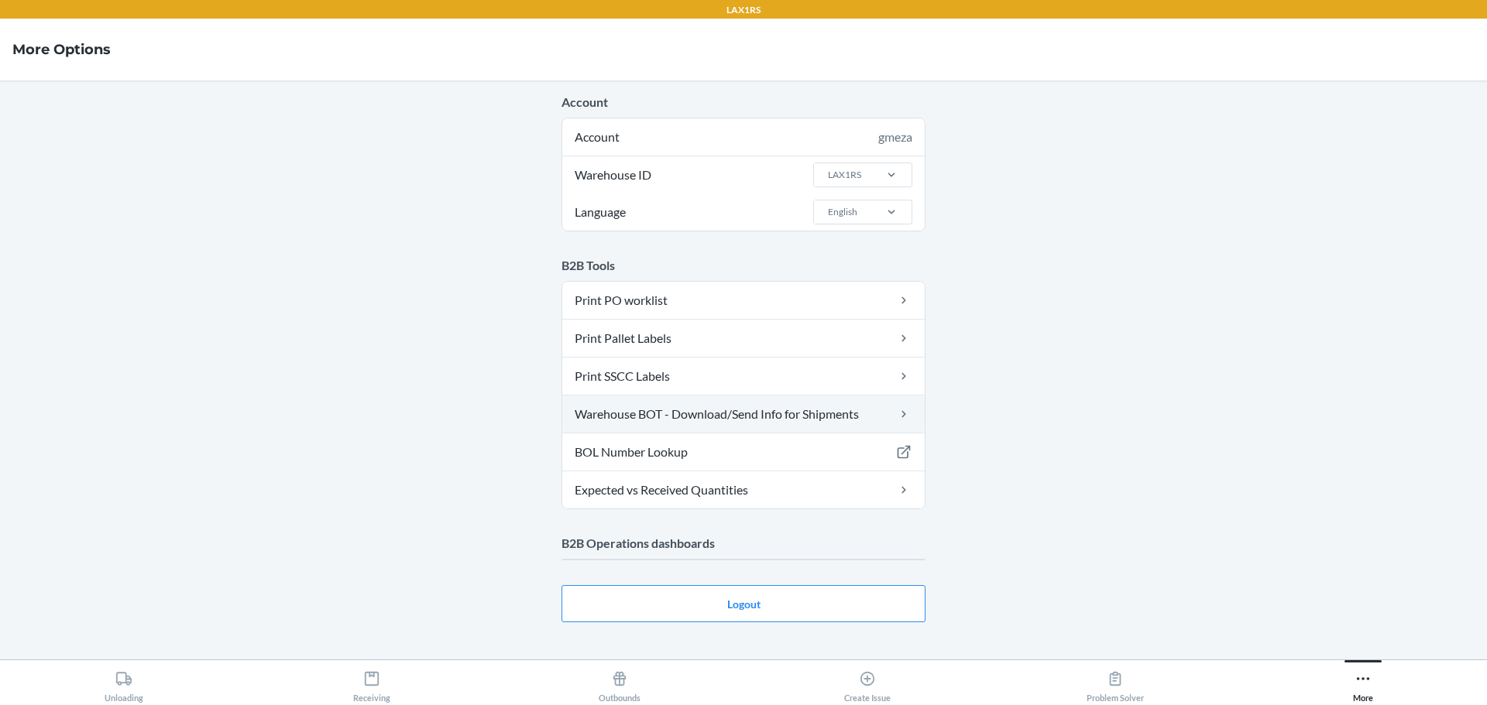
click at [703, 415] on link "Warehouse BOT - Download/Send Info for Shipments" at bounding box center [743, 414] width 362 height 37
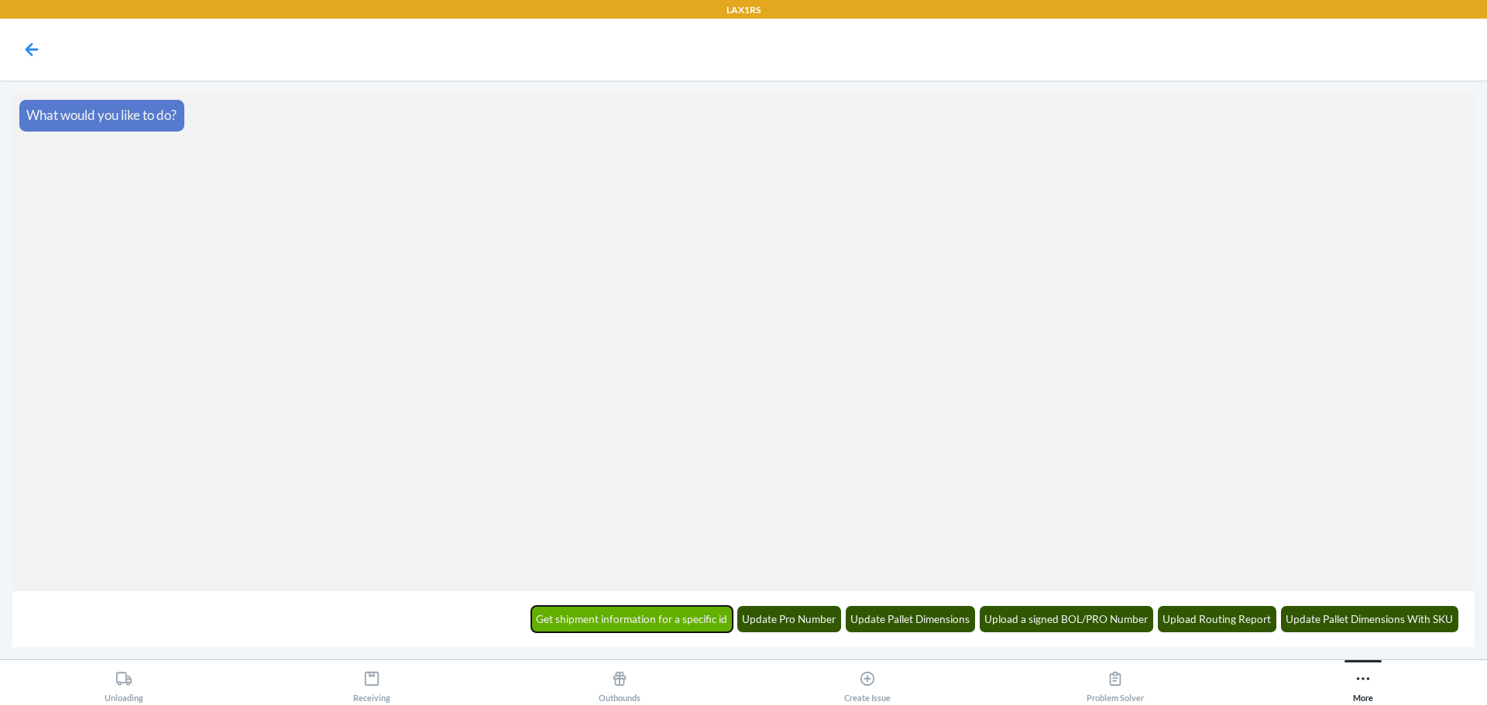
click at [700, 610] on button "Get shipment information for a specific id" at bounding box center [632, 619] width 202 height 26
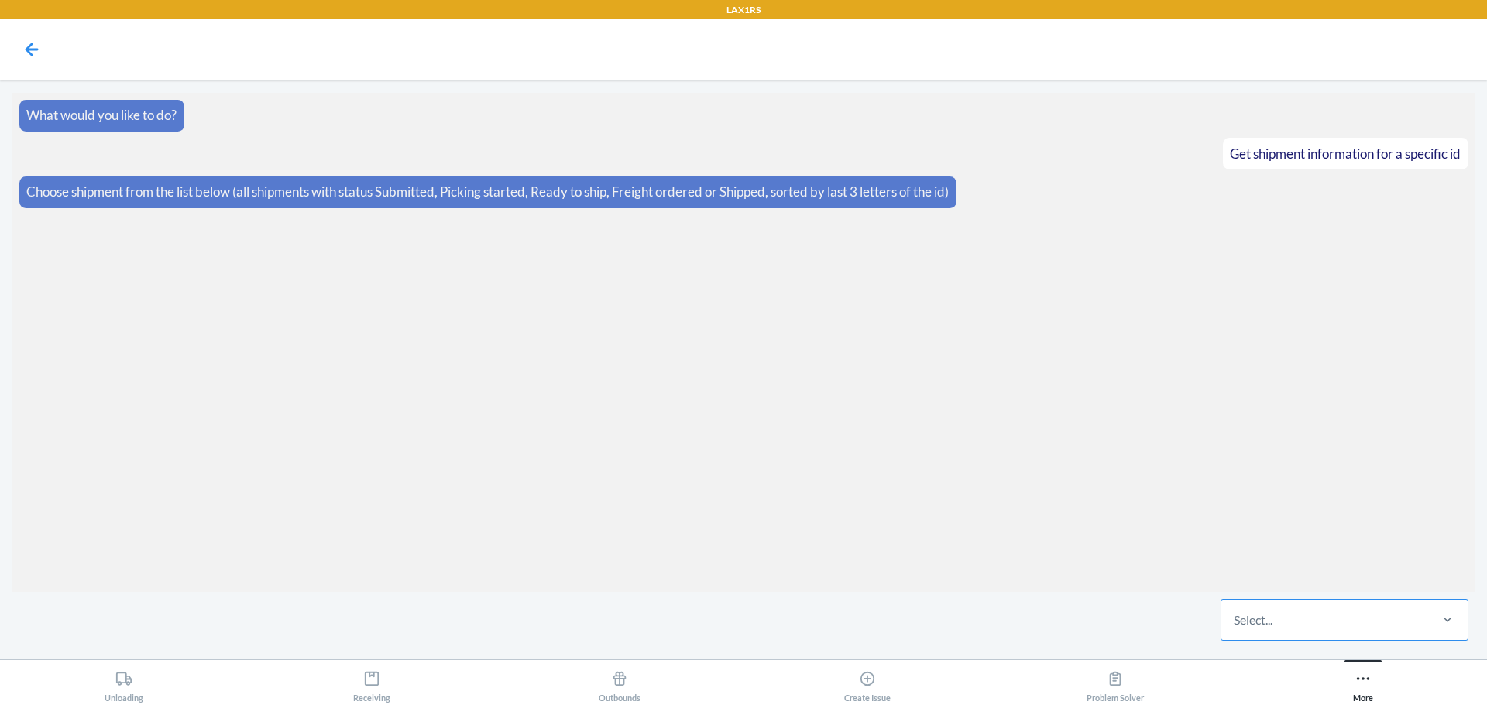
click at [1287, 612] on div "Select..." at bounding box center [1324, 620] width 206 height 40
click at [1235, 612] on input "Select..." at bounding box center [1234, 620] width 2 height 19
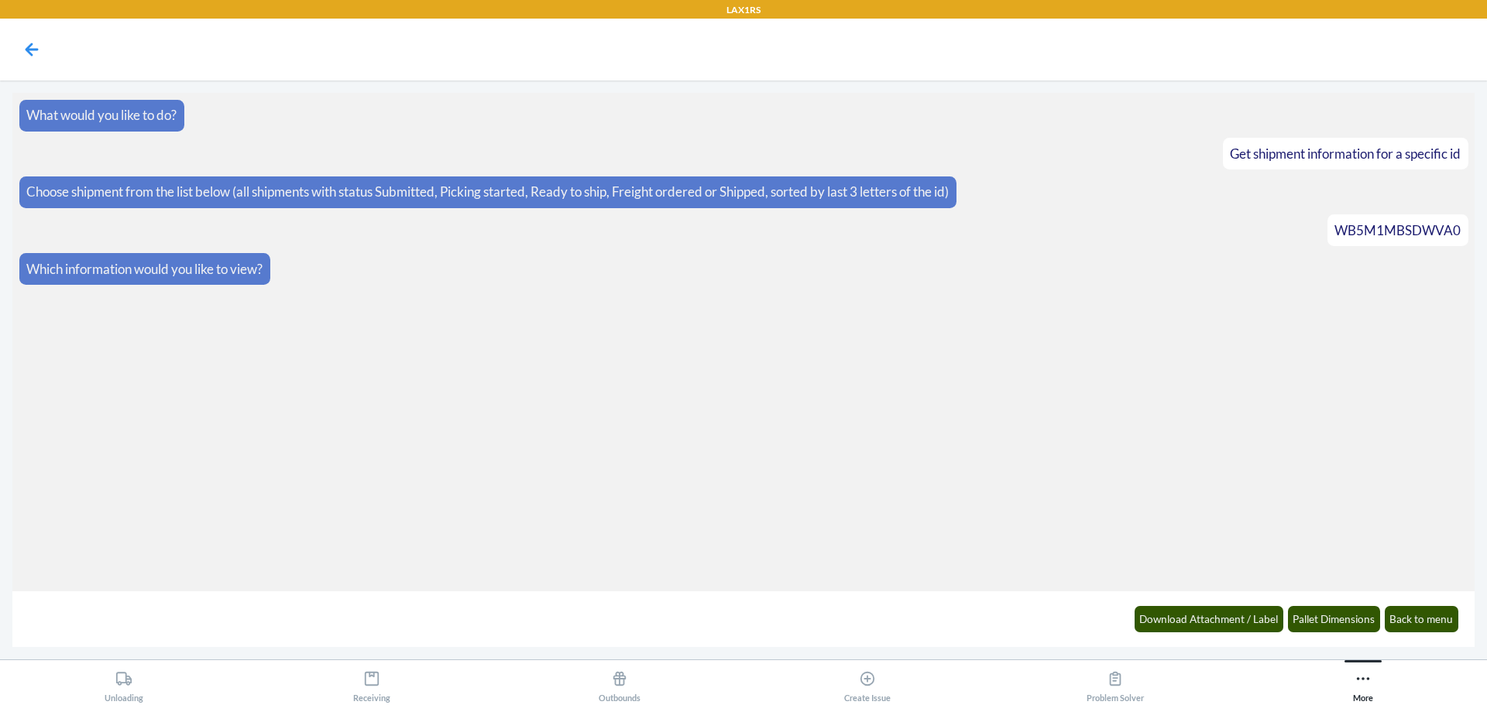
click at [1187, 605] on div "Download Attachment / Label Pallet Dimensions Back to menu" at bounding box center [1295, 619] width 343 height 43
click at [1190, 619] on button "Download Attachment / Label" at bounding box center [1208, 619] width 149 height 26
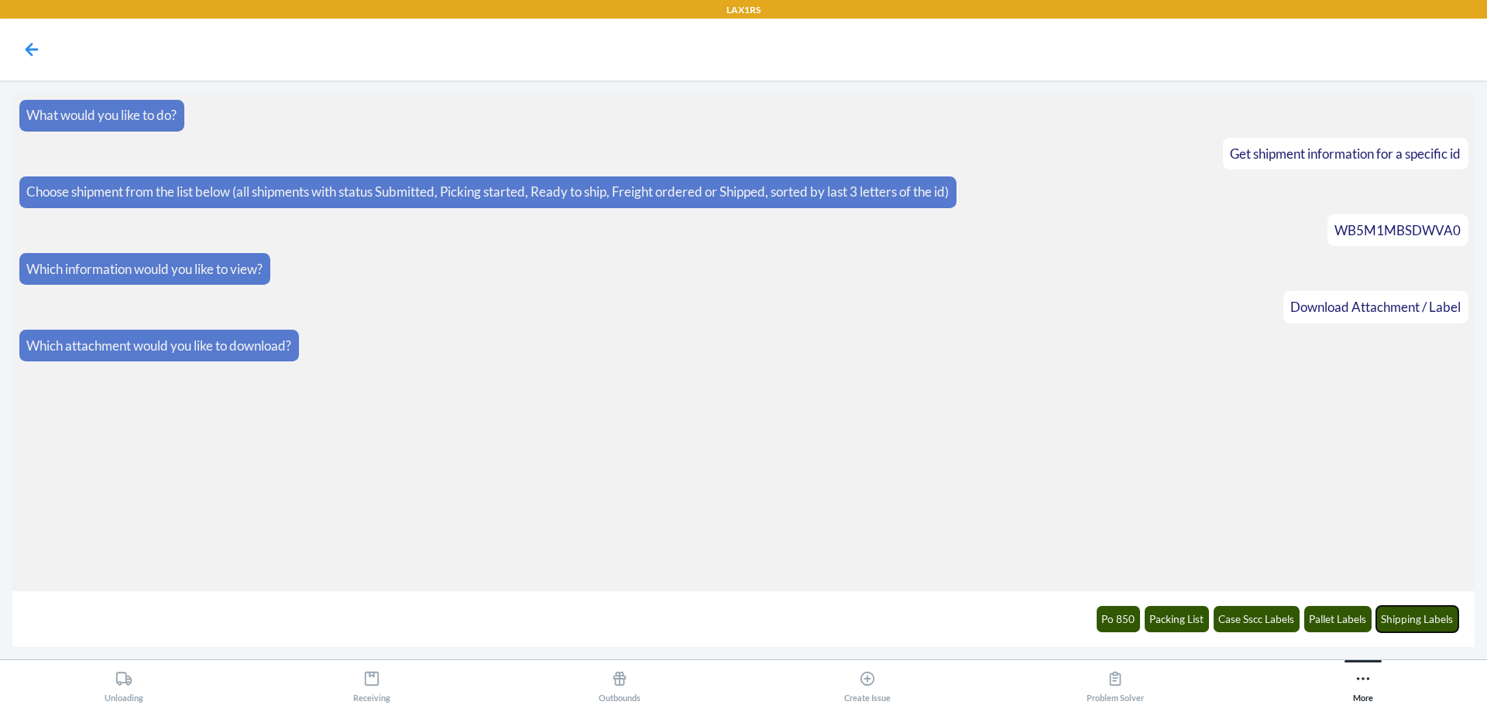
click at [1405, 622] on button "Shipping Labels" at bounding box center [1417, 619] width 83 height 26
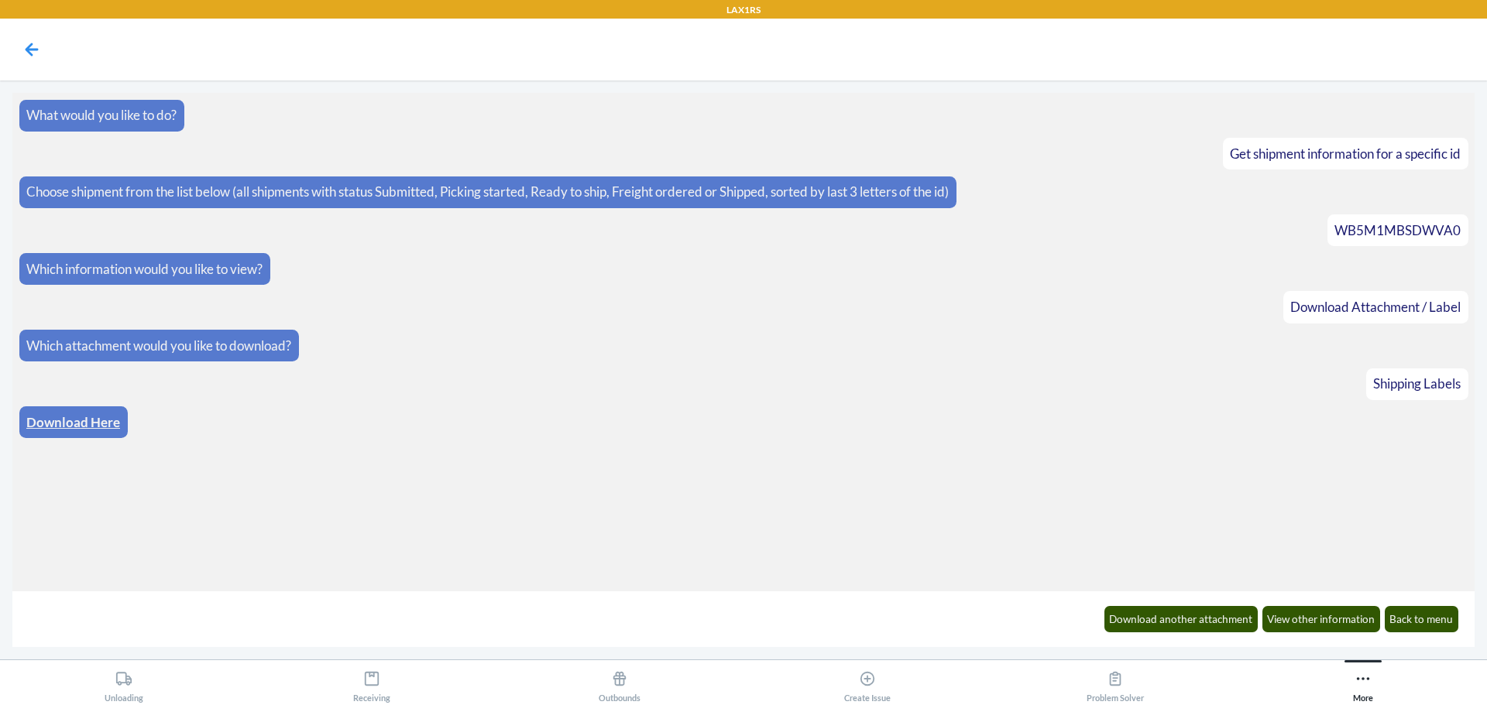
click at [58, 421] on link "Download Here" at bounding box center [73, 422] width 94 height 16
click at [30, 48] on icon at bounding box center [32, 49] width 26 height 26
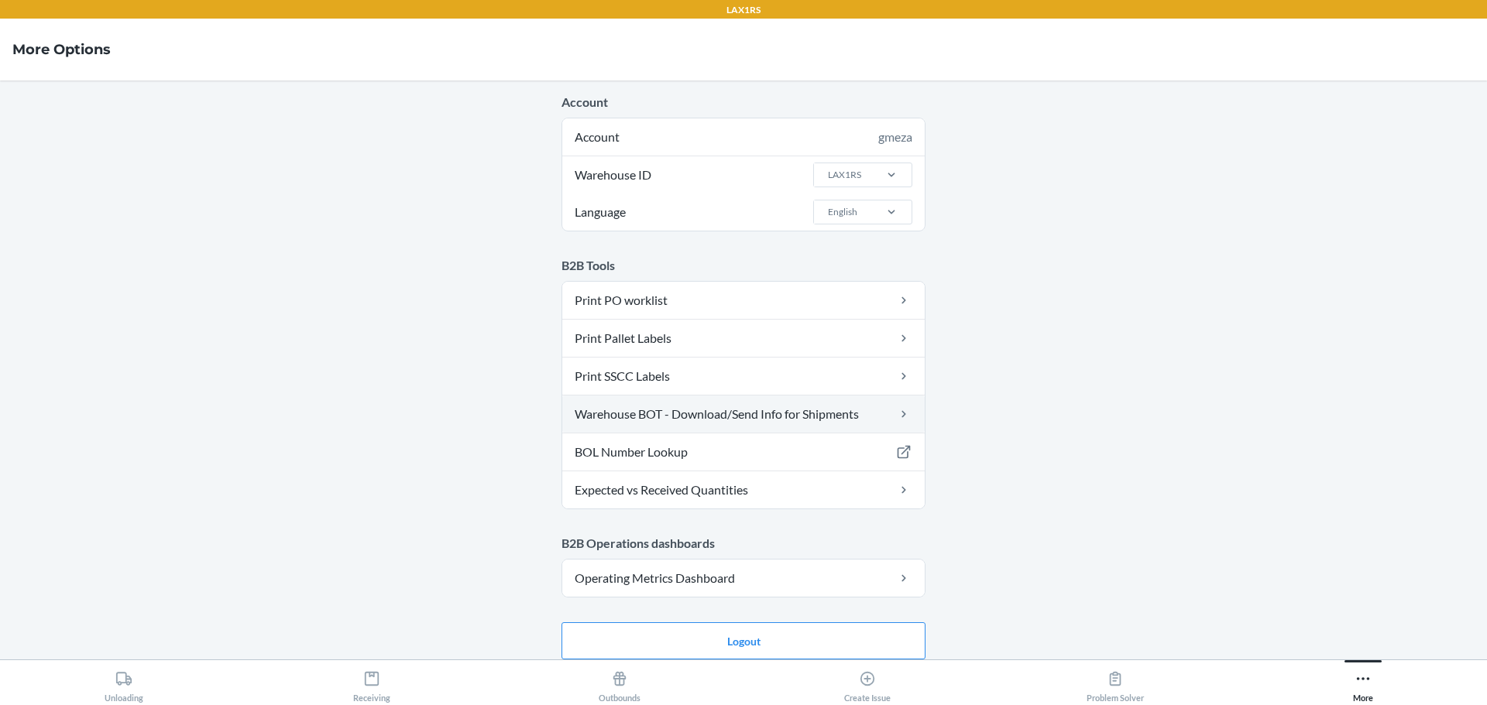
click at [791, 421] on link "Warehouse BOT - Download/Send Info for Shipments" at bounding box center [743, 414] width 362 height 37
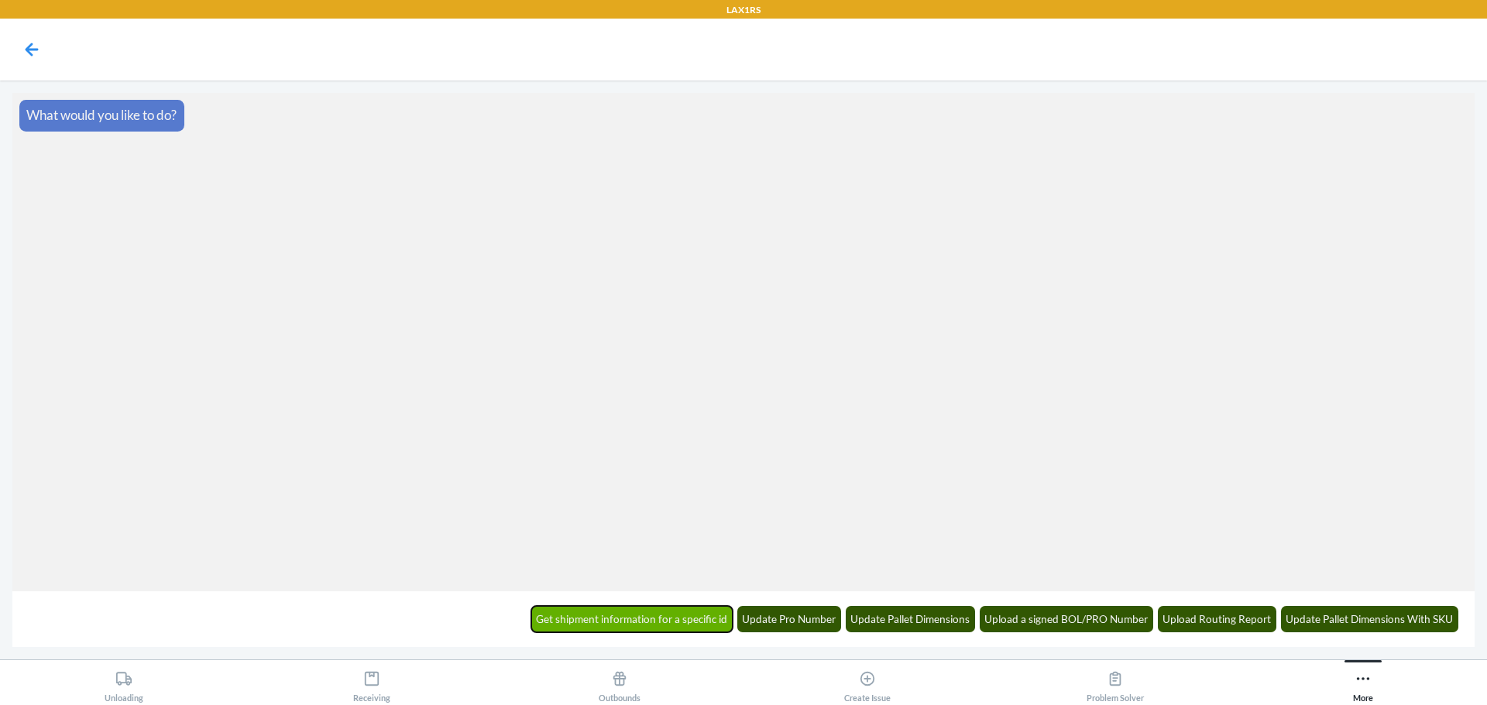
click at [619, 624] on button "Get shipment information for a specific id" at bounding box center [632, 619] width 202 height 26
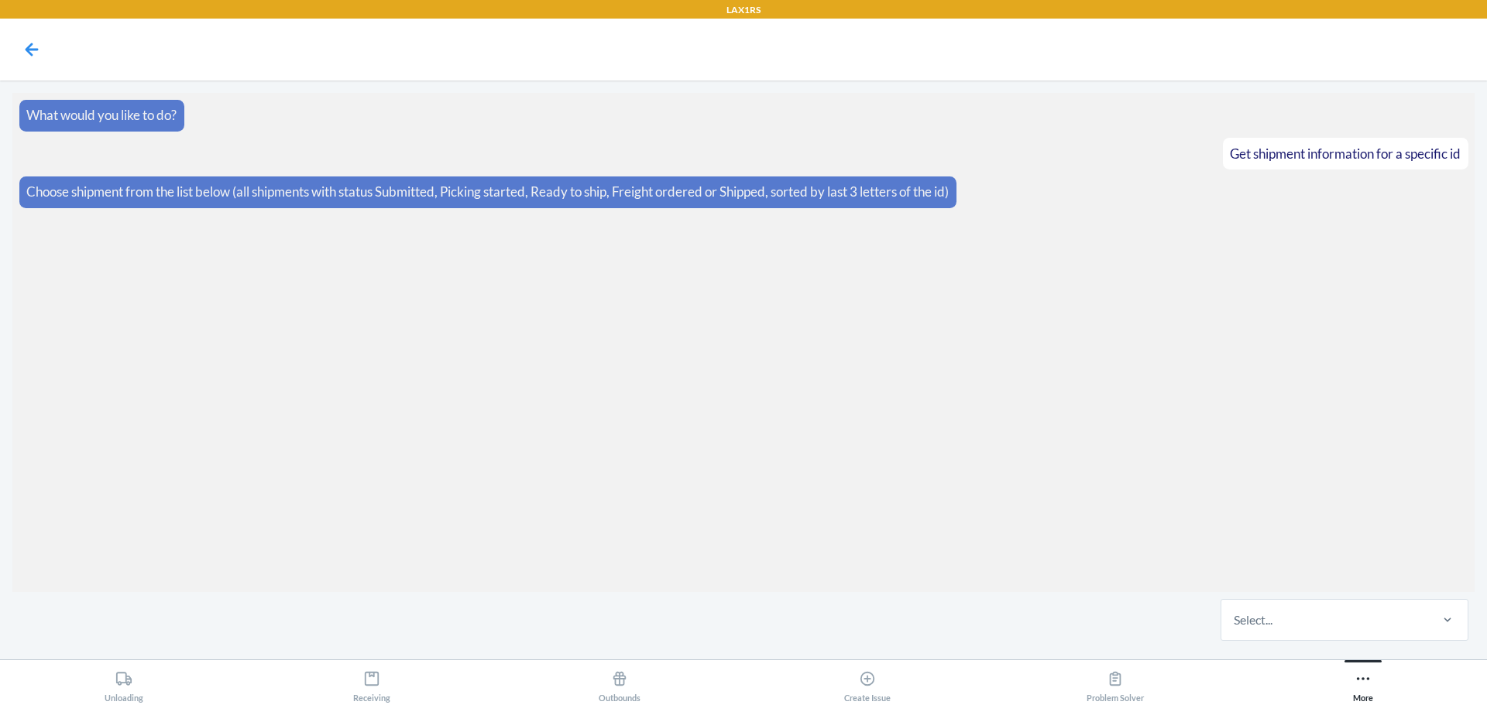
click at [1328, 625] on div "Select..." at bounding box center [1324, 620] width 206 height 40
click at [1235, 625] on input "Select..." at bounding box center [1234, 620] width 2 height 19
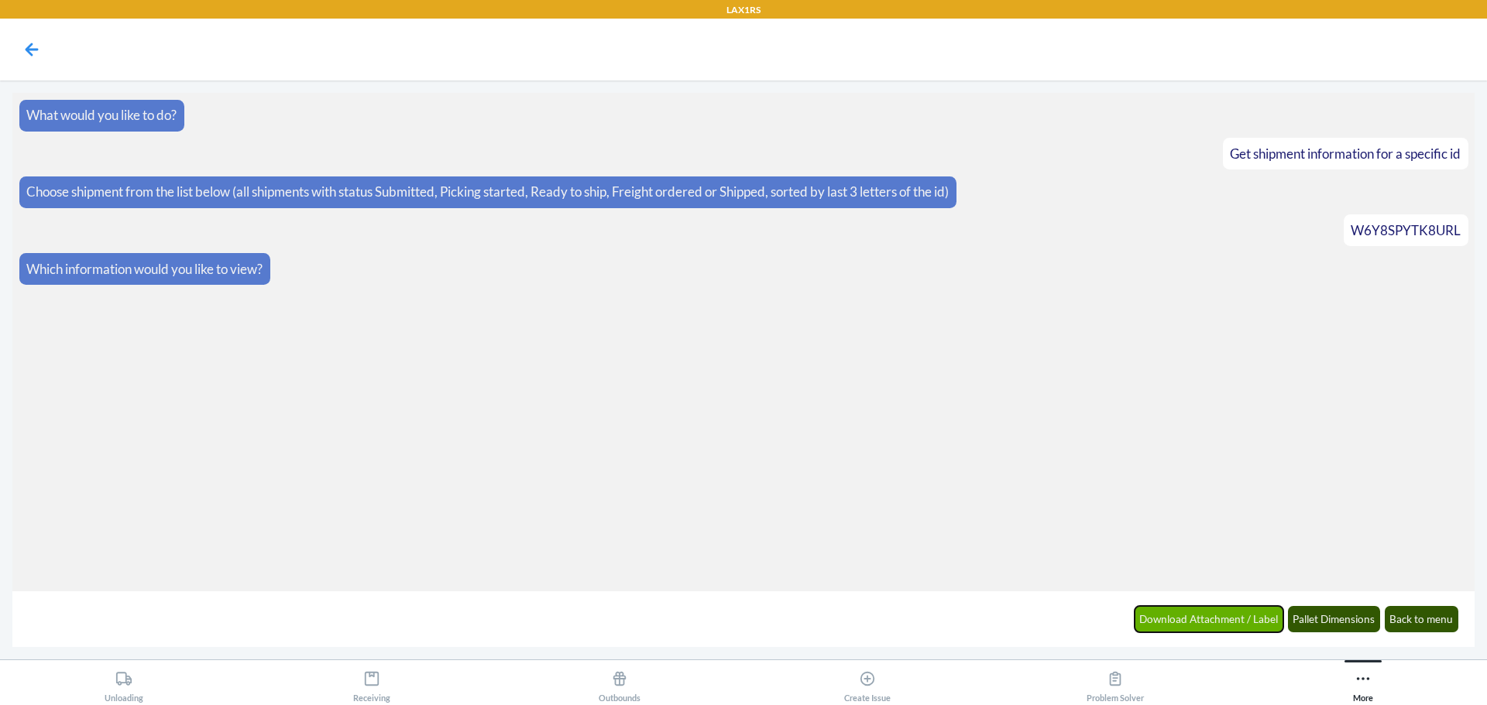
click at [1238, 623] on button "Download Attachment / Label" at bounding box center [1208, 619] width 149 height 26
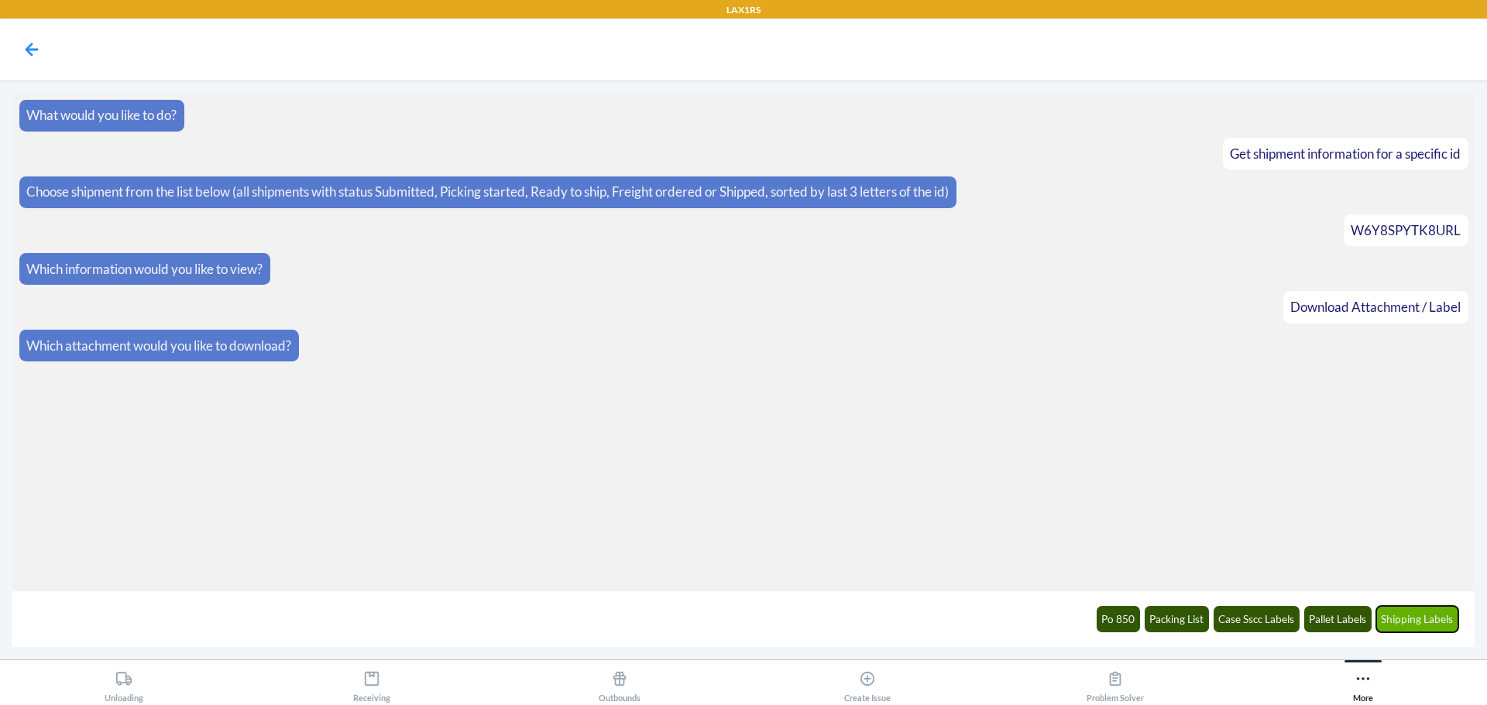
click at [1408, 617] on button "Shipping Labels" at bounding box center [1417, 619] width 83 height 26
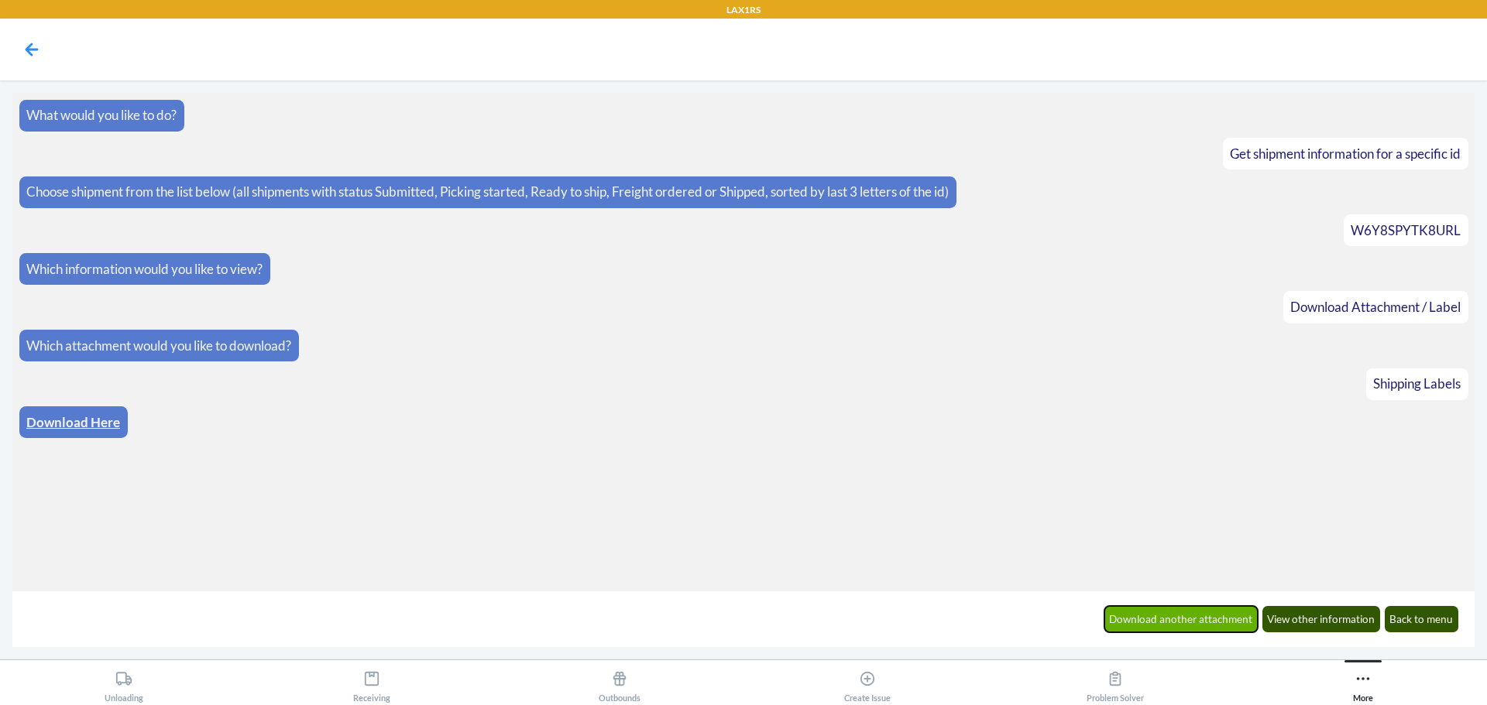
click at [1216, 623] on button "Download another attachment" at bounding box center [1181, 619] width 154 height 26
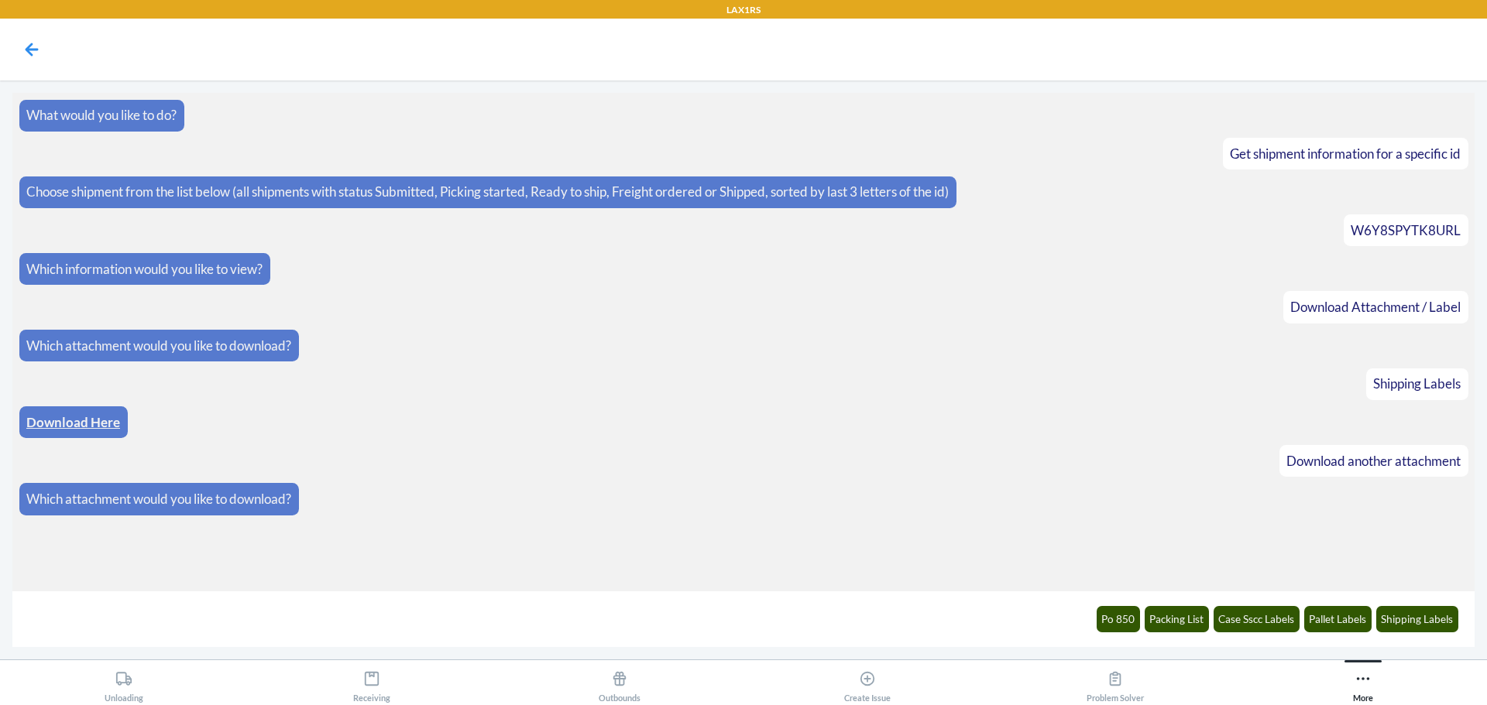
click at [79, 420] on link "Download Here" at bounding box center [73, 422] width 94 height 16
click at [34, 58] on icon at bounding box center [32, 49] width 26 height 26
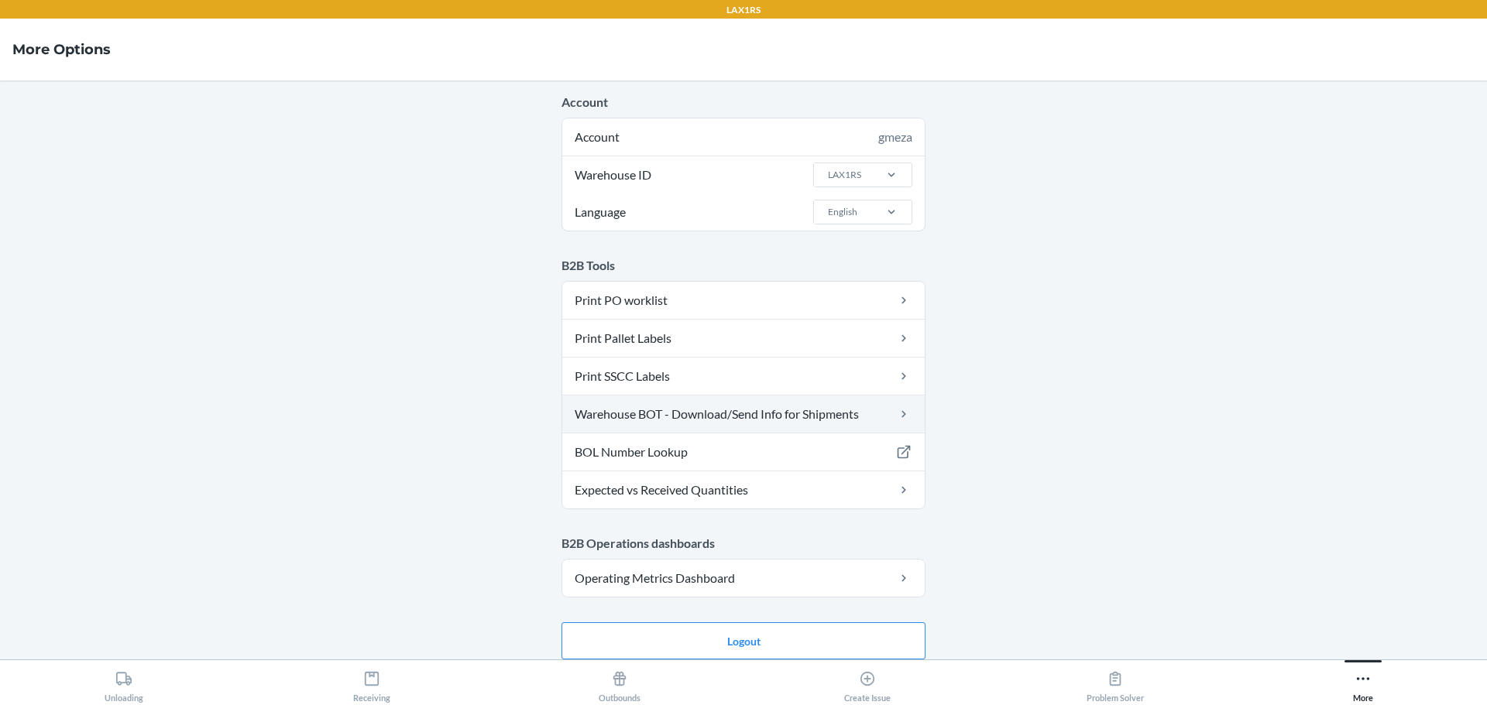
click at [638, 413] on link "Warehouse BOT - Download/Send Info for Shipments" at bounding box center [743, 414] width 362 height 37
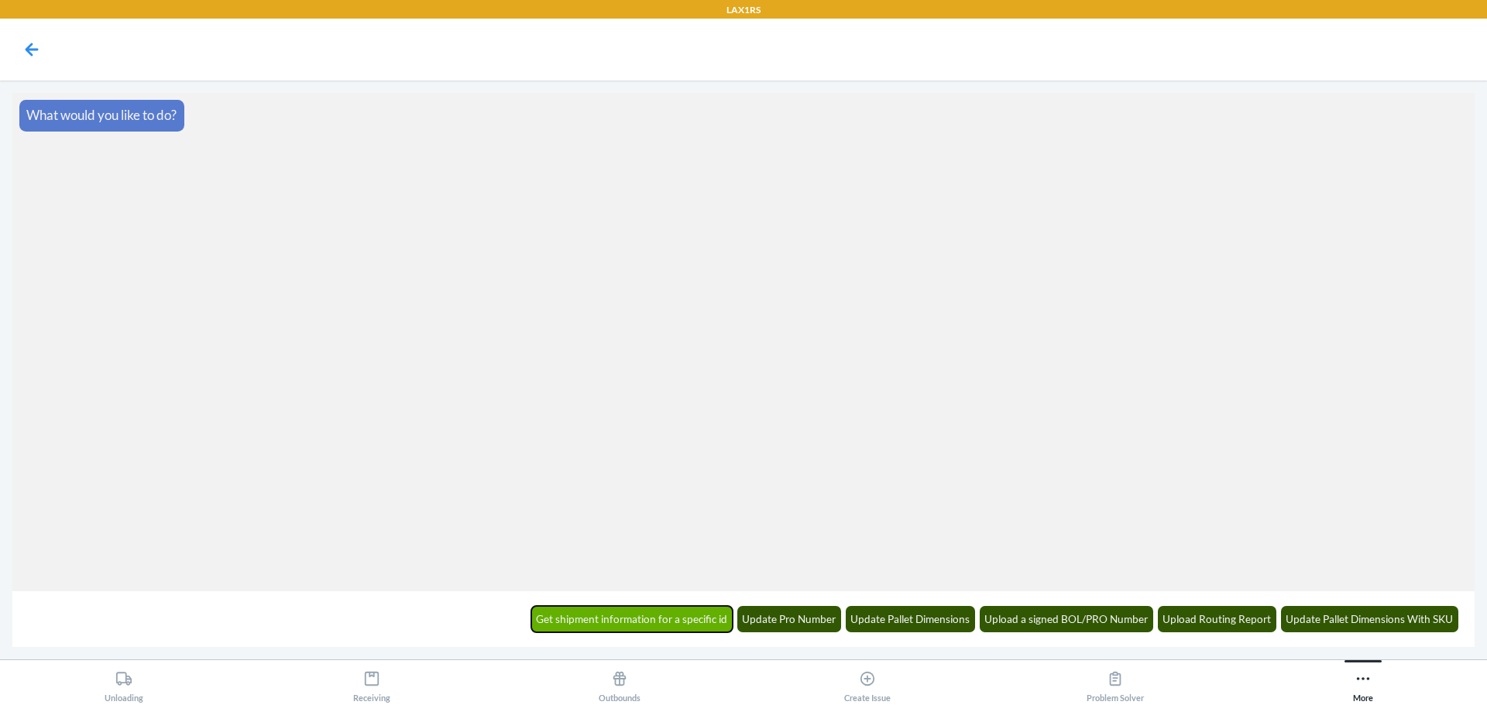
click at [640, 621] on button "Get shipment information for a specific id" at bounding box center [632, 619] width 202 height 26
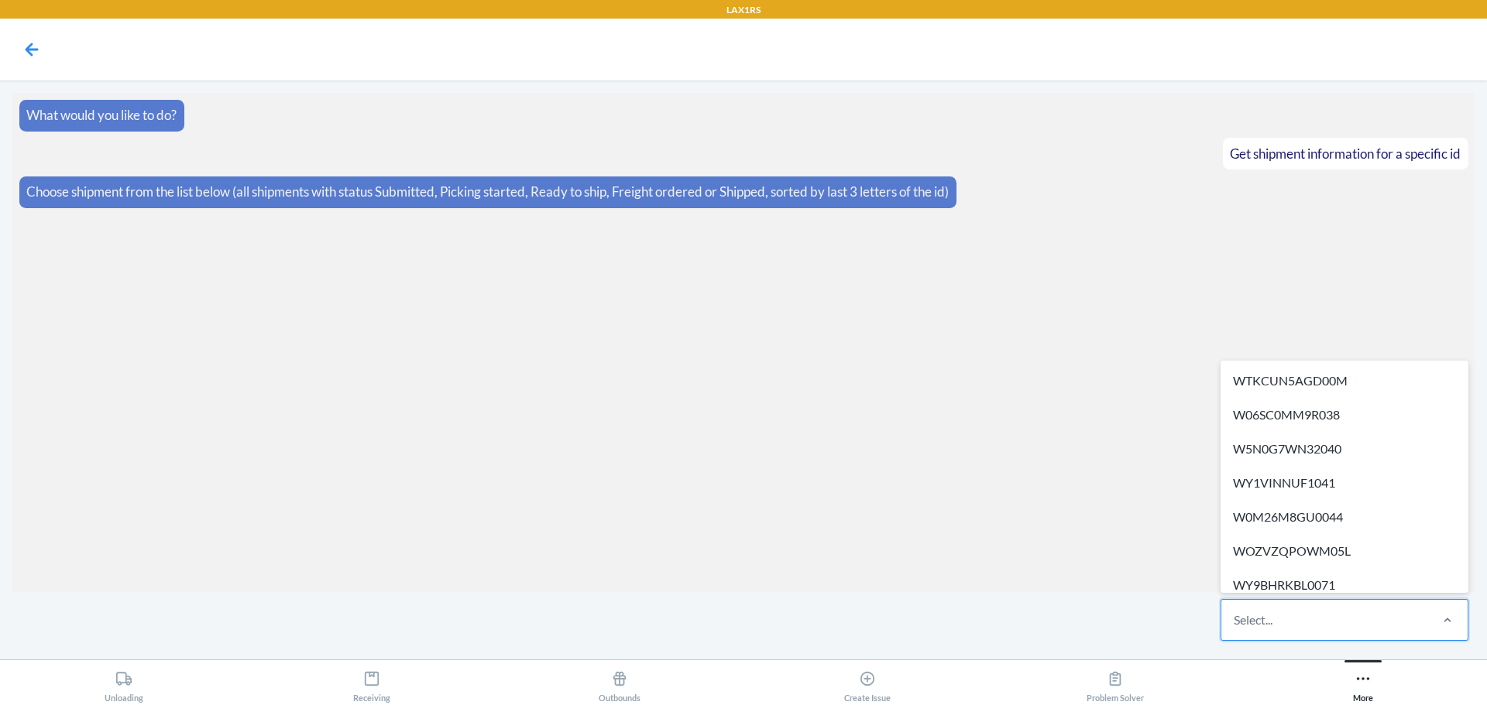
click at [1350, 621] on div "Select..." at bounding box center [1324, 620] width 206 height 40
click at [1235, 621] on input "option WTKCUN5AGD00M focused, 1 of 711. 711 results available. Use Up and Down …" at bounding box center [1234, 620] width 2 height 19
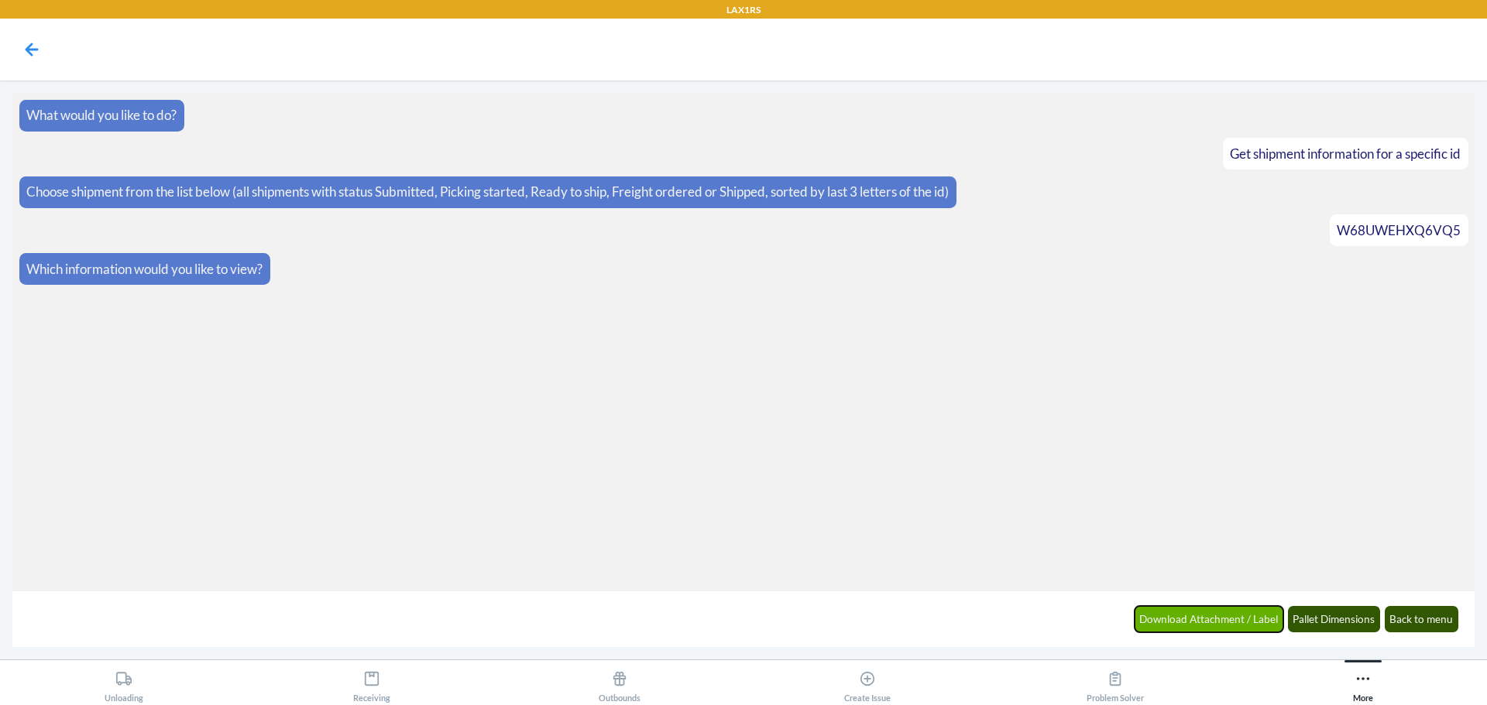
click at [1201, 617] on button "Download Attachment / Label" at bounding box center [1208, 619] width 149 height 26
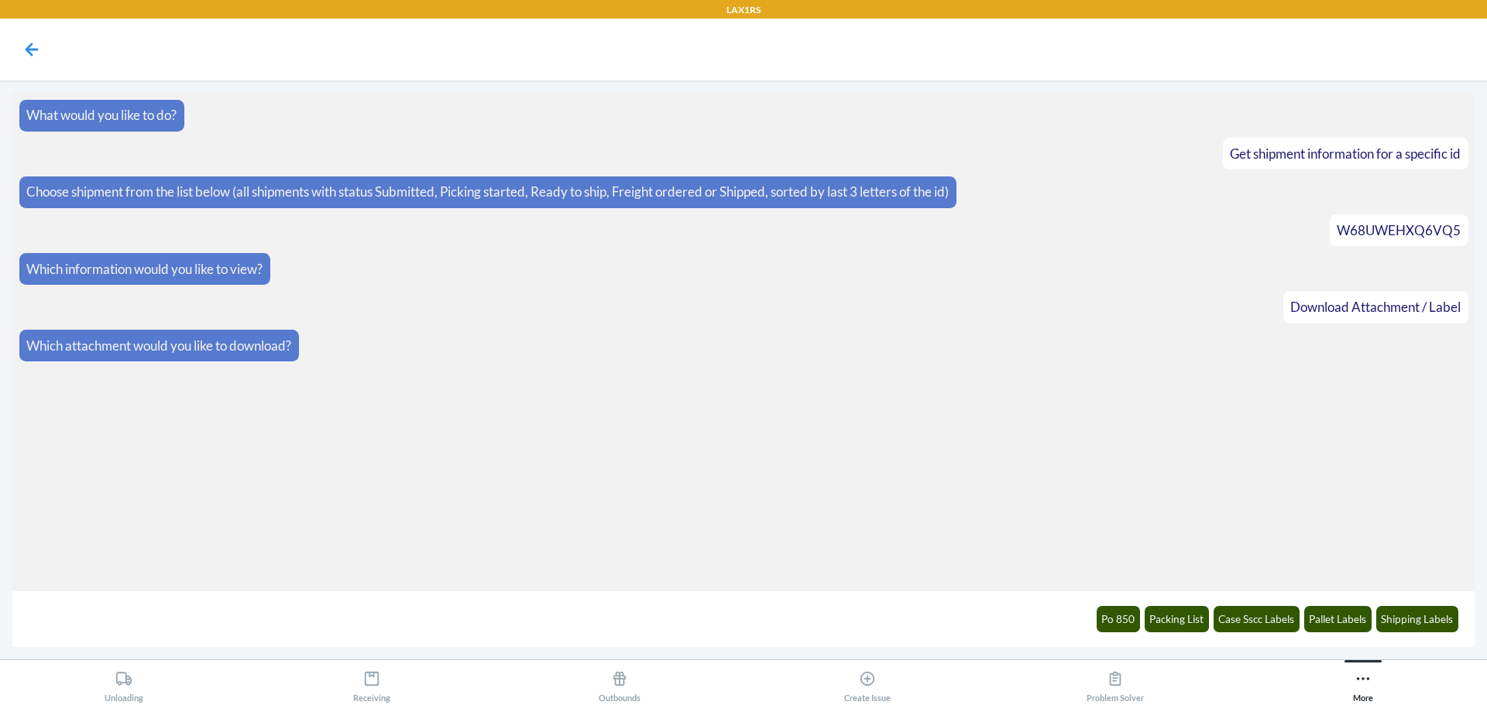
click at [1432, 633] on div "Po 850 Packing List Case Sscc Labels Pallet Labels Shipping Labels" at bounding box center [1276, 619] width 381 height 43
click at [1425, 618] on button "Shipping Labels" at bounding box center [1417, 619] width 83 height 26
click at [87, 426] on link "Download Here" at bounding box center [73, 422] width 94 height 16
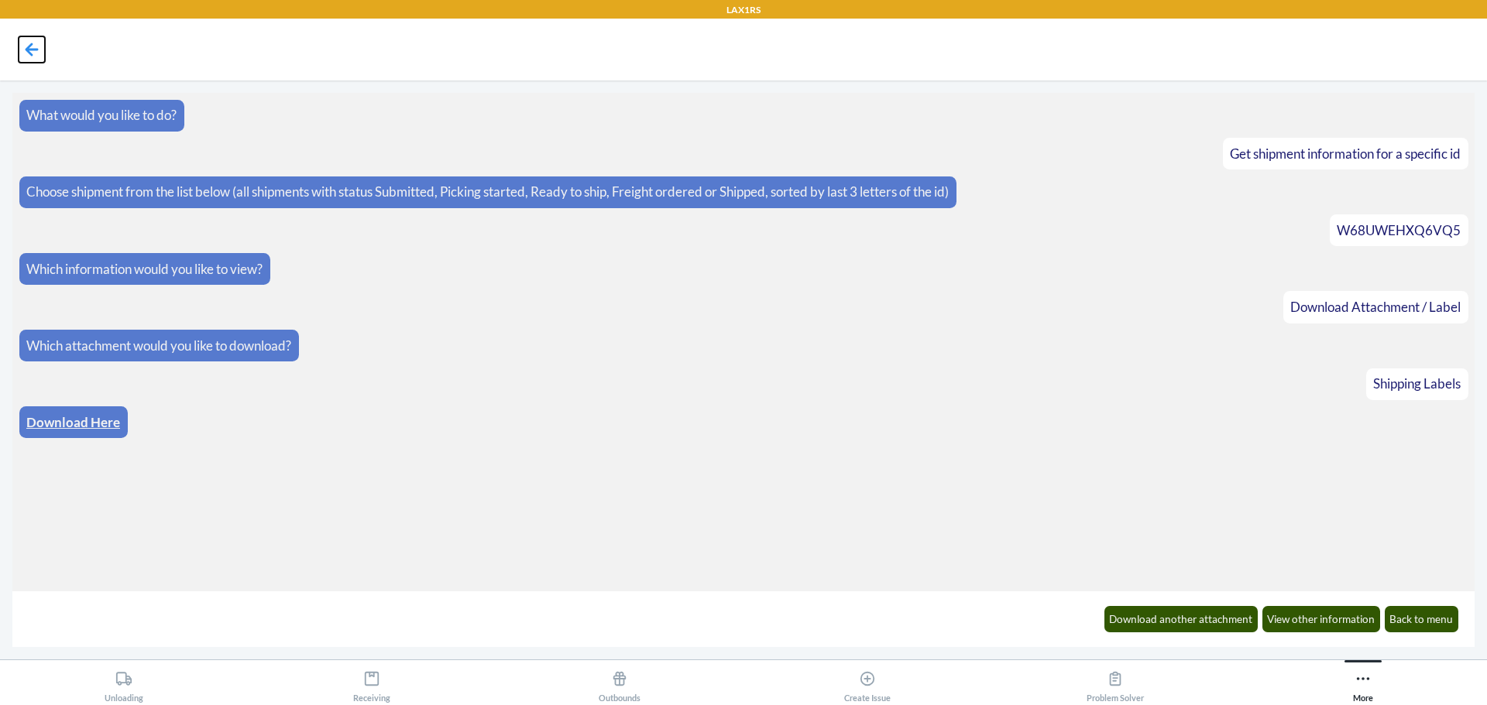
click at [34, 48] on icon at bounding box center [32, 49] width 26 height 26
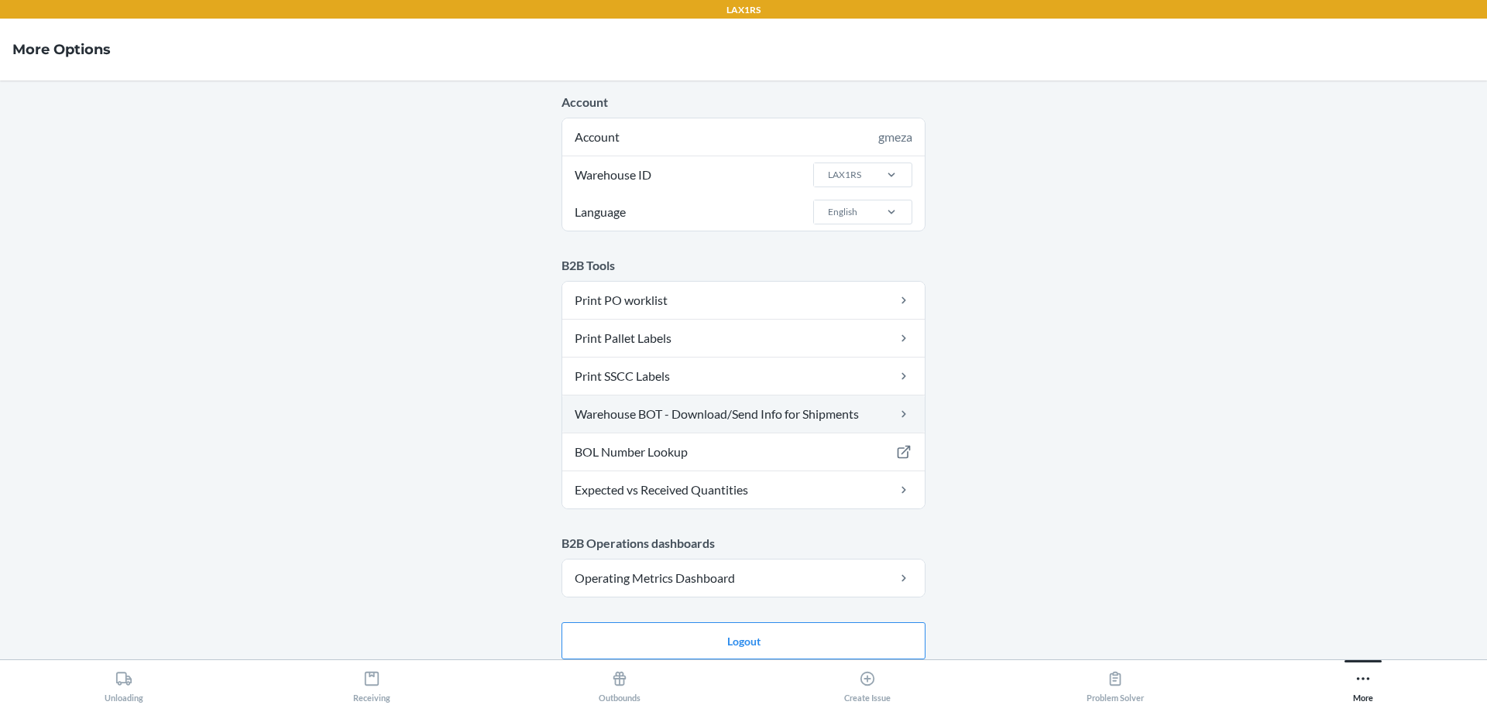
click at [680, 418] on link "Warehouse BOT - Download/Send Info for Shipments" at bounding box center [743, 414] width 362 height 37
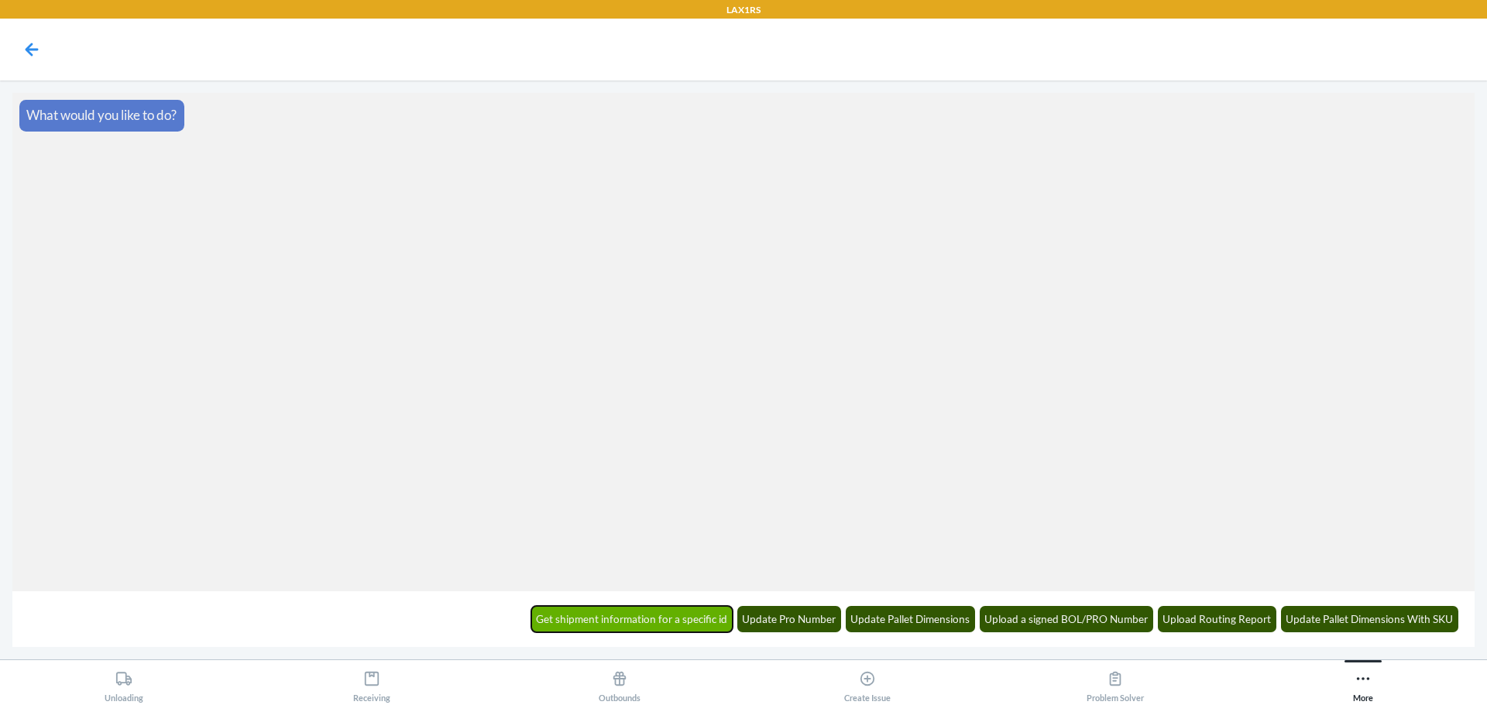
click at [714, 615] on button "Get shipment information for a specific id" at bounding box center [632, 619] width 202 height 26
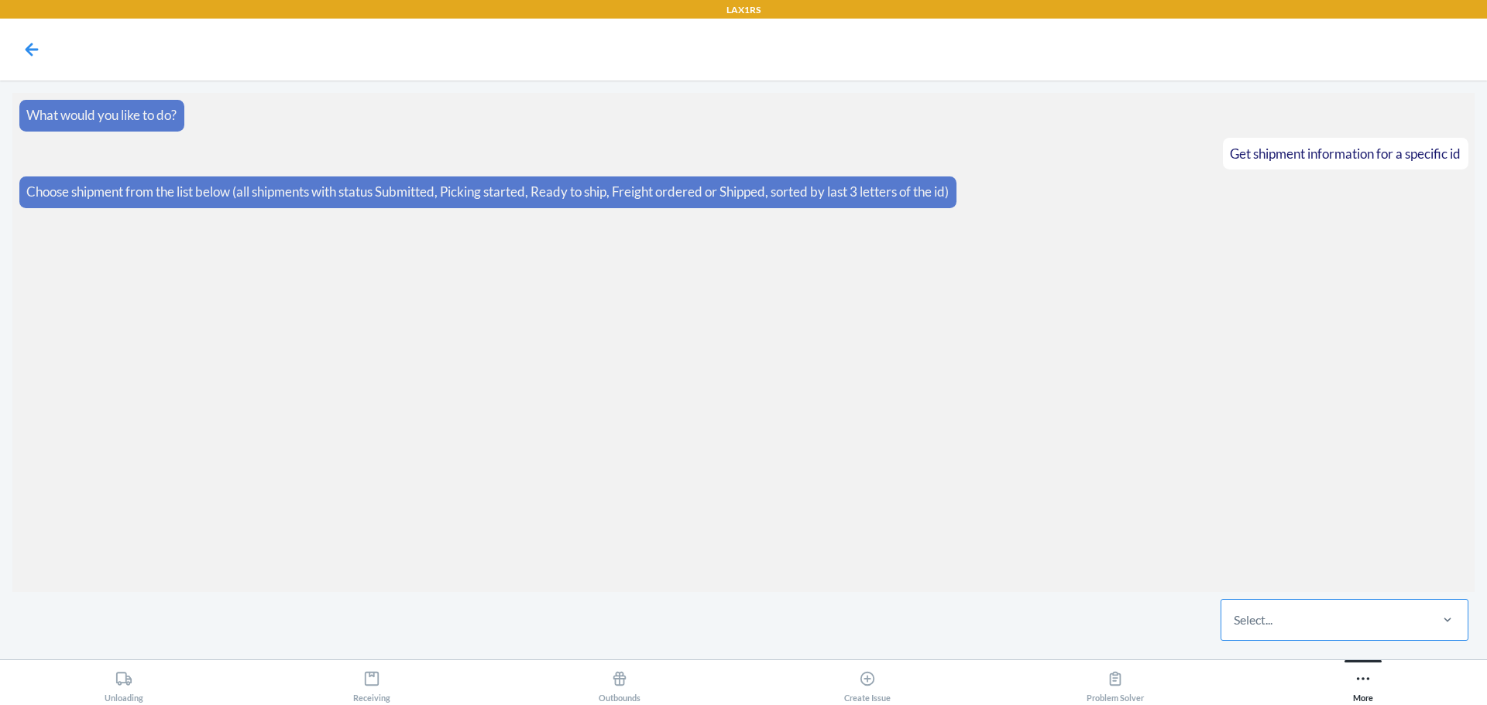
click at [1339, 609] on div "Select..." at bounding box center [1324, 620] width 206 height 40
click at [1235, 611] on input "Select..." at bounding box center [1234, 620] width 2 height 19
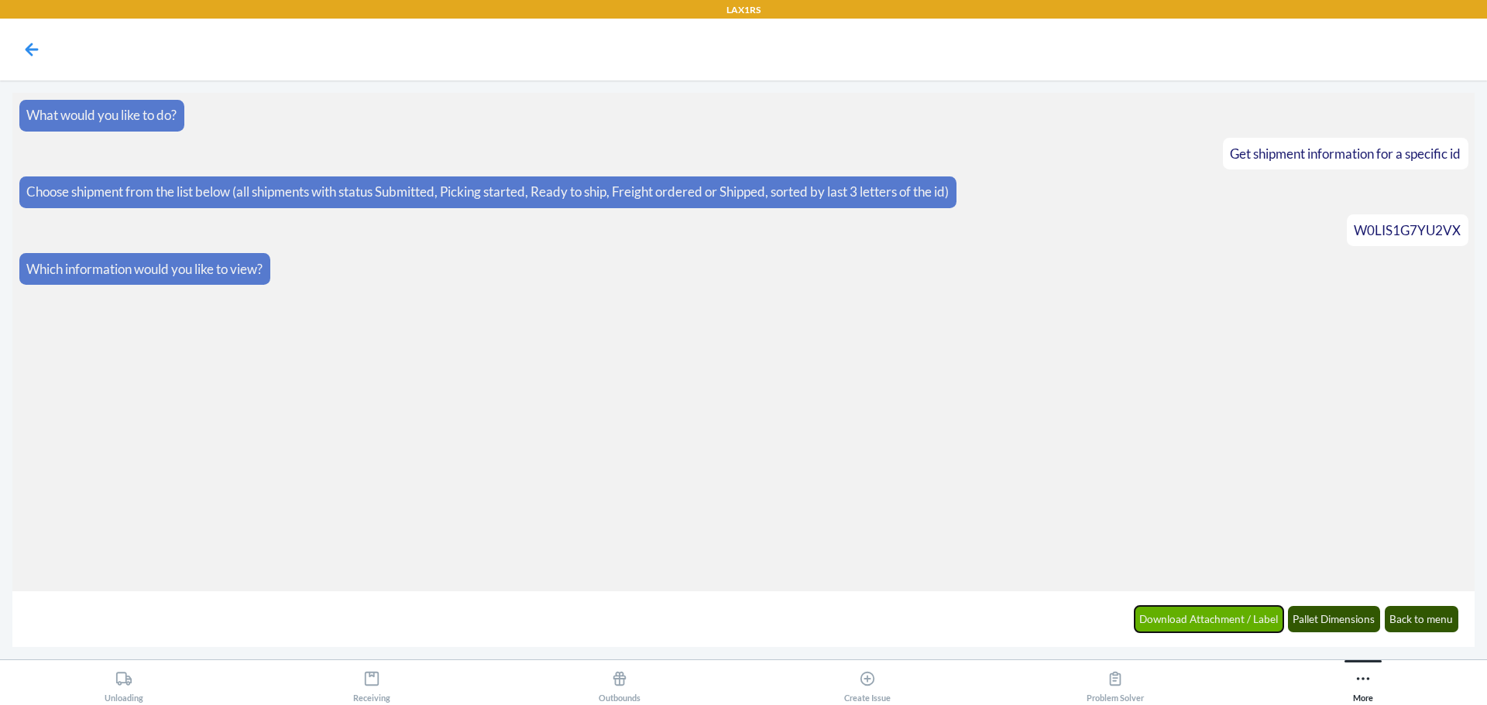
click at [1246, 623] on button "Download Attachment / Label" at bounding box center [1208, 619] width 149 height 26
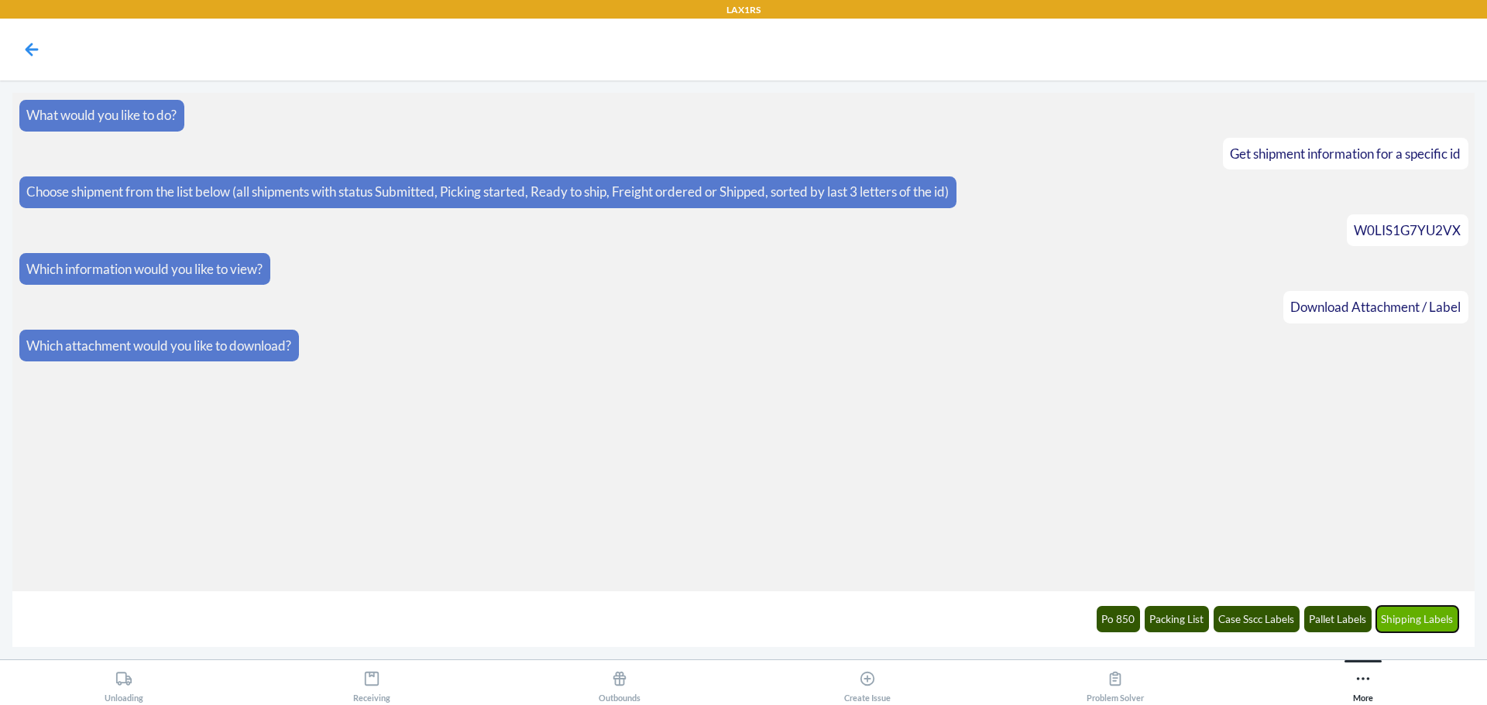
click at [1413, 612] on button "Shipping Labels" at bounding box center [1417, 619] width 83 height 26
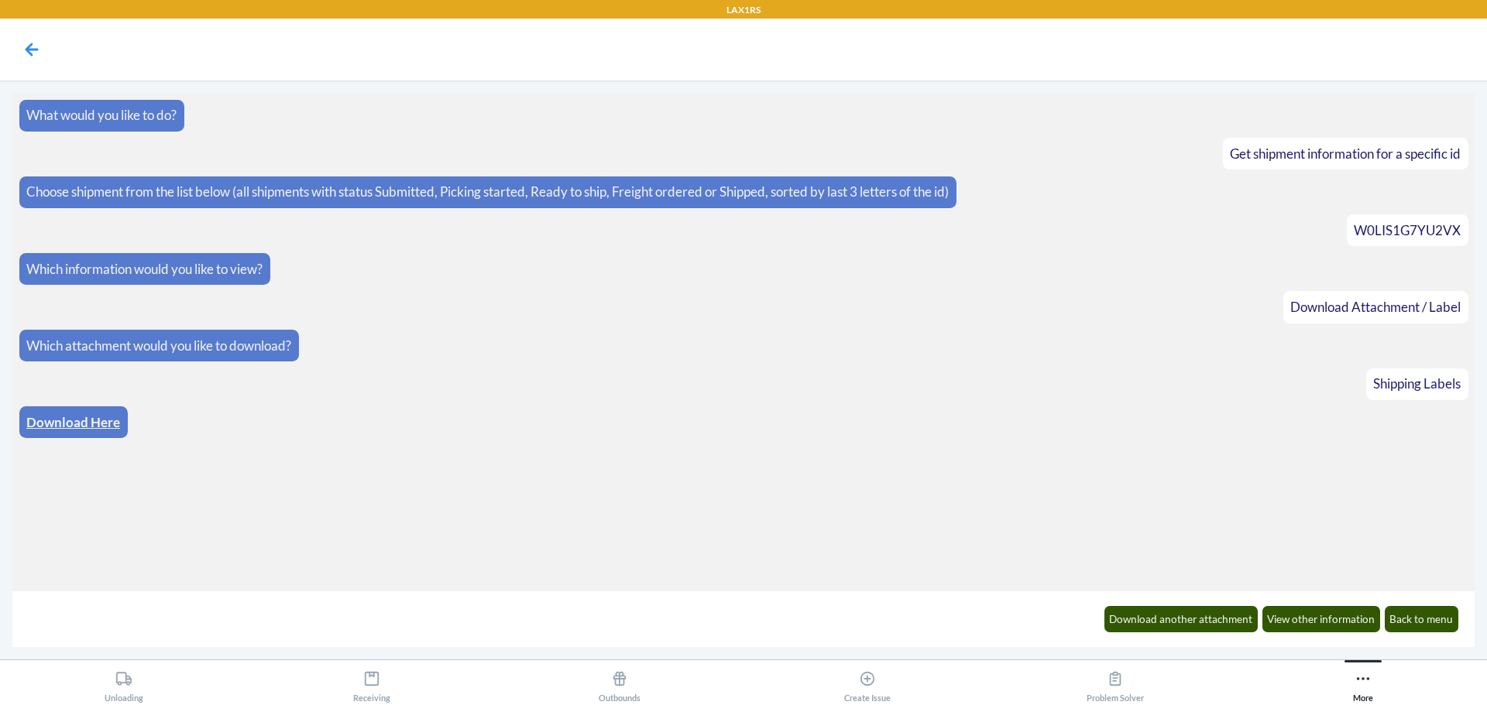
click at [77, 419] on link "Download Here" at bounding box center [73, 422] width 94 height 16
